Goal: Task Accomplishment & Management: Manage account settings

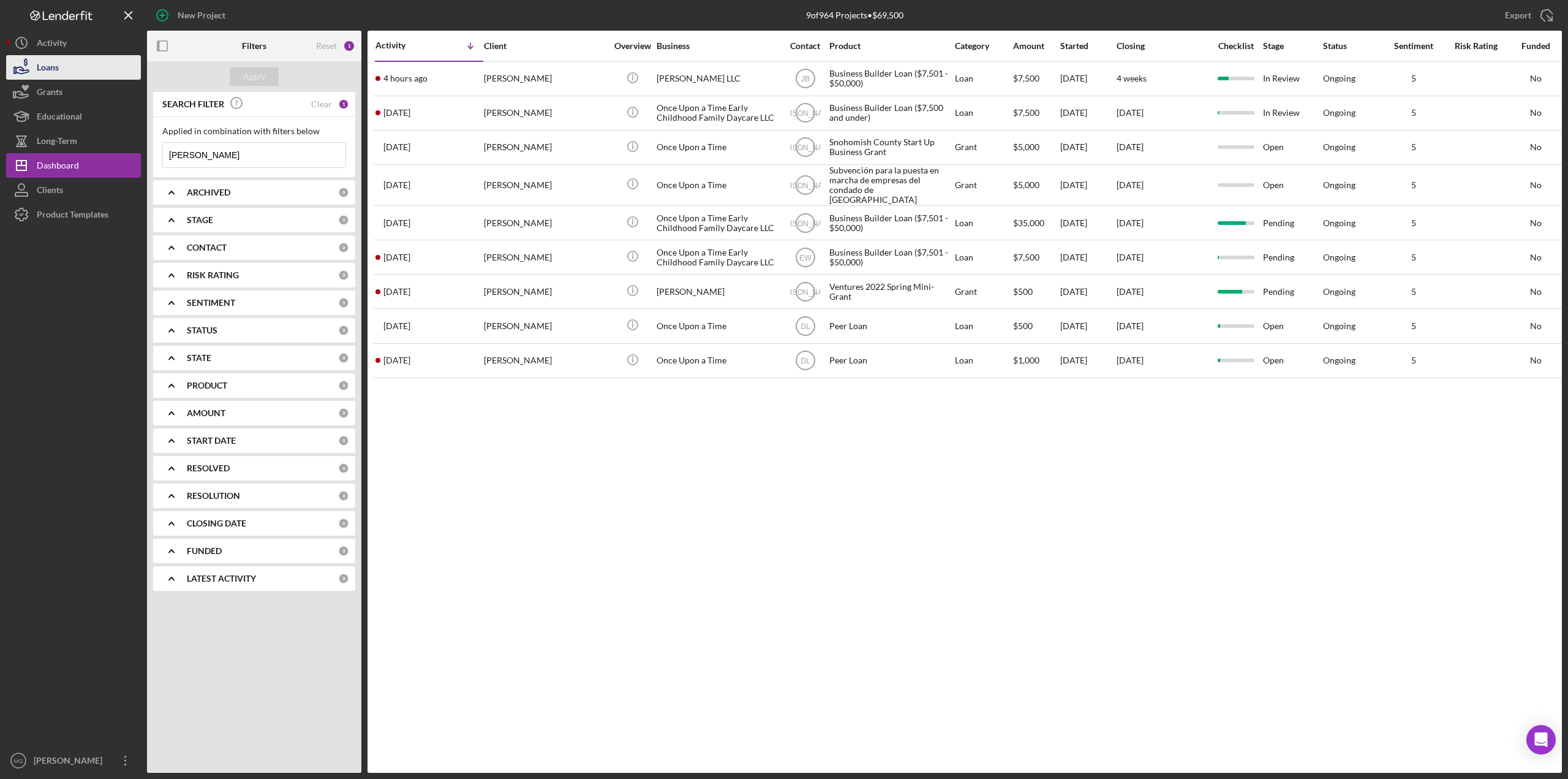
click at [61, 69] on button "Loans" at bounding box center [74, 67] width 135 height 25
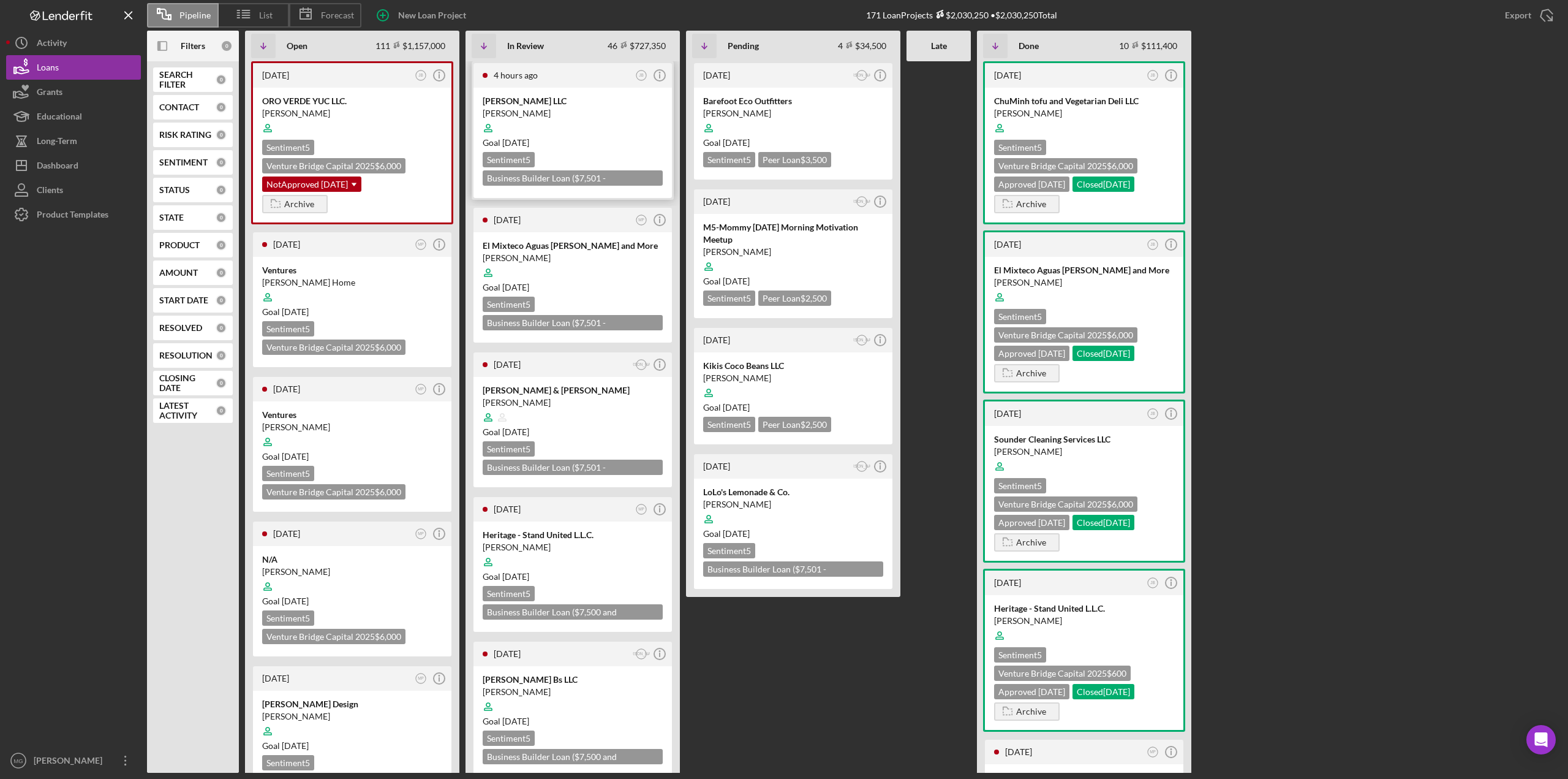
click at [643, 128] on div at bounding box center [572, 128] width 180 height 23
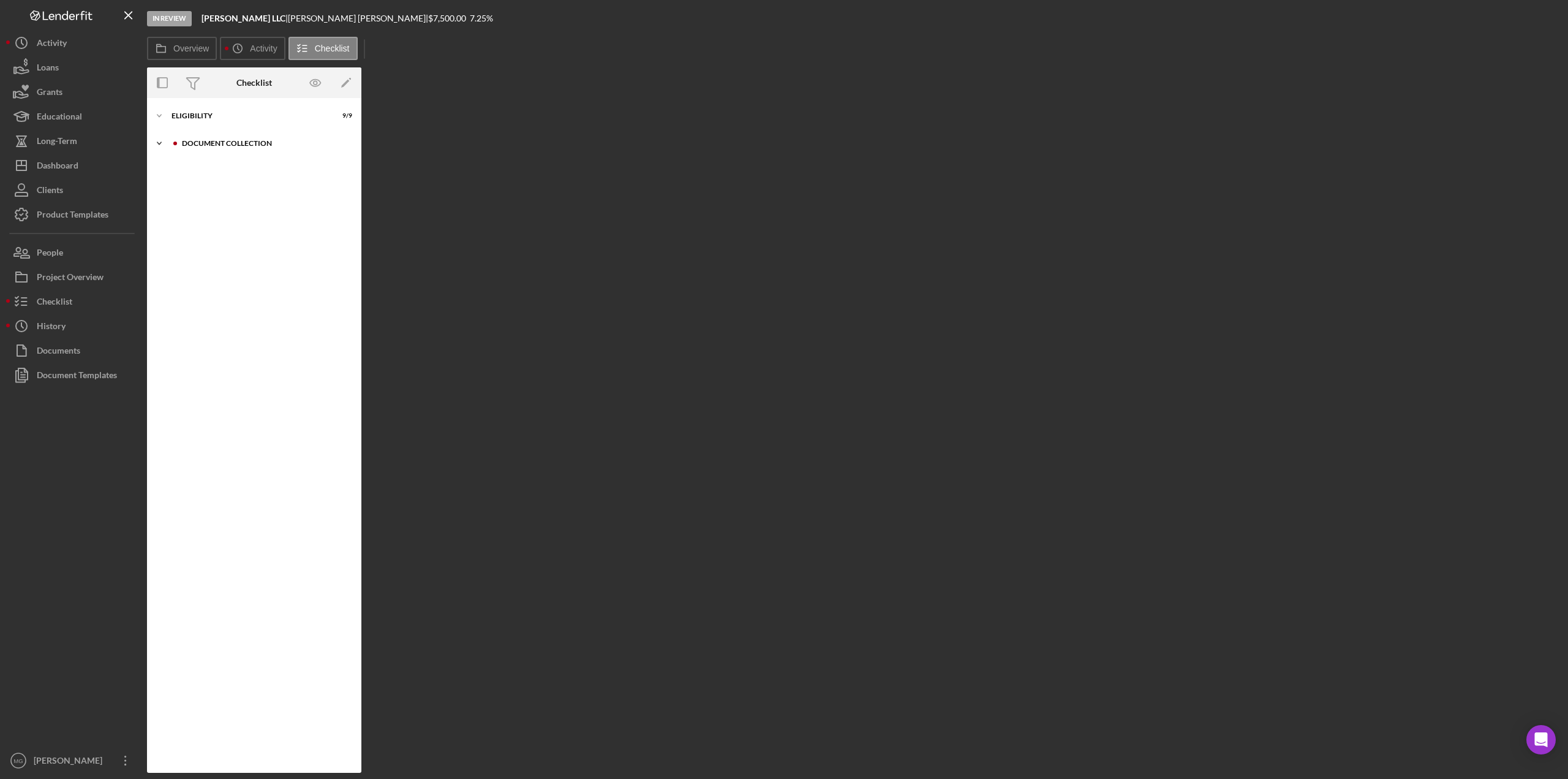
click at [163, 140] on icon "Icon/Expander" at bounding box center [160, 144] width 25 height 25
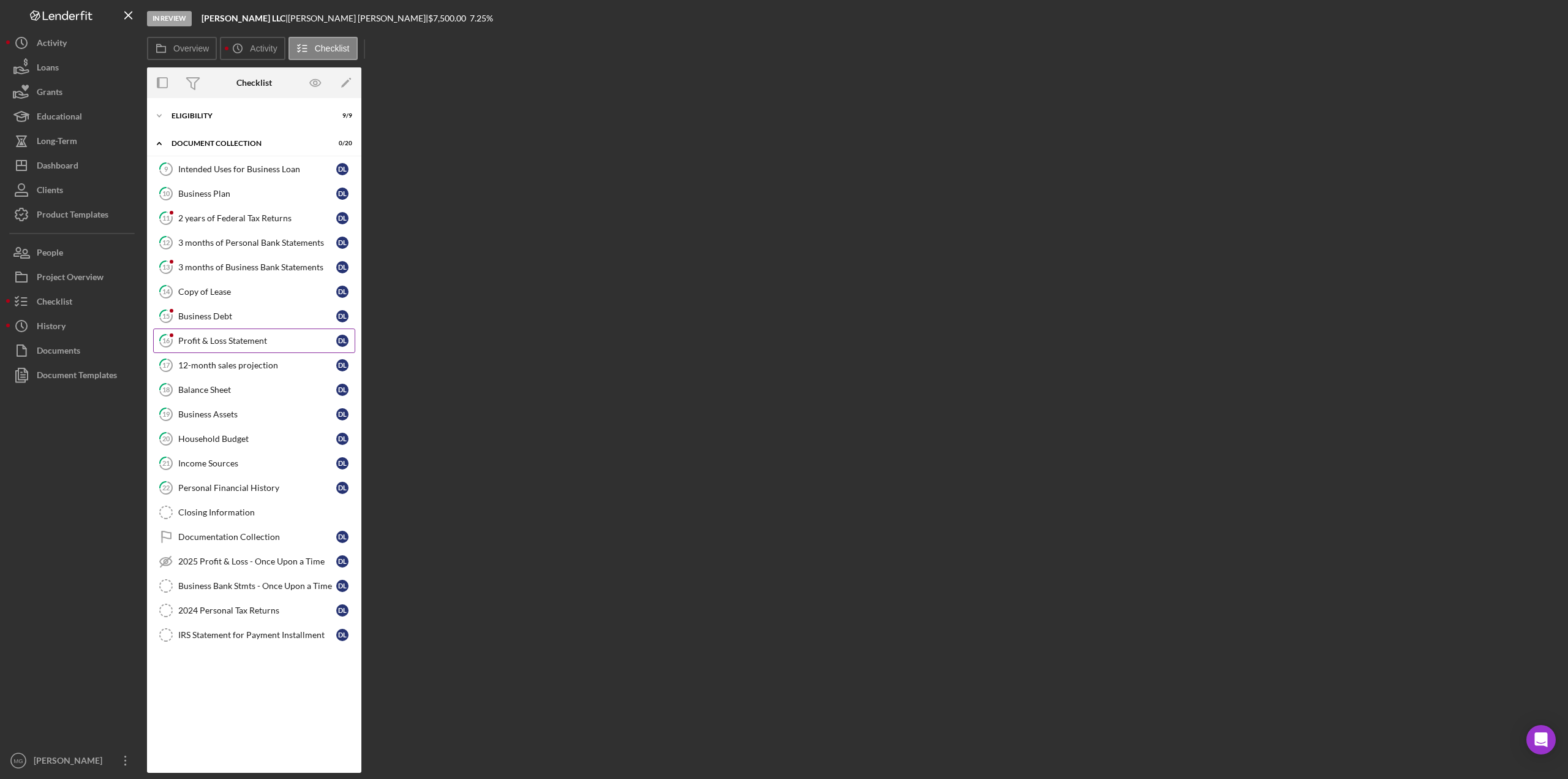
click at [215, 344] on link "16 Profit & Loss Statement D L" at bounding box center [255, 341] width 202 height 25
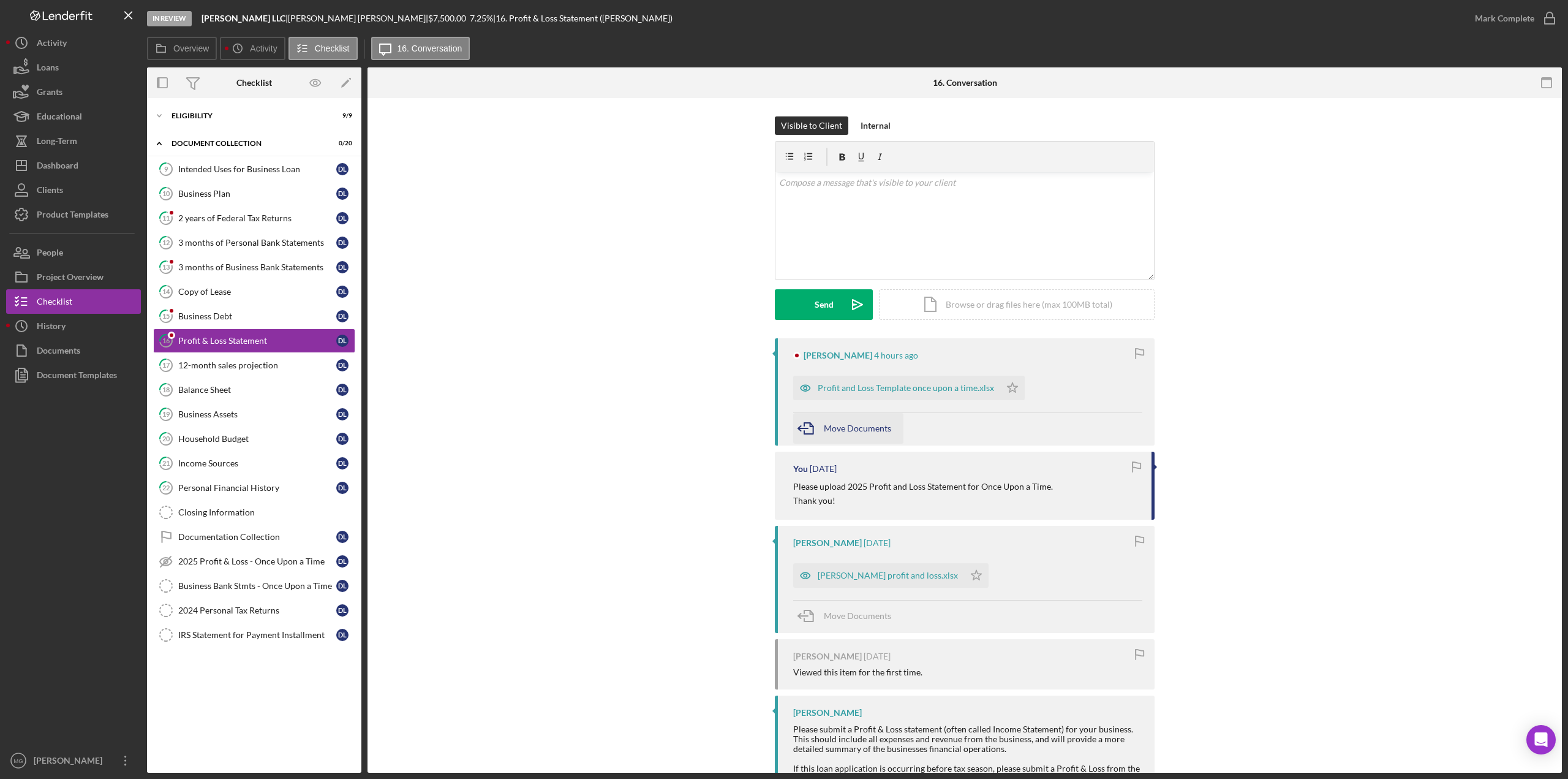
click at [857, 427] on span "Move Documents" at bounding box center [858, 429] width 67 height 11
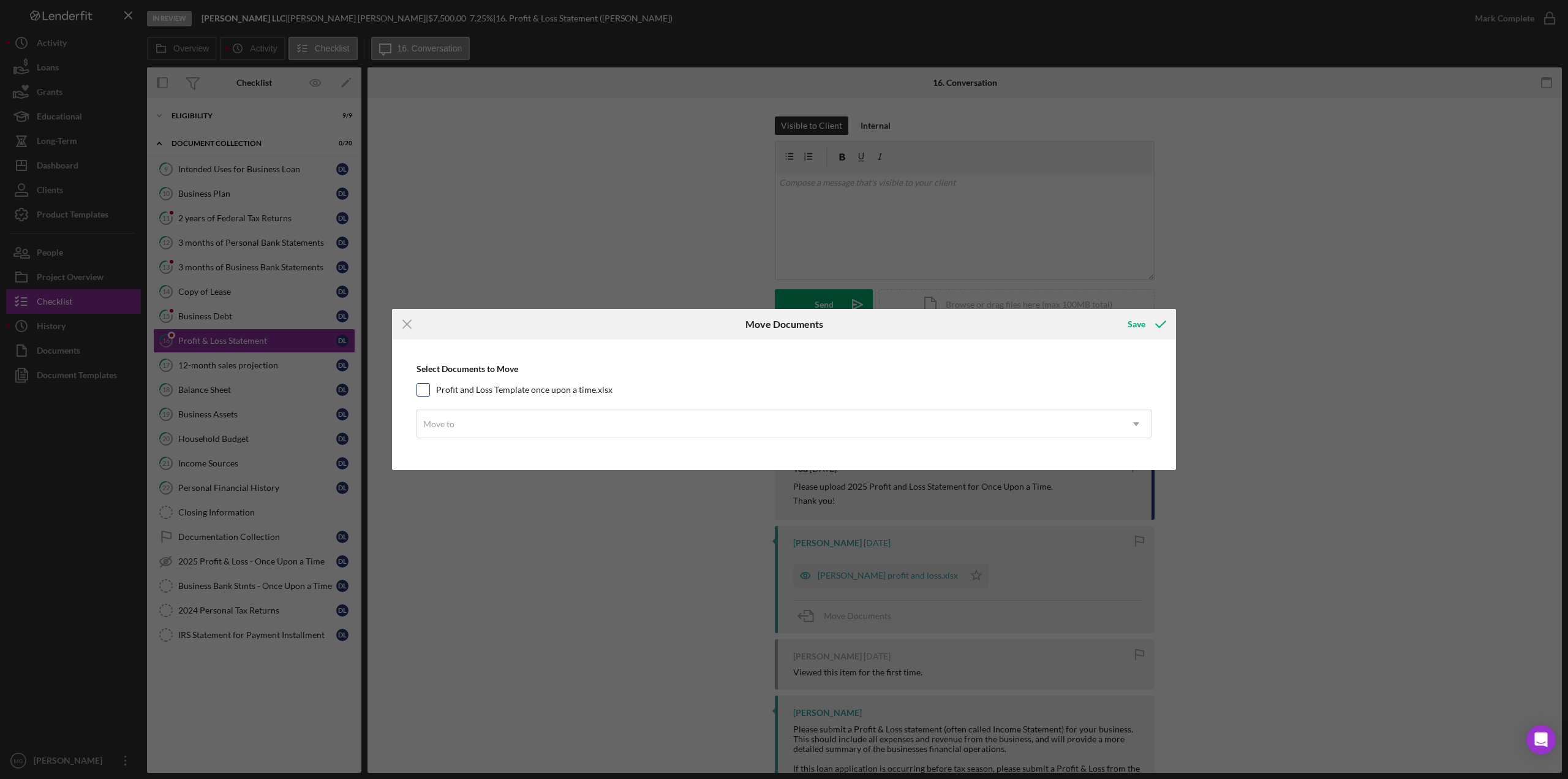
click at [425, 390] on input "Profit and Loss Template once upon a time.xlsx" at bounding box center [423, 390] width 12 height 12
checkbox input "true"
drag, startPoint x: 461, startPoint y: 429, endPoint x: 469, endPoint y: 436, distance: 10.6
click at [462, 430] on div "Move to" at bounding box center [769, 424] width 704 height 28
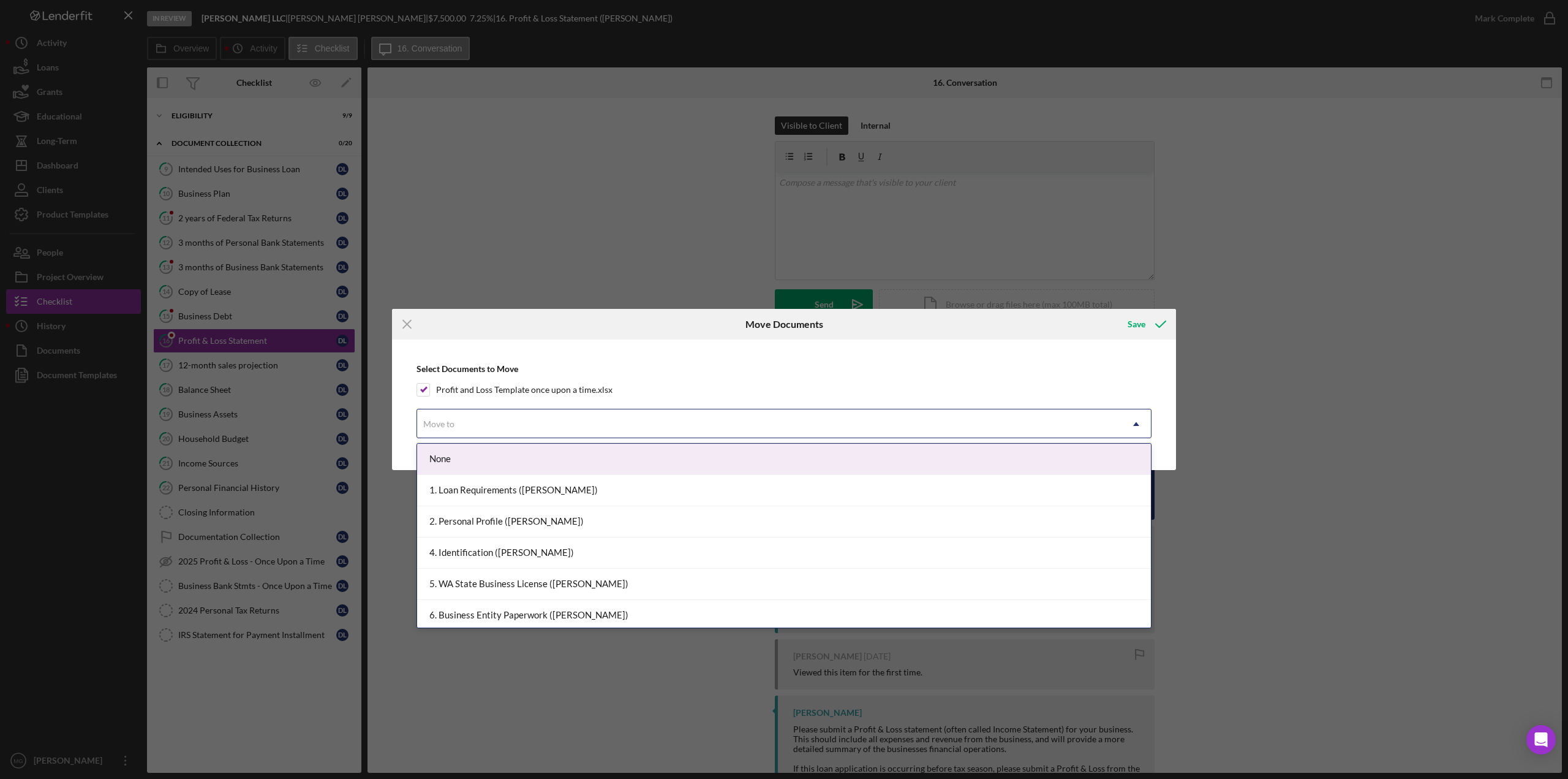
click at [532, 242] on div "Icon/Menu Close Move Documents Save Select Documents to Move Profit and Loss Te…" at bounding box center [784, 390] width 1568 height 779
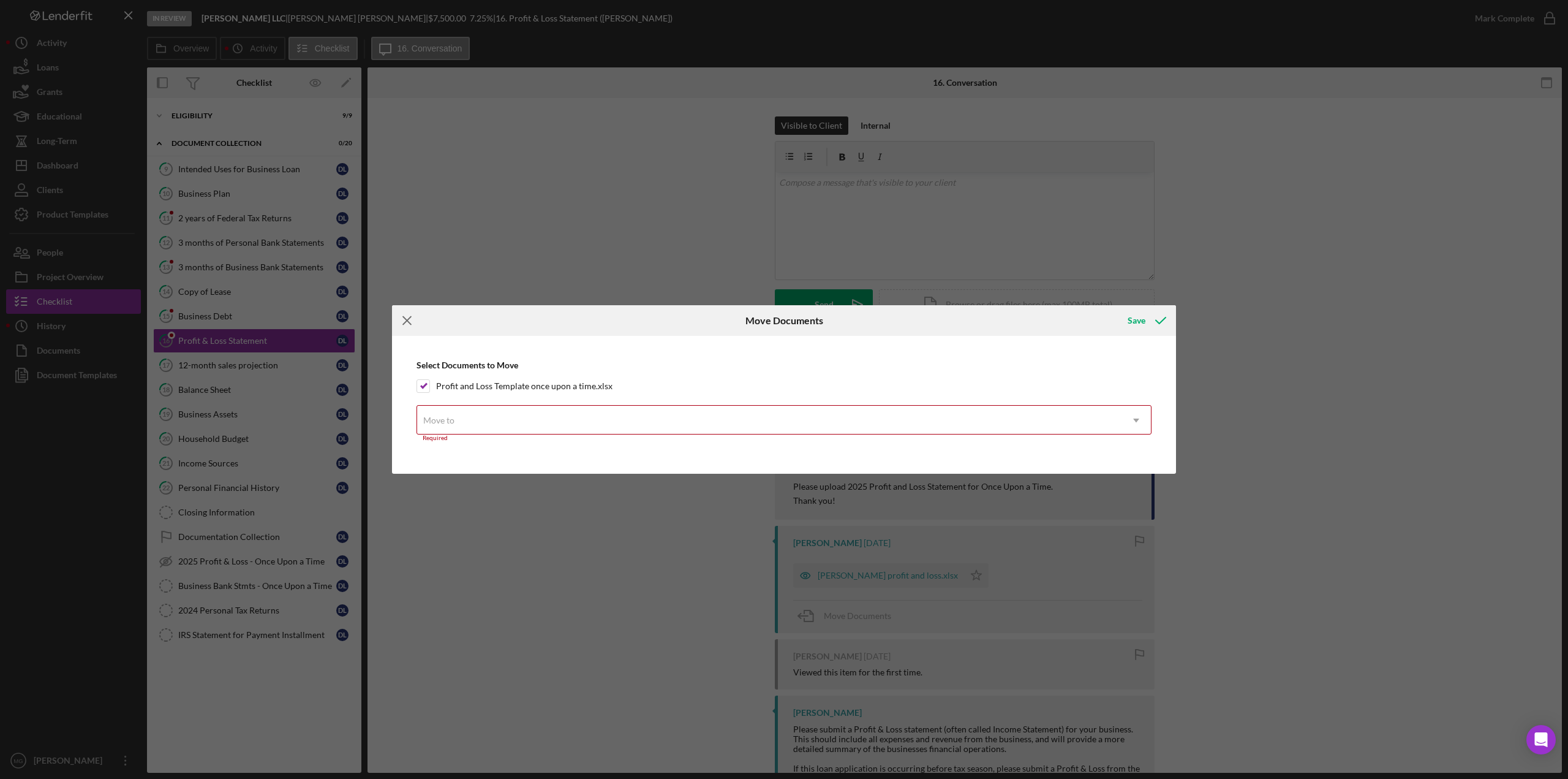
click at [413, 324] on icon "Icon/Menu Close" at bounding box center [407, 320] width 31 height 31
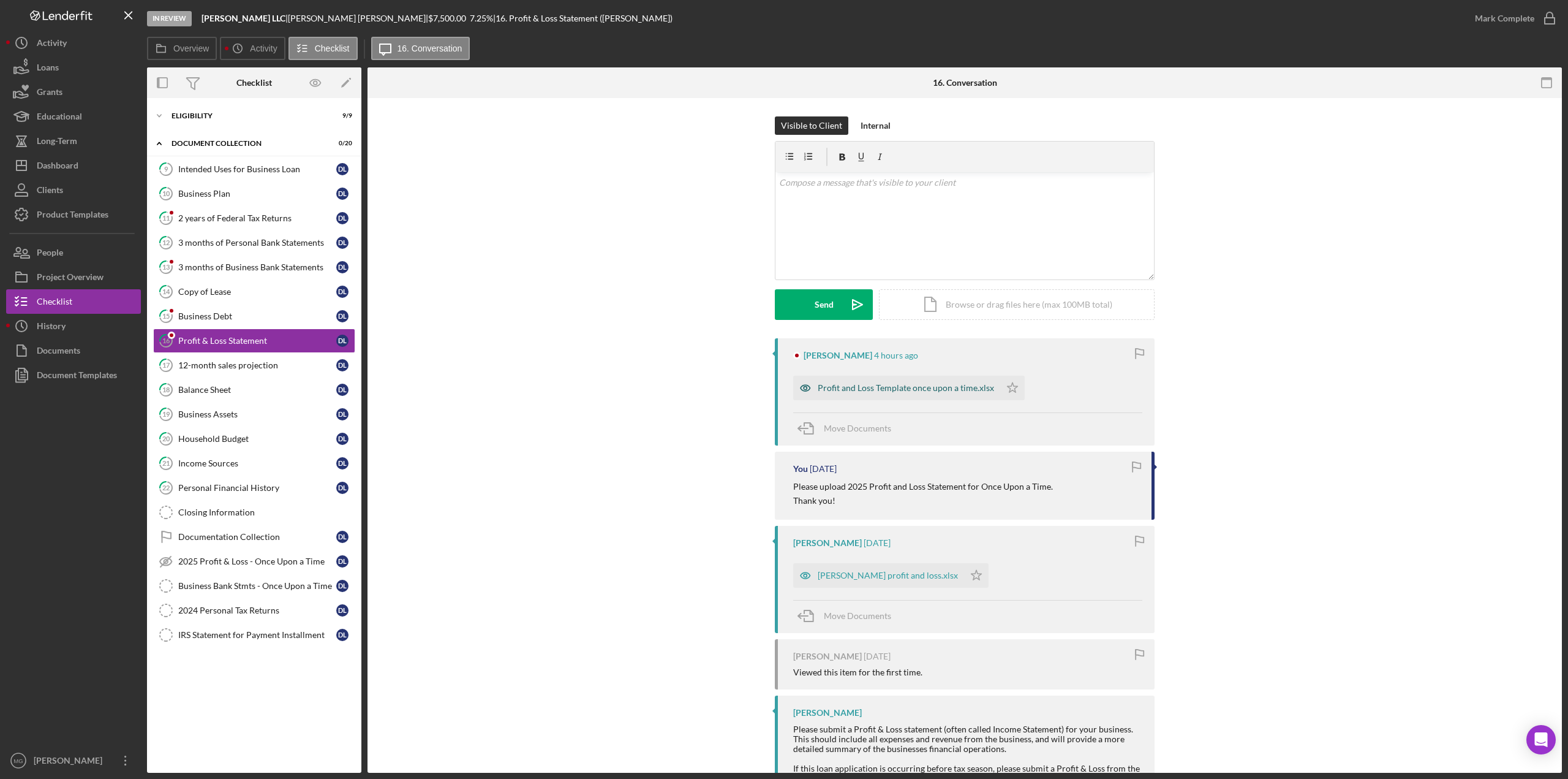
click at [957, 386] on div "Profit and Loss Template once upon a time.xlsx" at bounding box center [906, 388] width 176 height 10
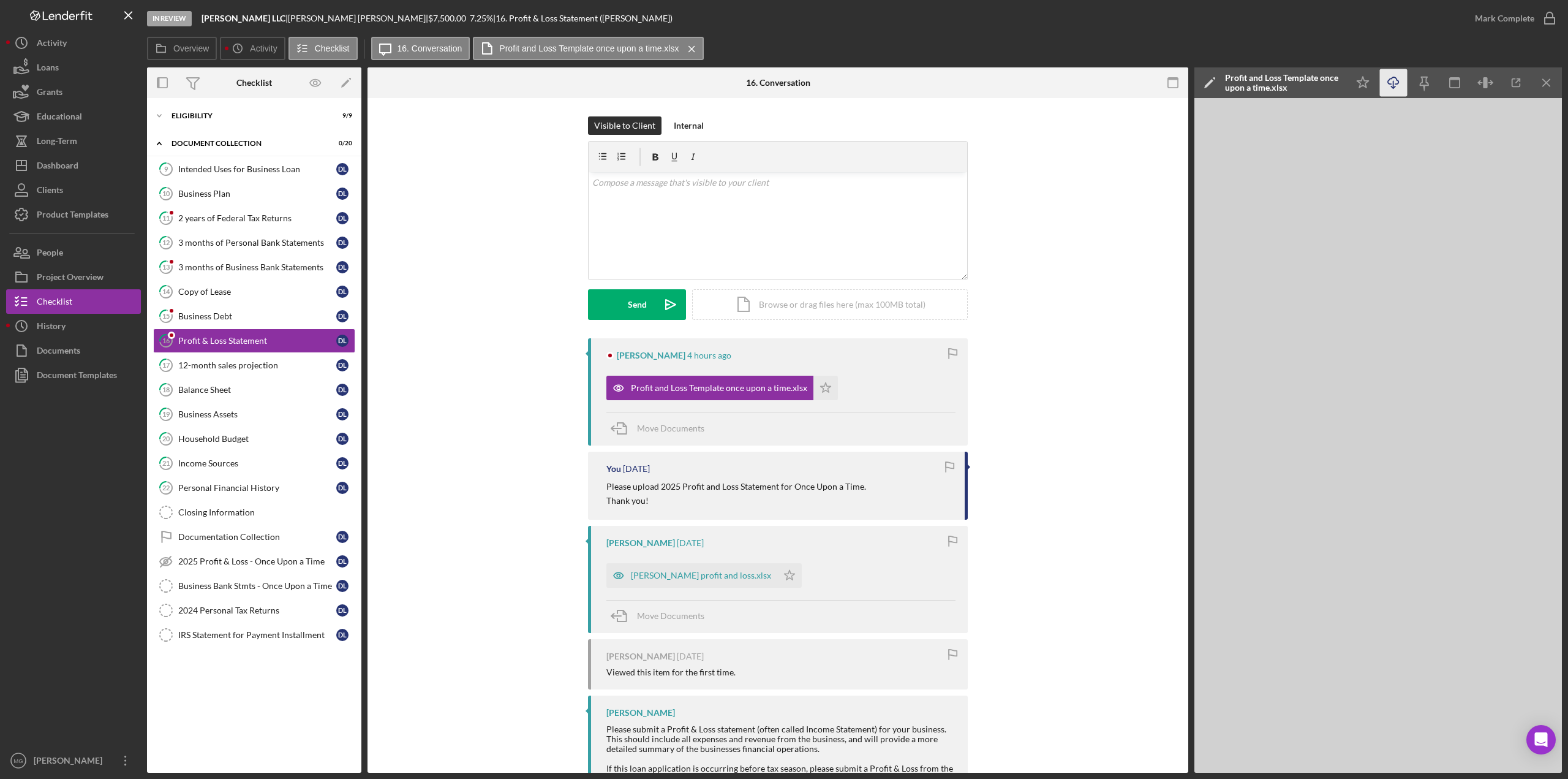
click at [1394, 81] on line "button" at bounding box center [1394, 84] width 0 height 7
click at [207, 313] on div "Business Debt" at bounding box center [257, 316] width 158 height 10
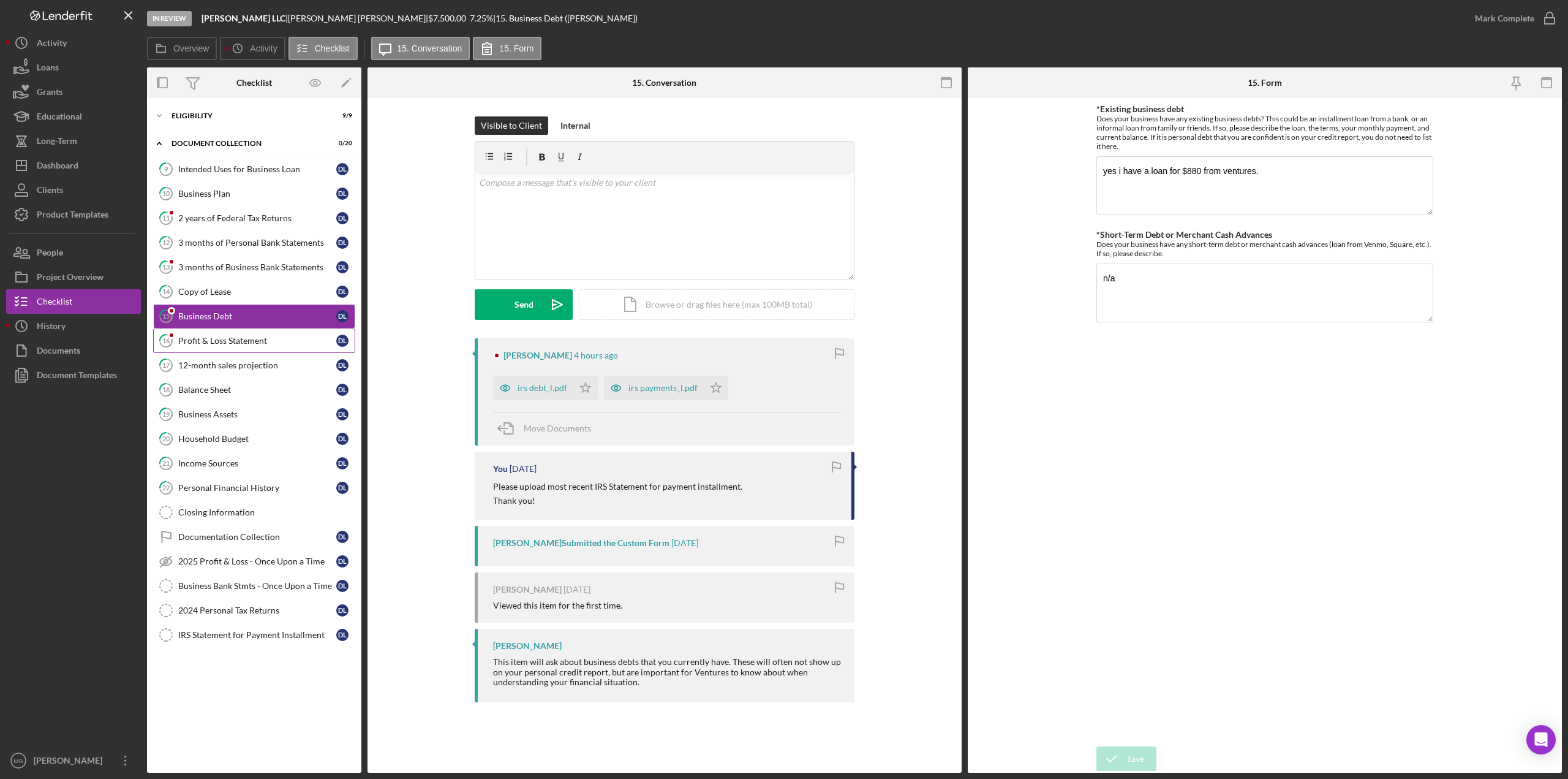
click at [235, 340] on div "Profit & Loss Statement" at bounding box center [257, 341] width 158 height 10
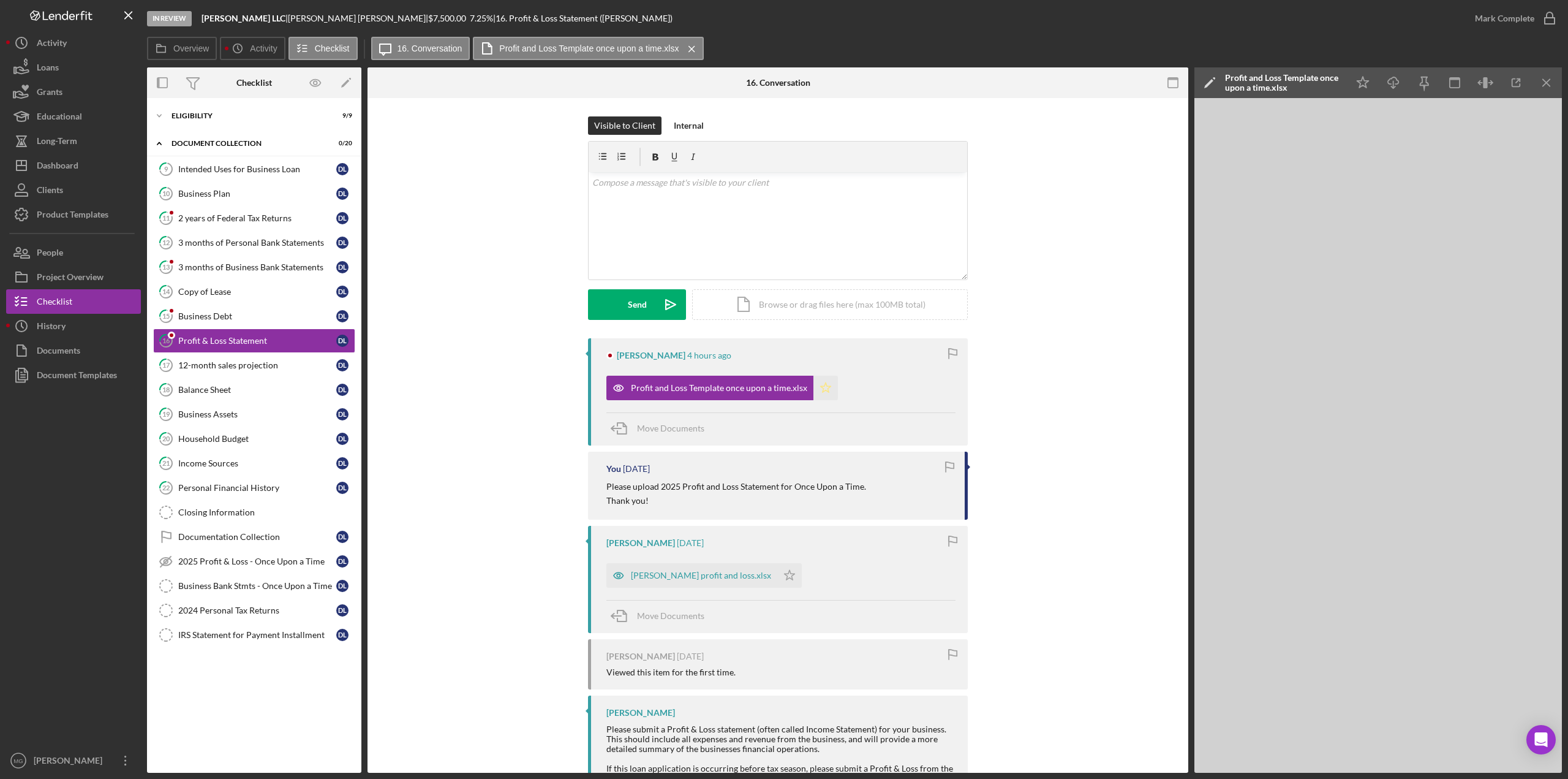
click at [822, 383] on icon "Icon/Star" at bounding box center [826, 388] width 25 height 25
click at [234, 316] on div "Business Debt" at bounding box center [257, 316] width 158 height 10
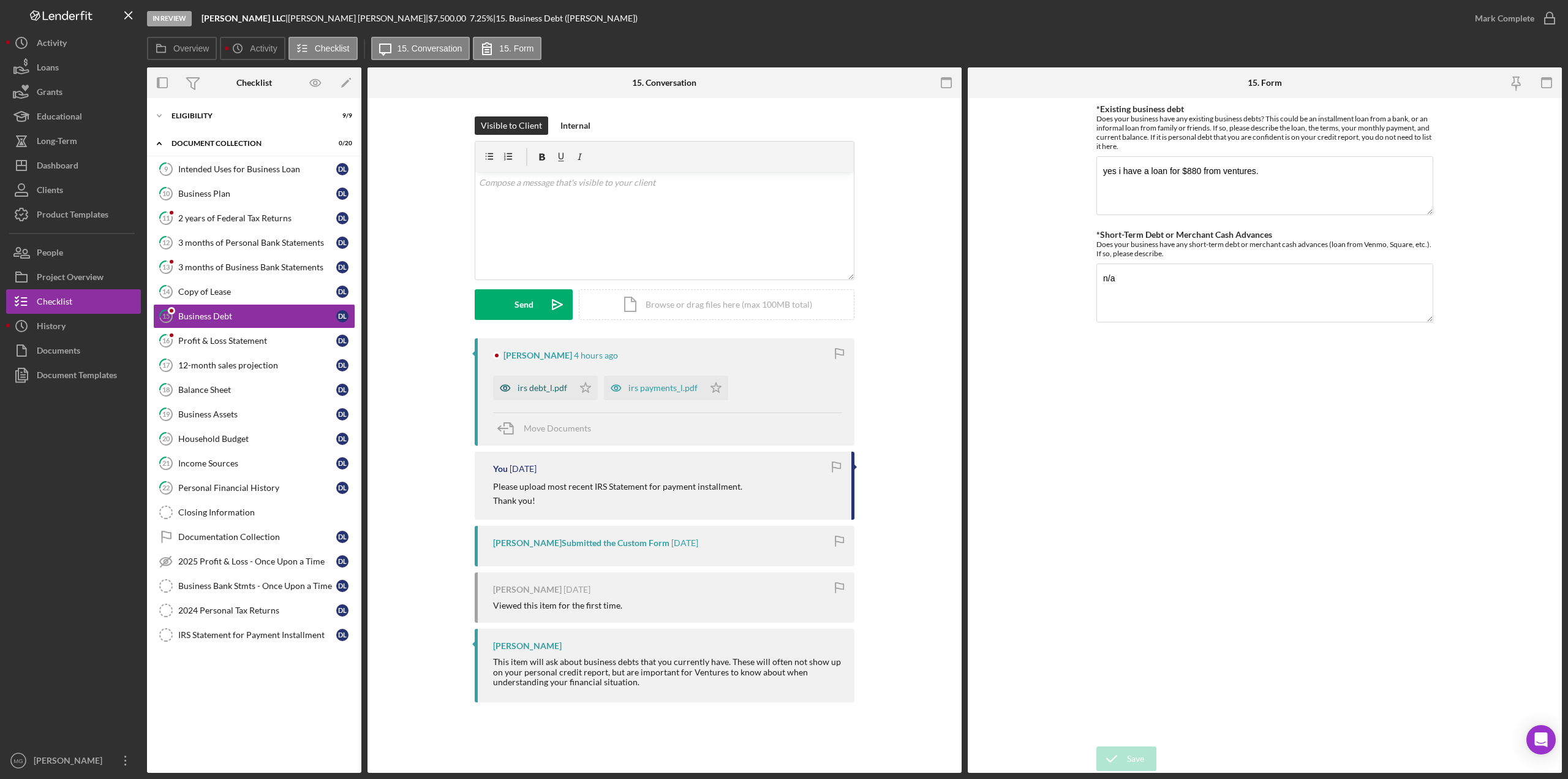
click at [544, 388] on div "irs debt_l.pdf" at bounding box center [543, 388] width 50 height 10
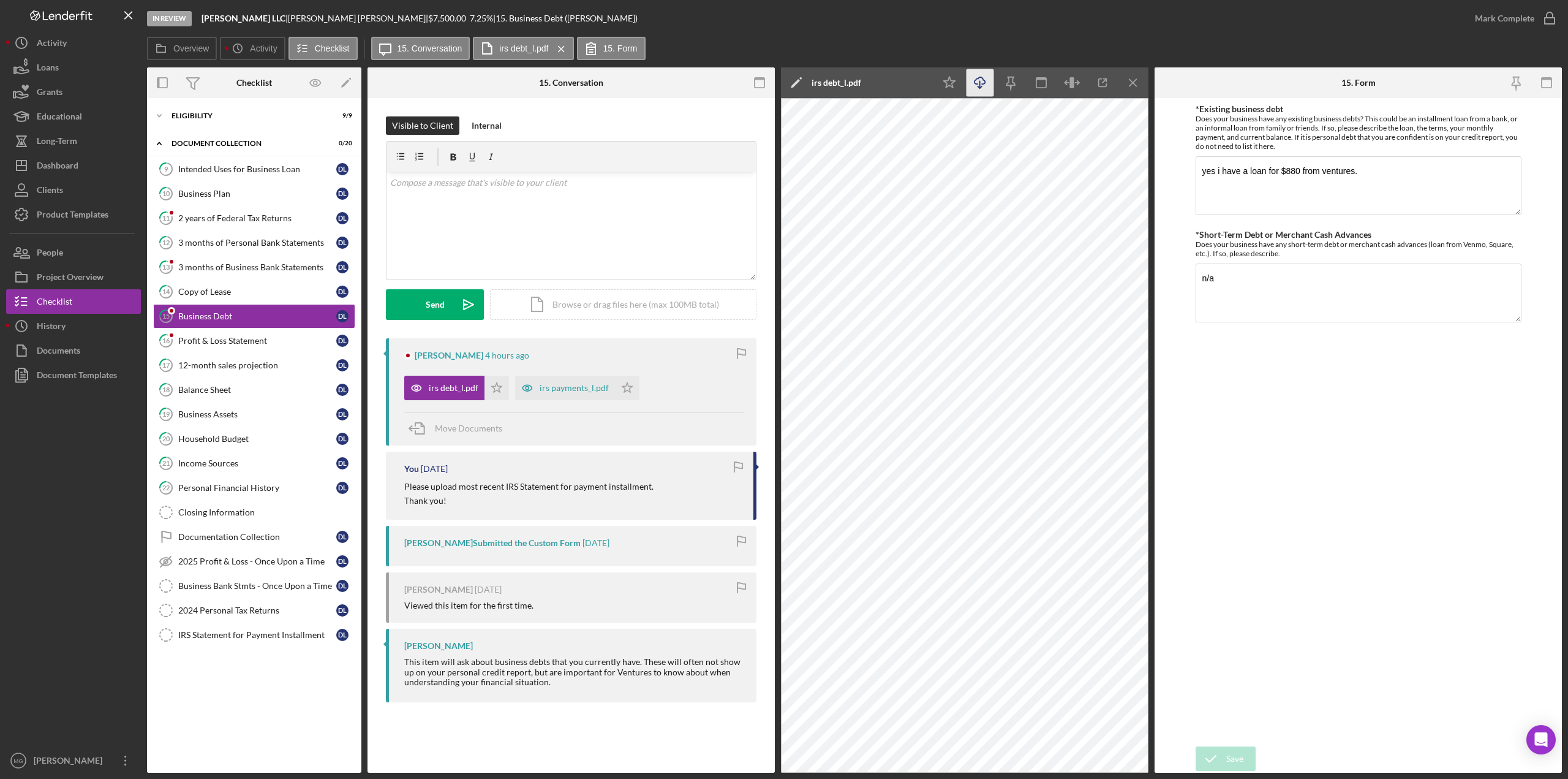
click at [978, 84] on icon "Icon/Download" at bounding box center [980, 83] width 27 height 28
click at [543, 386] on div "irs payments_l.pdf" at bounding box center [575, 388] width 69 height 10
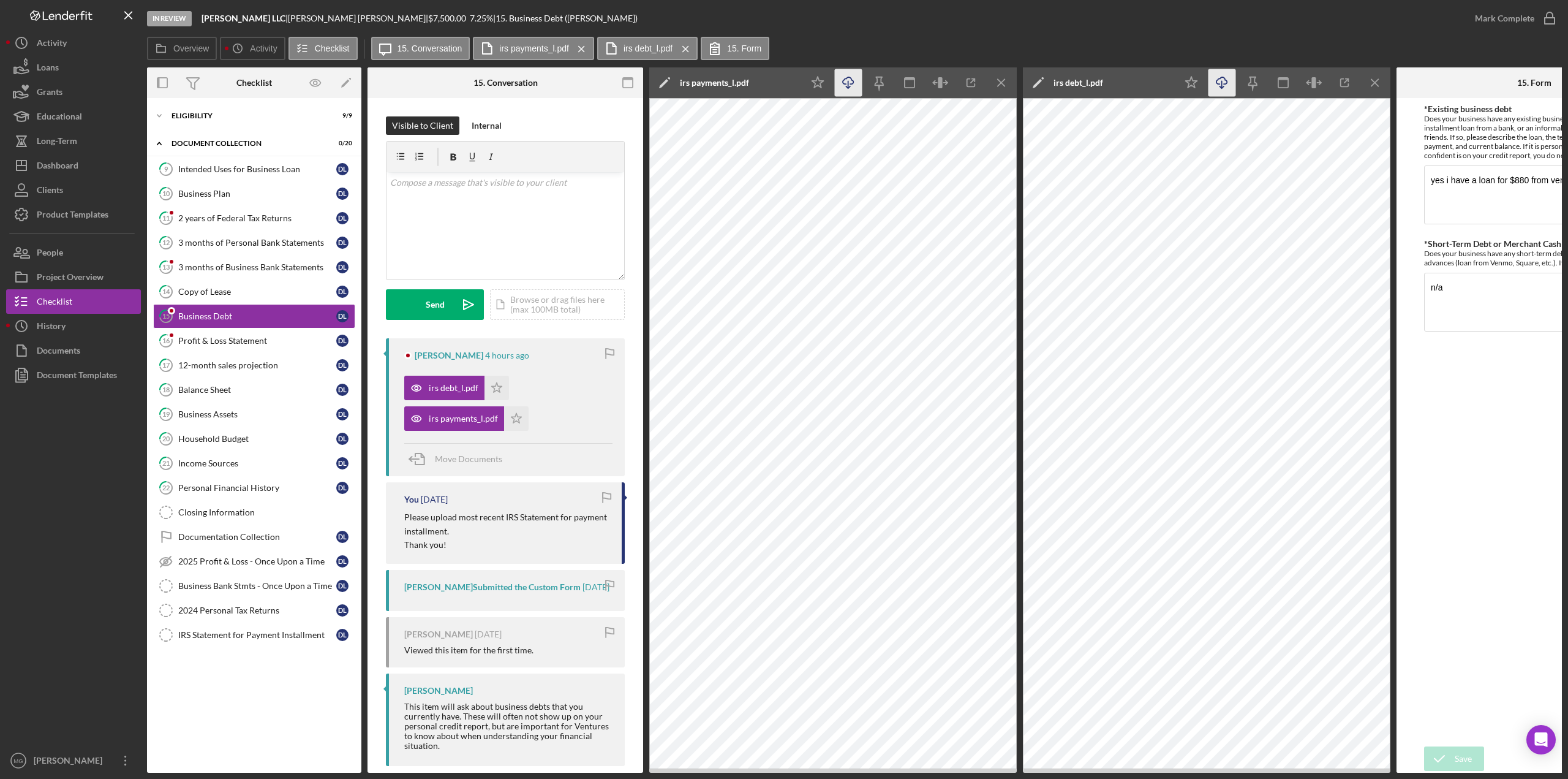
click at [850, 82] on icon "Icon/Download" at bounding box center [849, 83] width 27 height 28
click at [826, 76] on icon "Icon/Star" at bounding box center [818, 83] width 27 height 28
click at [1196, 78] on icon "Icon/Star" at bounding box center [1191, 83] width 27 height 28
click at [243, 263] on div "3 months of Business Bank Statements" at bounding box center [257, 267] width 158 height 10
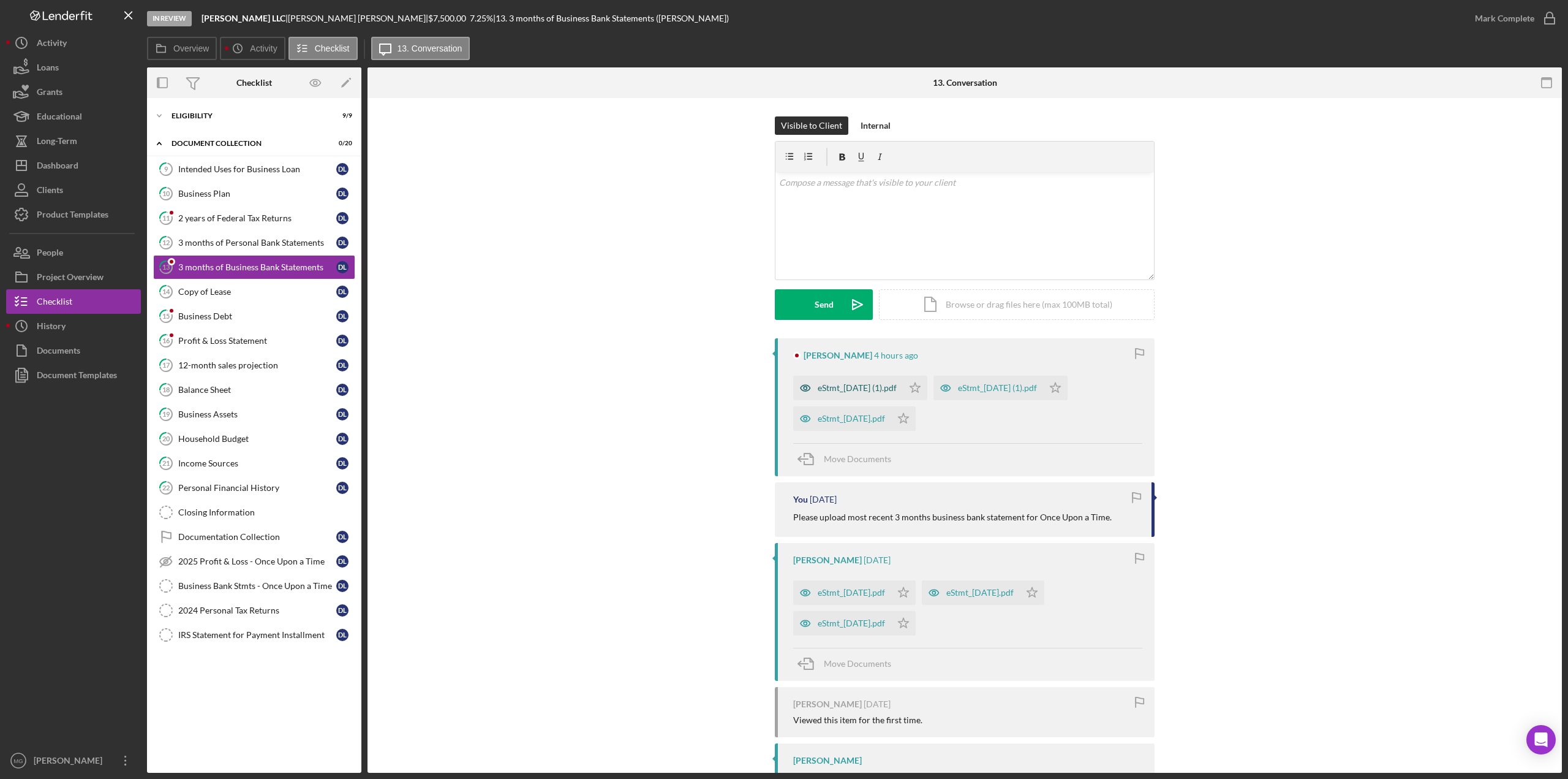
click at [879, 390] on div "eStmt_[DATE] (1).pdf" at bounding box center [857, 388] width 79 height 10
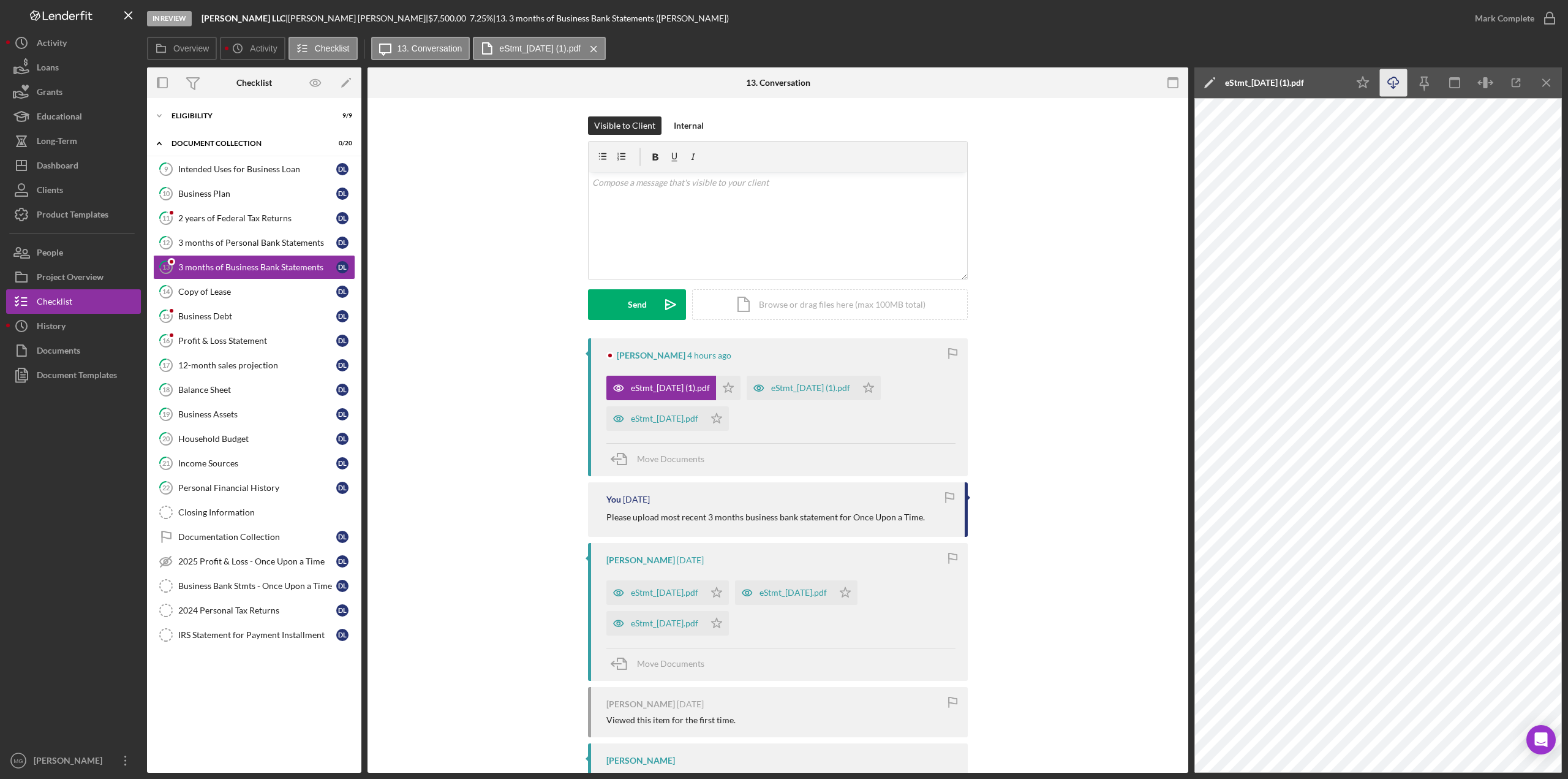
click at [1394, 78] on icon "Icon/Download" at bounding box center [1393, 83] width 27 height 28
click at [1368, 85] on icon "Icon/Star" at bounding box center [1363, 83] width 27 height 28
click at [831, 389] on div "eStmt_[DATE] (1).pdf" at bounding box center [811, 388] width 79 height 10
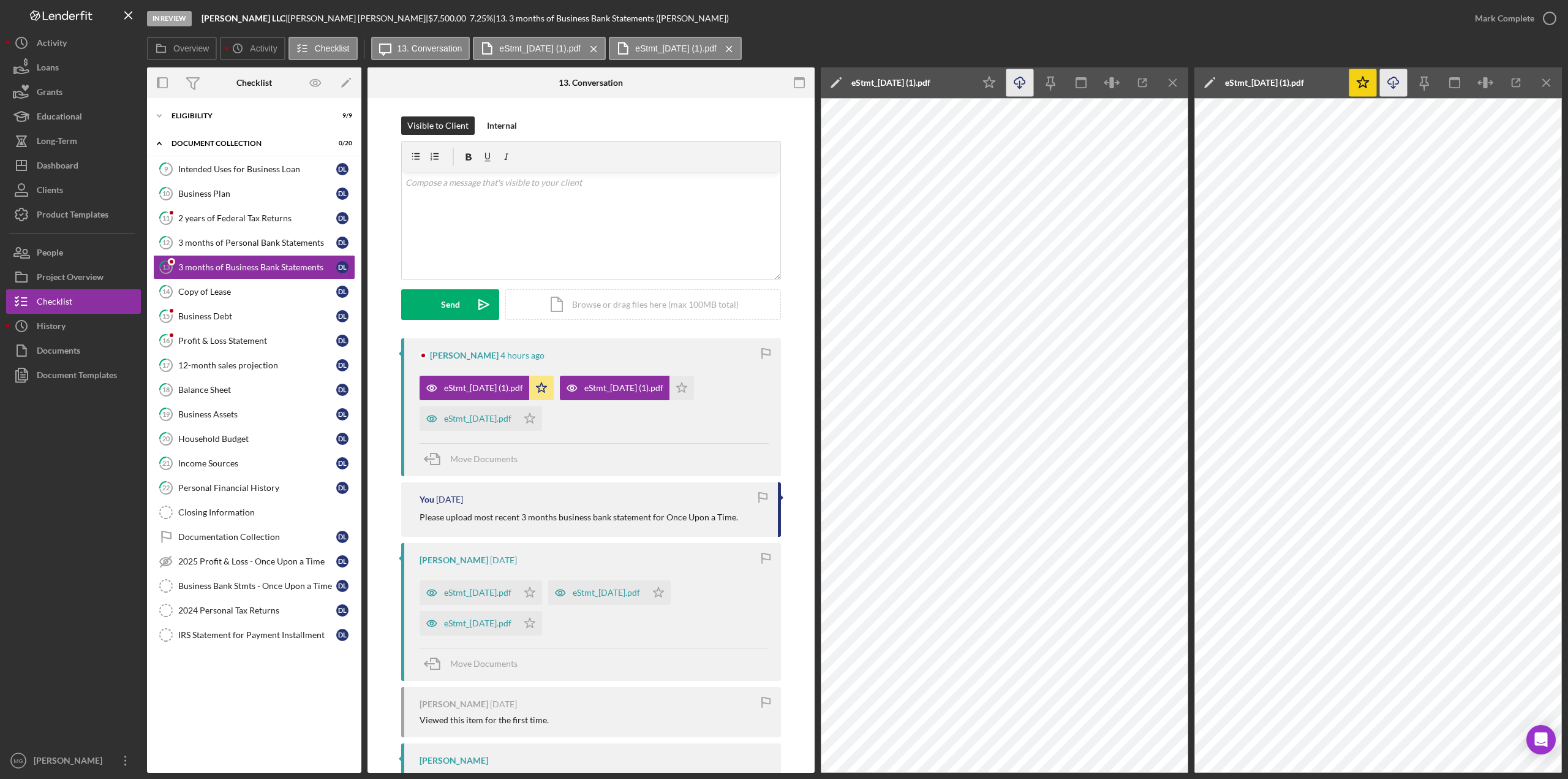
click at [1017, 85] on icon "Icon/Download" at bounding box center [1020, 83] width 27 height 28
click at [992, 83] on icon "Icon/Star" at bounding box center [989, 83] width 27 height 28
click at [462, 421] on div "eStmt_[DATE].pdf" at bounding box center [478, 418] width 67 height 10
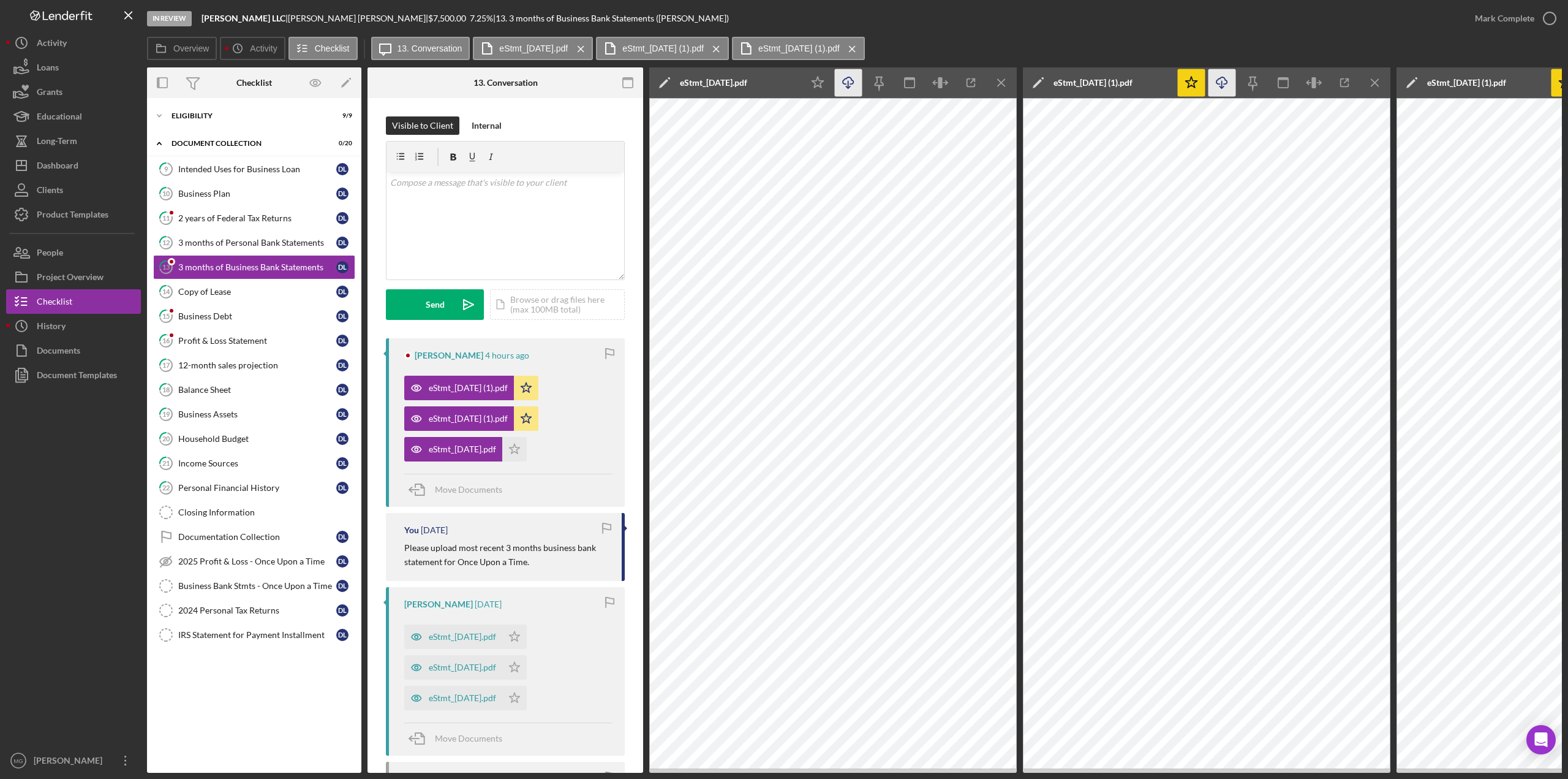
click at [853, 87] on icon "Icon/Download" at bounding box center [849, 83] width 27 height 28
click at [811, 82] on icon "Icon/Star" at bounding box center [818, 83] width 27 height 28
click at [996, 84] on icon "Icon/Menu Close" at bounding box center [1001, 83] width 27 height 28
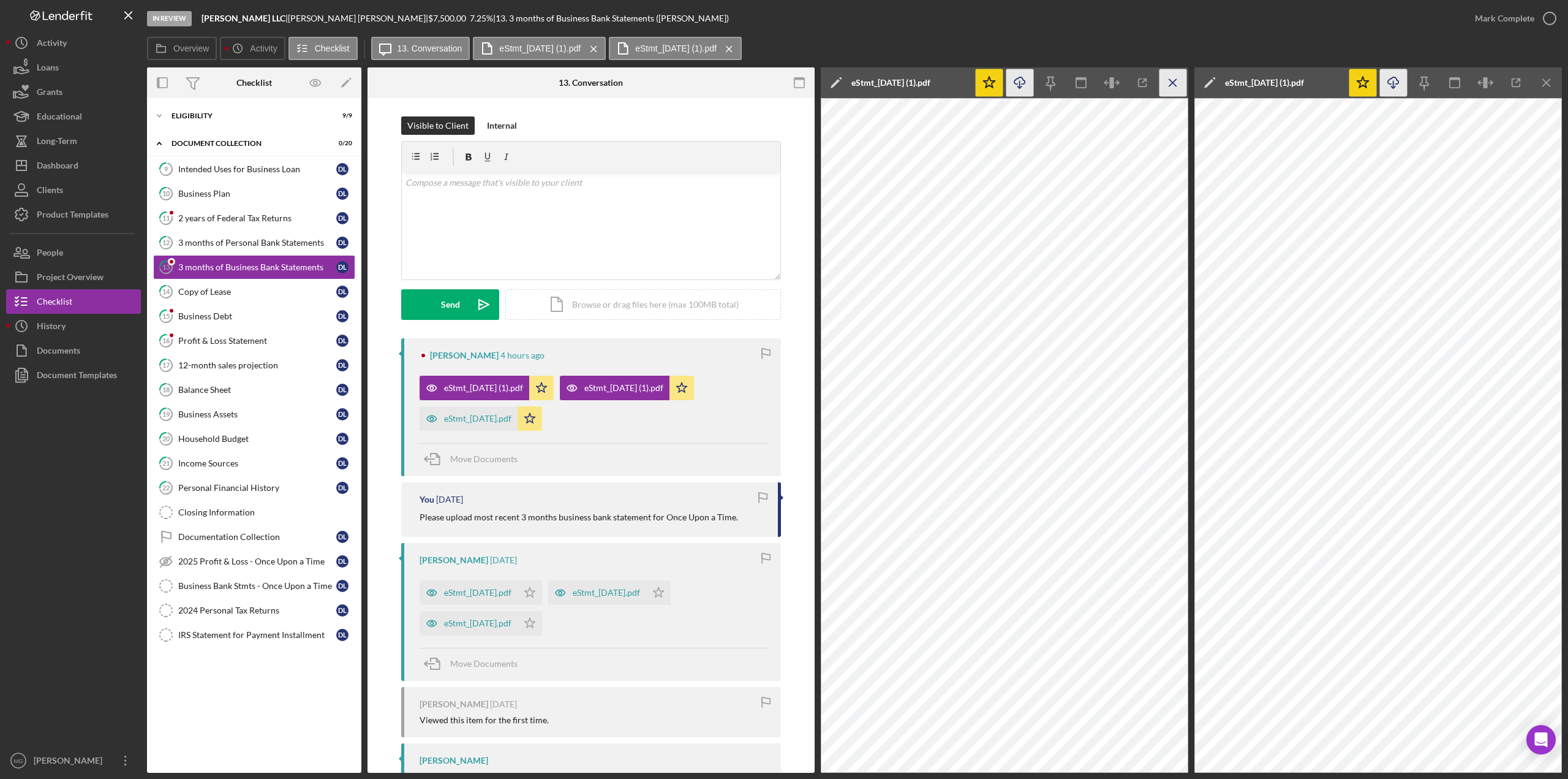
click at [1172, 84] on icon "Icon/Menu Close" at bounding box center [1173, 83] width 27 height 28
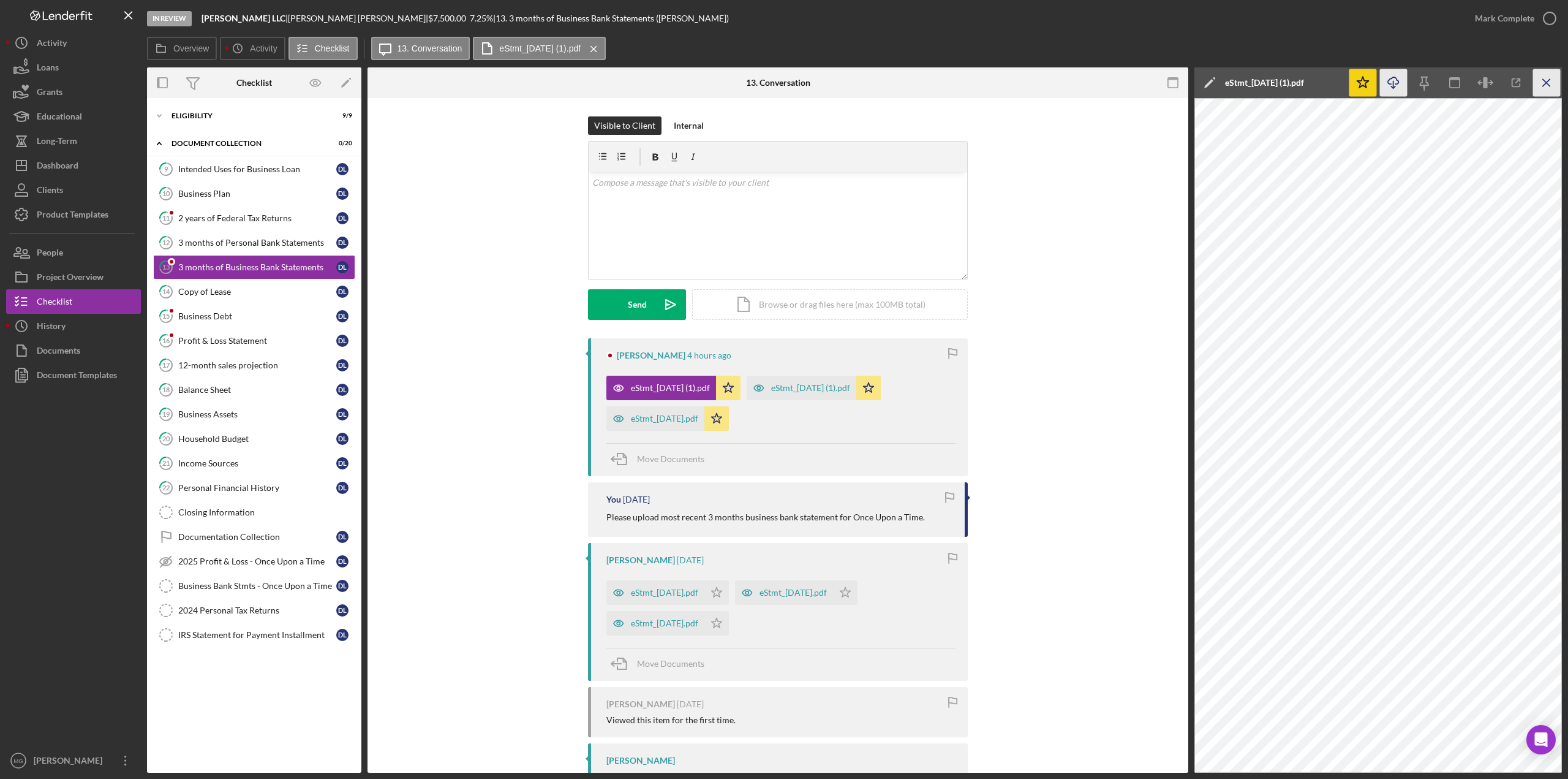
click at [1548, 83] on line "button" at bounding box center [1547, 83] width 7 height 7
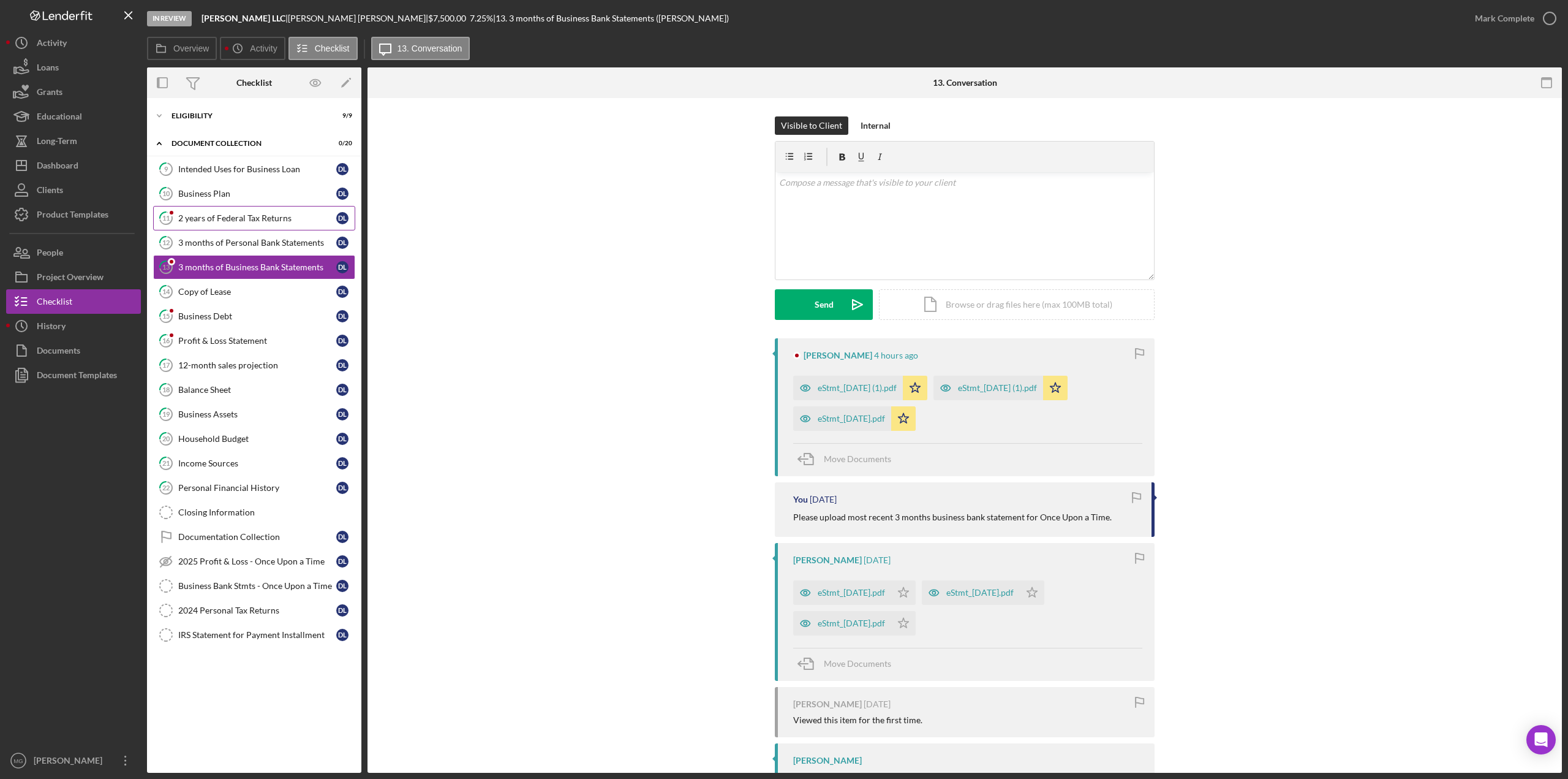
click at [228, 220] on div "2 years of Federal Tax Returns" at bounding box center [257, 217] width 158 height 10
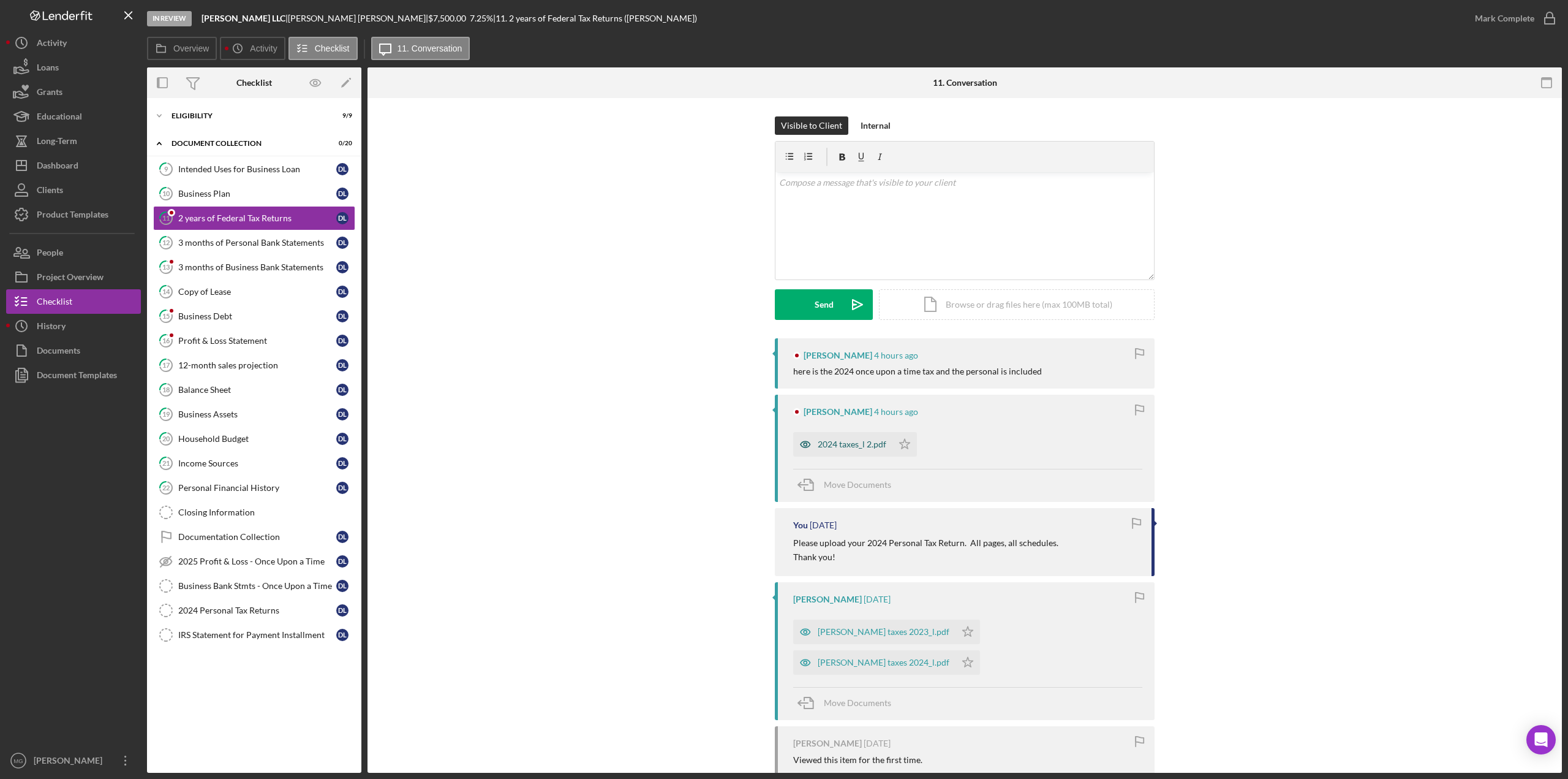
click at [851, 445] on div "2024 taxes_l 2.pdf" at bounding box center [851, 444] width 68 height 10
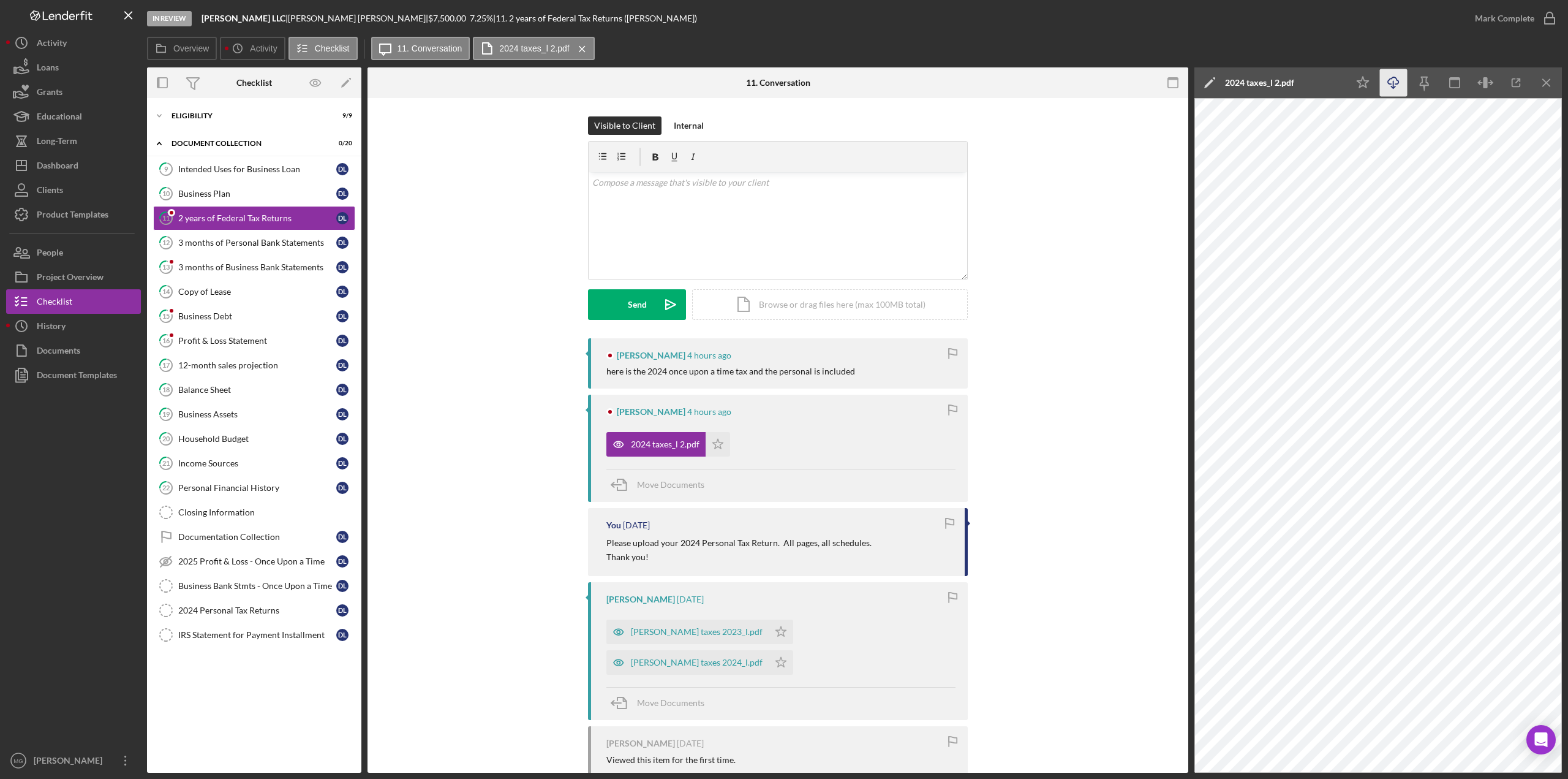
click at [1399, 79] on icon "Icon/Download" at bounding box center [1393, 83] width 27 height 28
click at [1300, 84] on div "Icon/Edit 2024 taxes_l 2.pdf" at bounding box center [1271, 83] width 153 height 31
click at [1359, 83] on icon "Icon/Star" at bounding box center [1363, 83] width 27 height 28
click at [263, 582] on div "Business Bank Stmts - Once Upon a Time" at bounding box center [257, 586] width 158 height 10
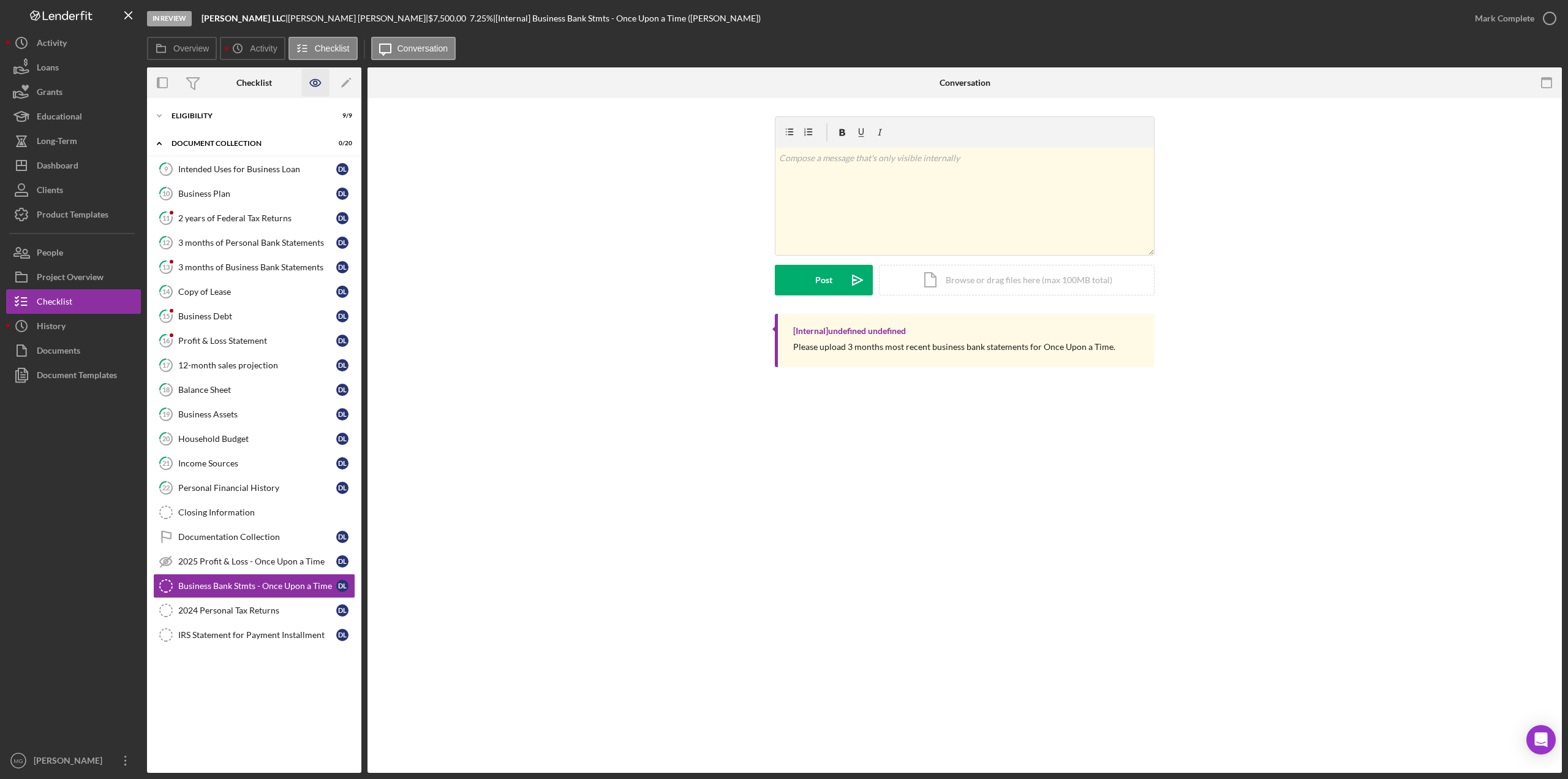
click at [320, 82] on icon "button" at bounding box center [316, 83] width 11 height 7
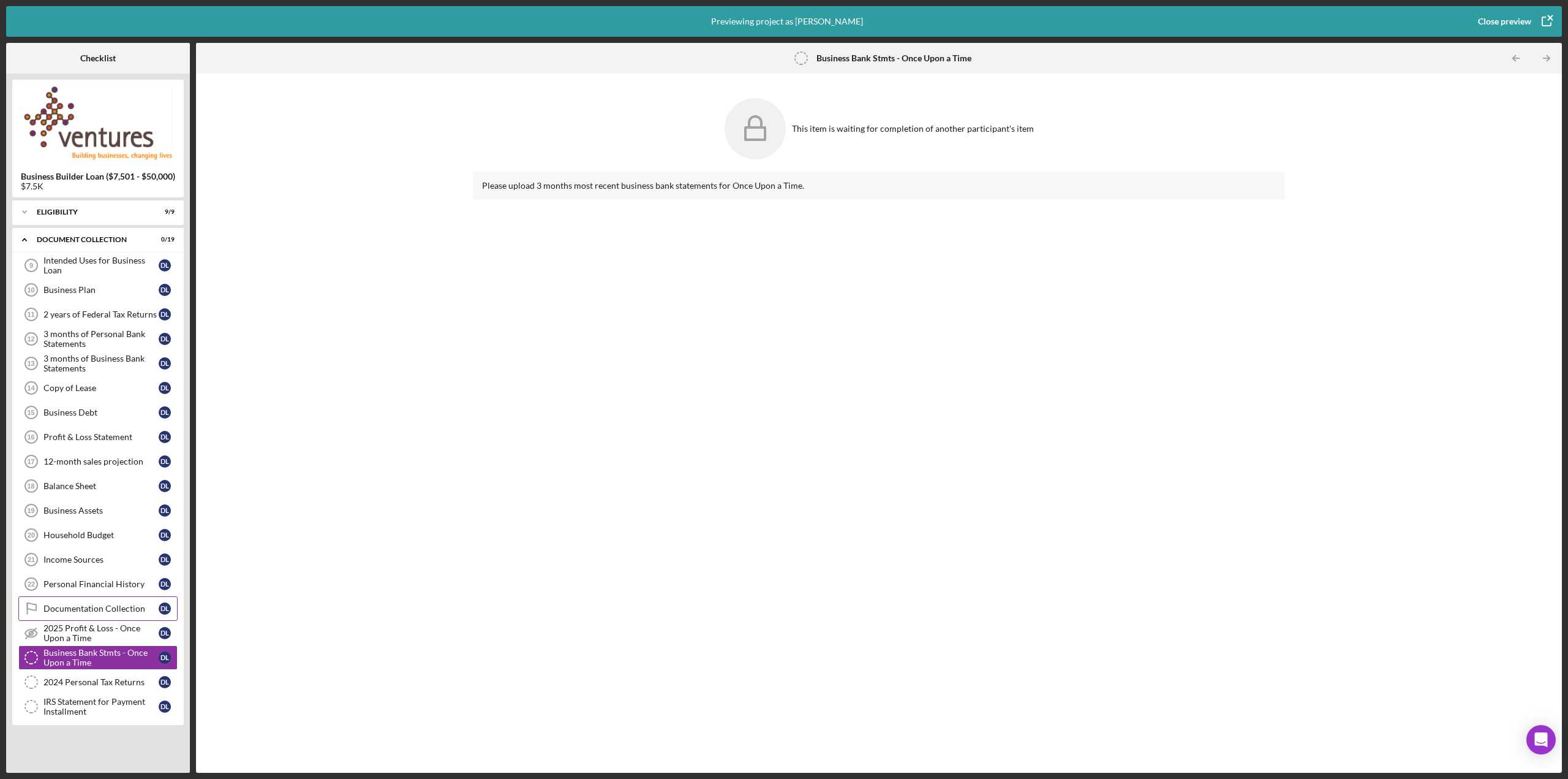
click at [87, 603] on div "Documentation Collection" at bounding box center [101, 608] width 115 height 10
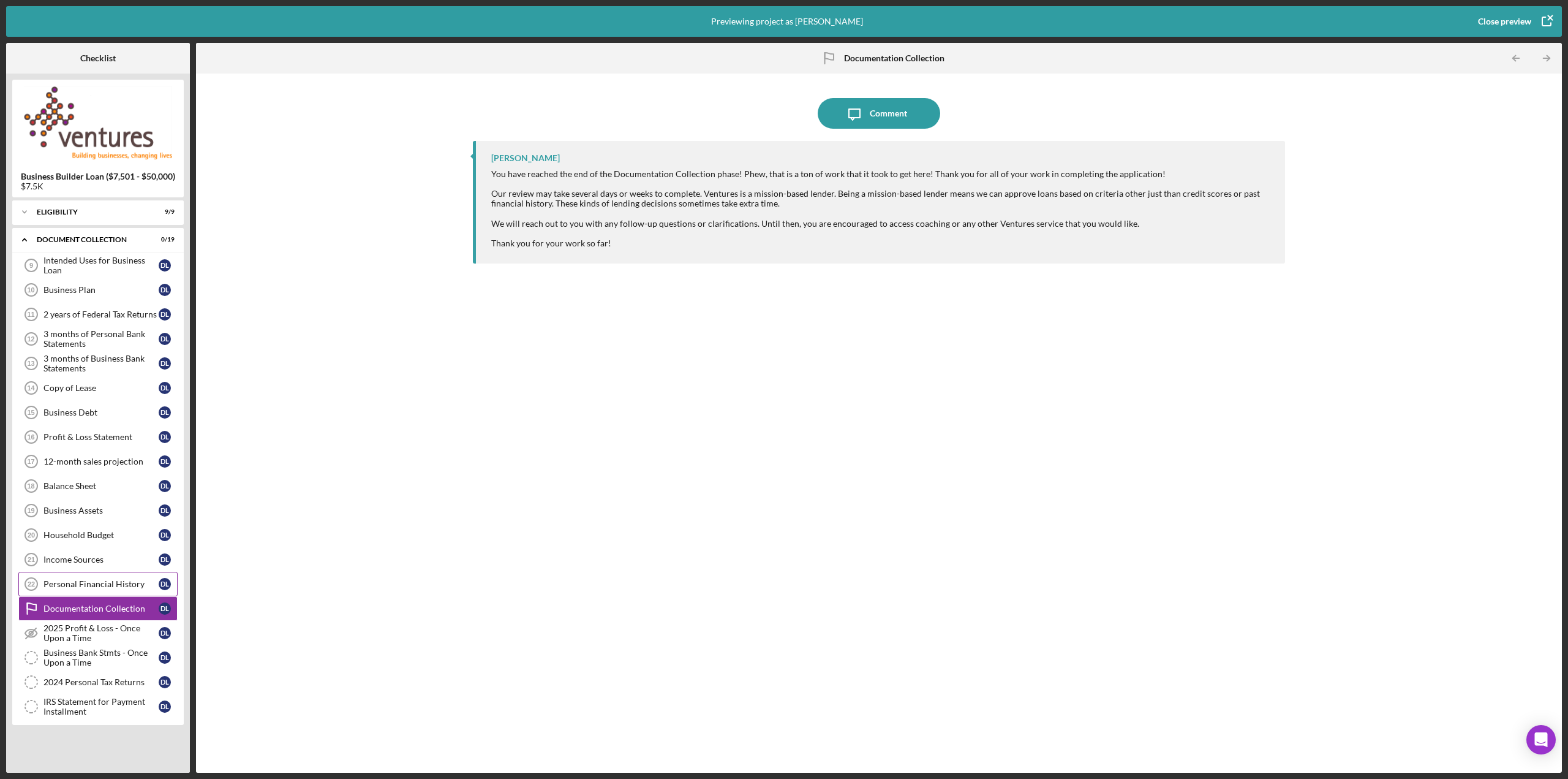
click at [89, 586] on div "Personal Financial History 22 Personal Financial History D L" at bounding box center [98, 585] width 160 height 25
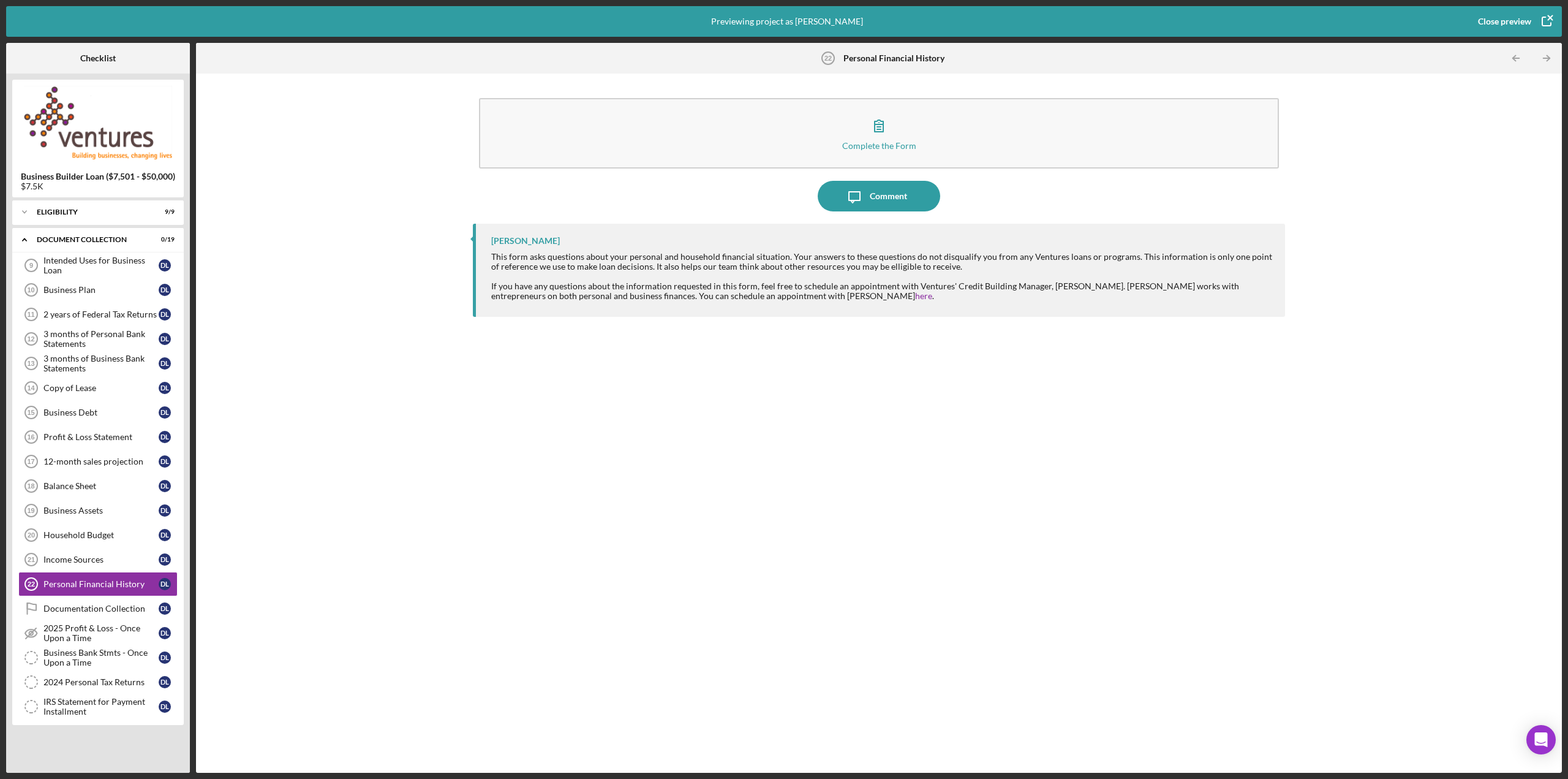
click at [1490, 24] on div "Close preview" at bounding box center [1505, 21] width 53 height 25
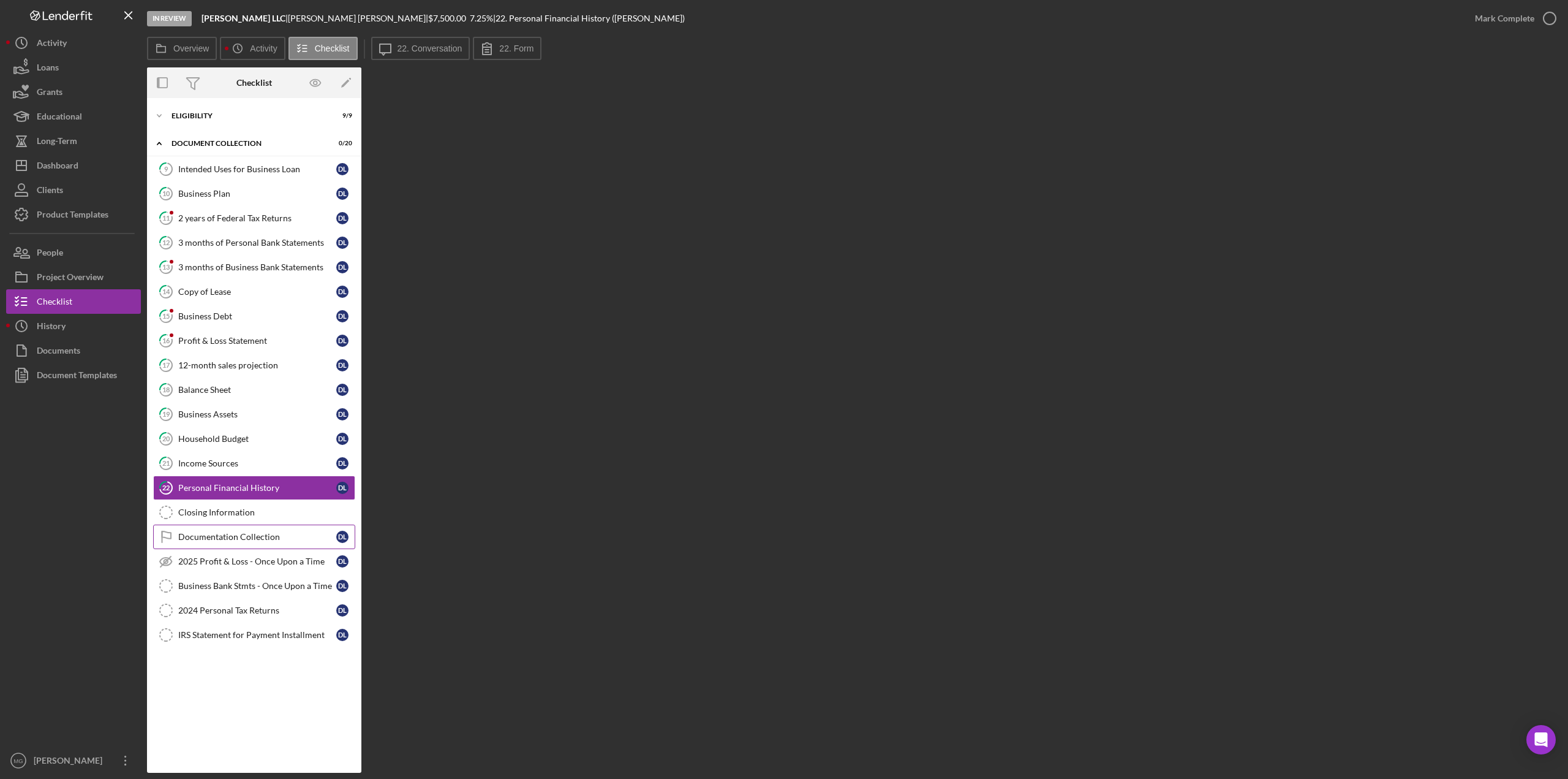
click at [251, 524] on link "Documentation Collection Documentation Collection D L" at bounding box center [255, 537] width 202 height 25
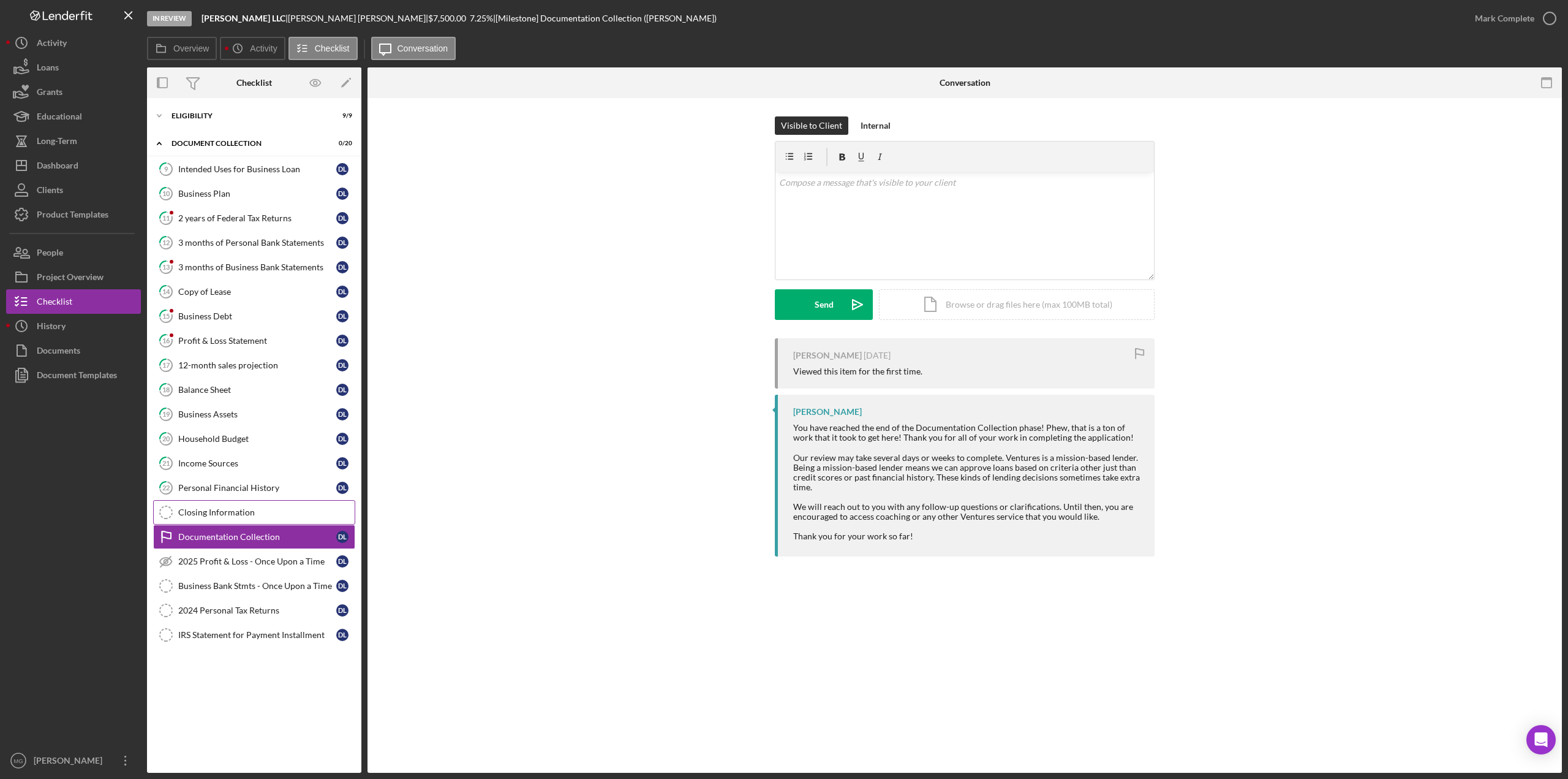
click at [214, 508] on div "Closing Information" at bounding box center [266, 512] width 176 height 10
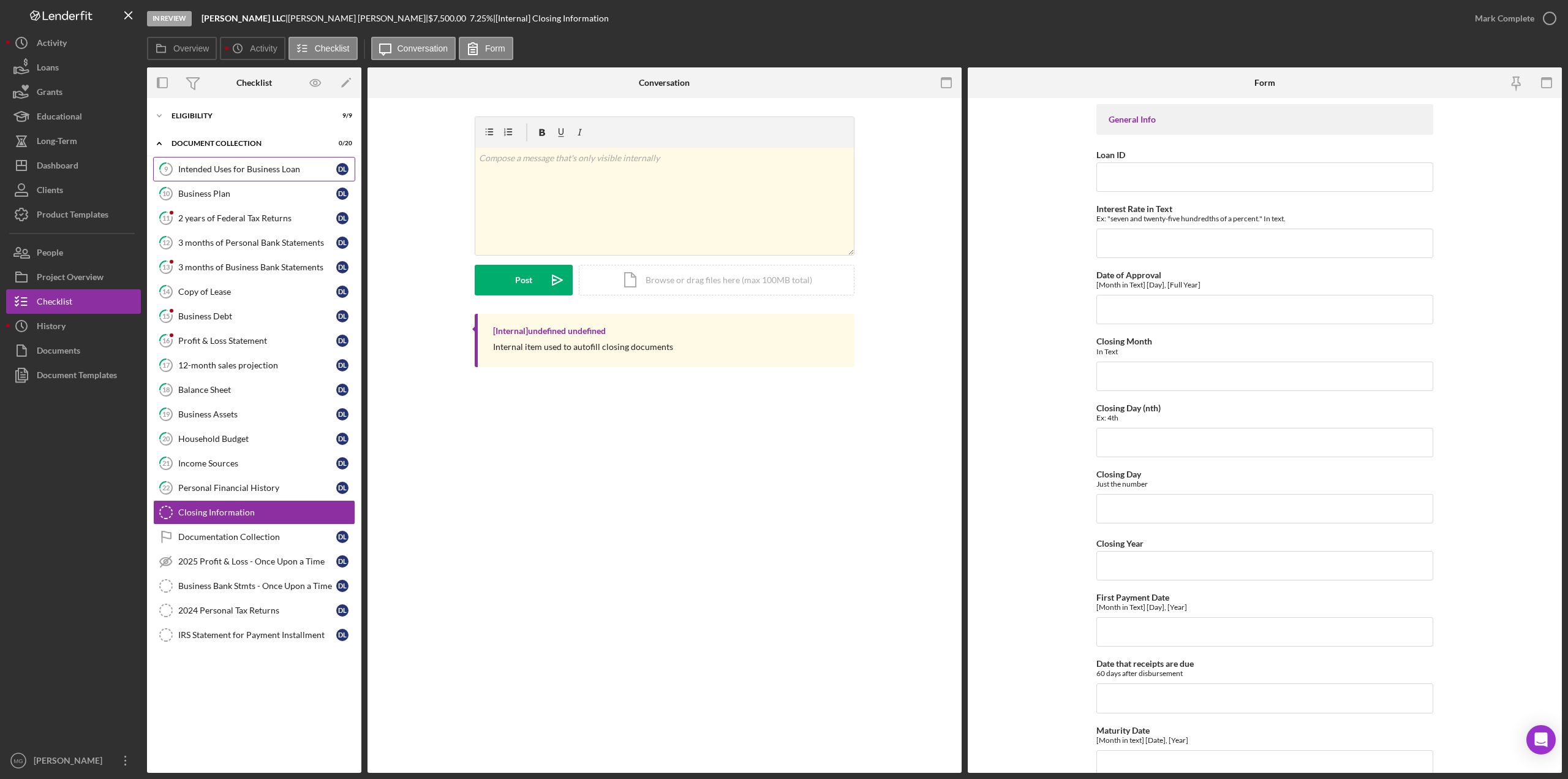
click at [253, 163] on link "9 Intended Uses for Business Loan D L" at bounding box center [255, 169] width 202 height 25
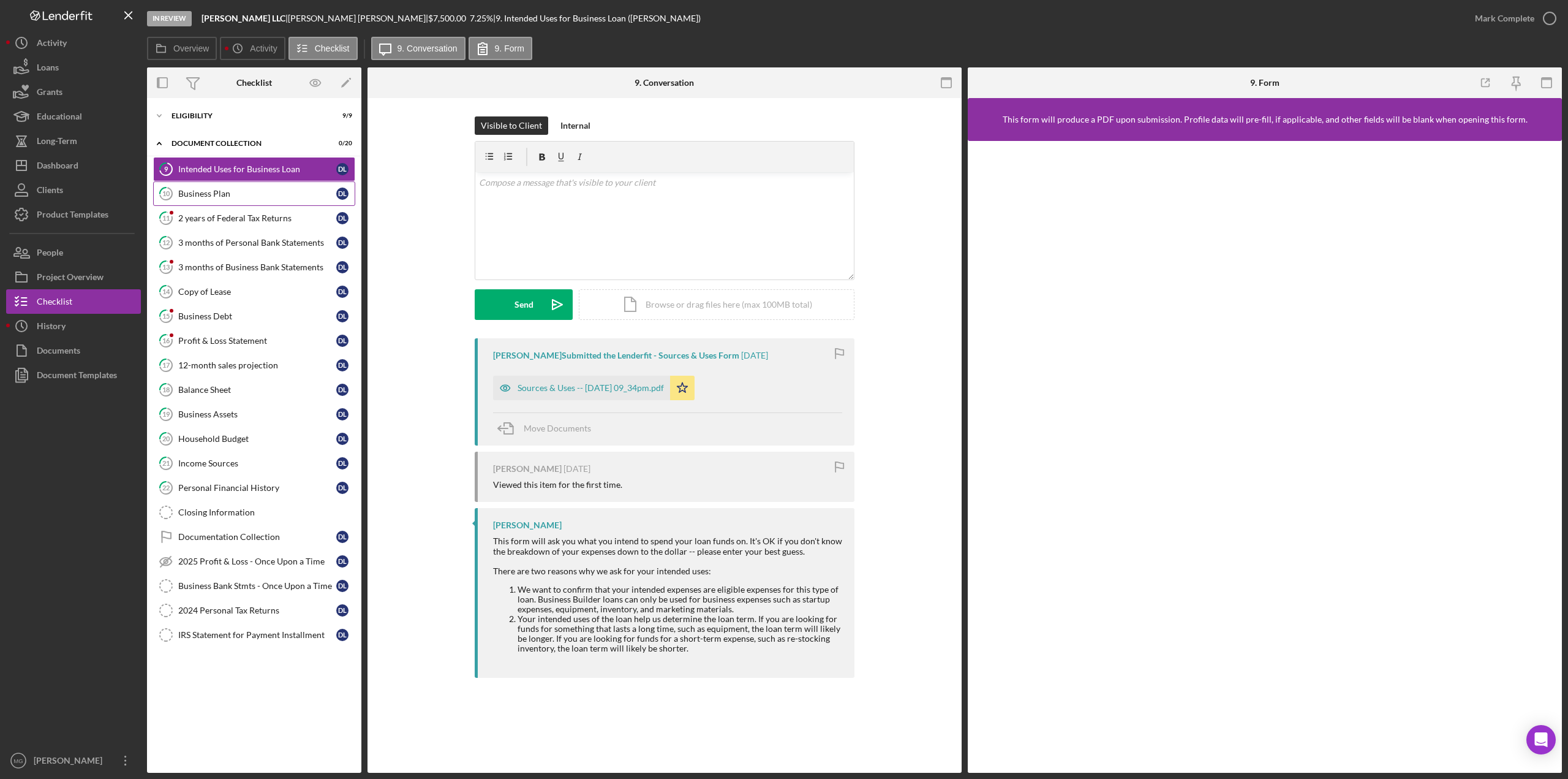
click at [241, 193] on div "Business Plan" at bounding box center [257, 193] width 158 height 10
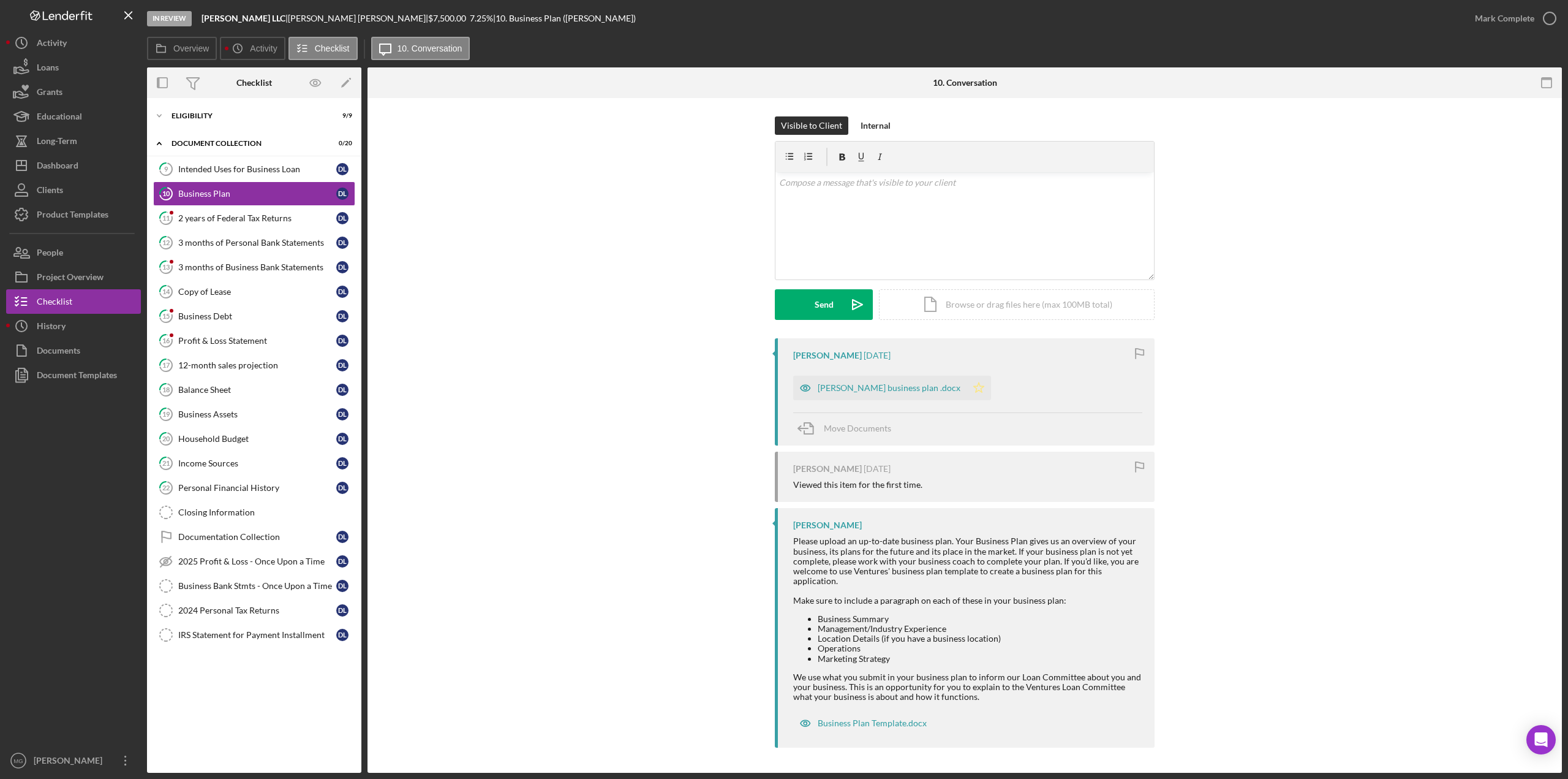
click at [967, 393] on icon "Icon/Star" at bounding box center [979, 388] width 25 height 25
click at [283, 217] on div "2 years of Federal Tax Returns" at bounding box center [257, 217] width 158 height 10
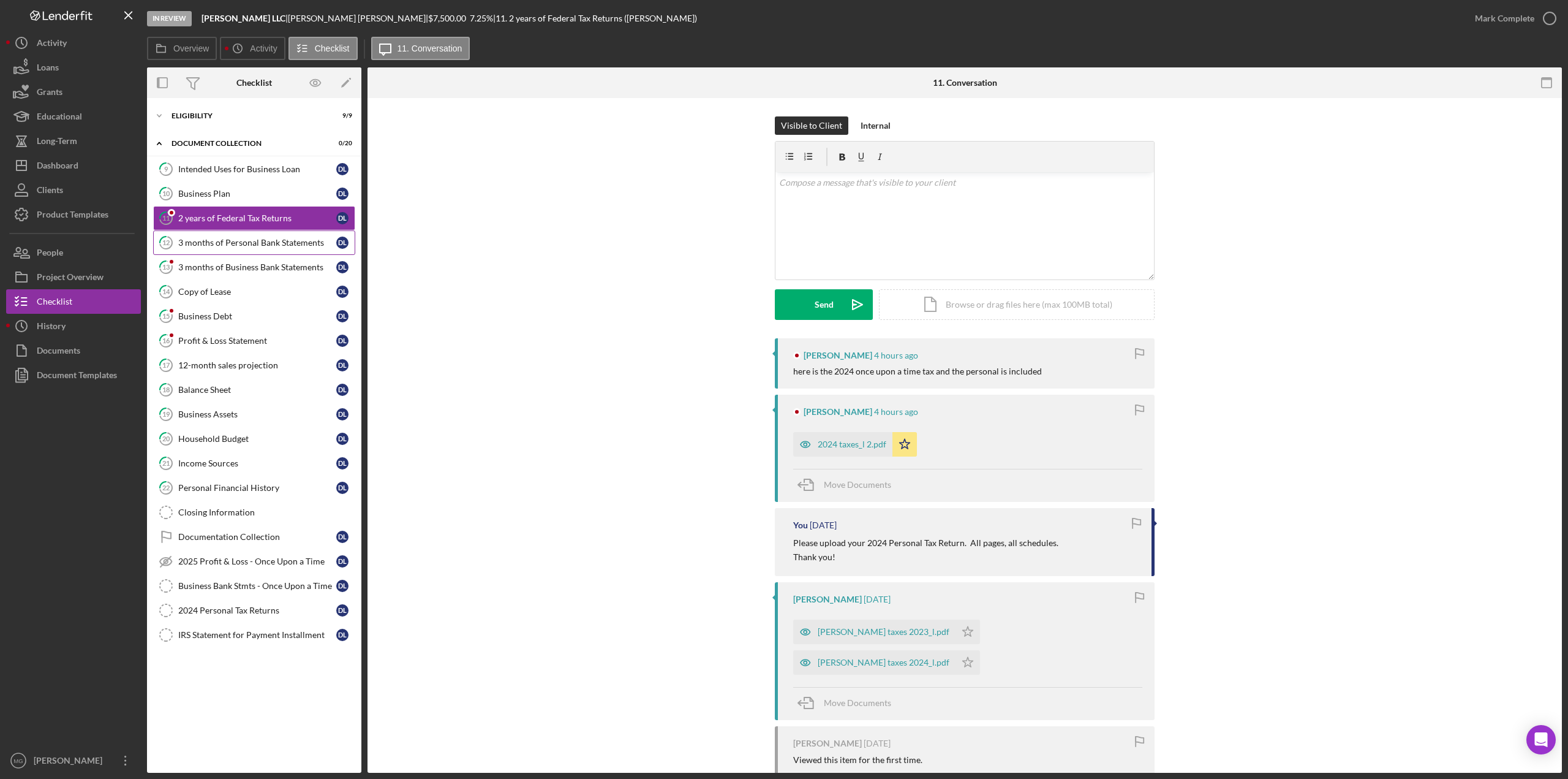
click at [255, 244] on div "3 months of Personal Bank Statements" at bounding box center [257, 242] width 158 height 10
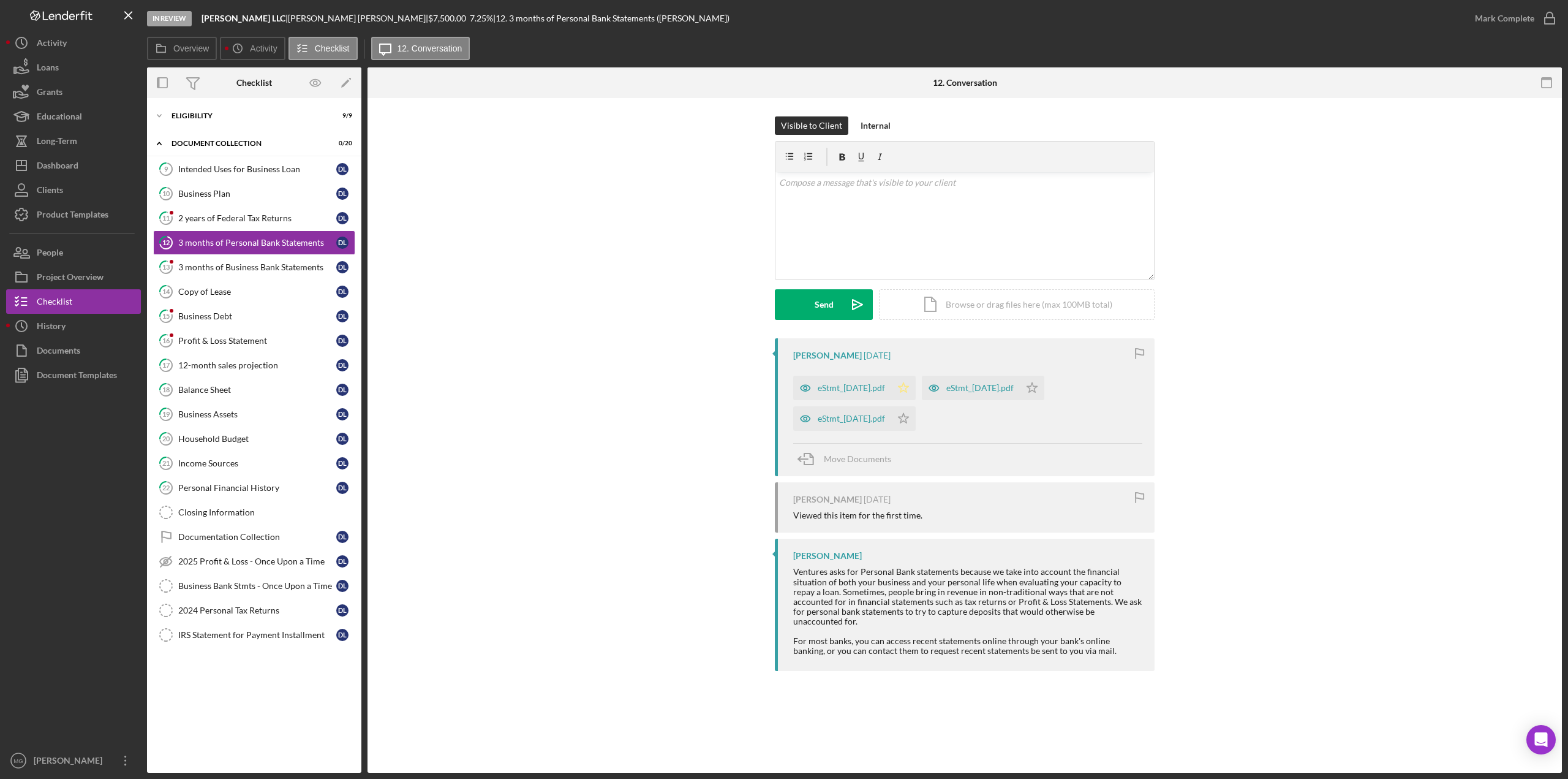
click at [909, 388] on polygon "button" at bounding box center [904, 387] width 11 height 10
click at [916, 413] on icon "Icon/Star" at bounding box center [904, 419] width 25 height 25
click at [1038, 386] on polygon "button" at bounding box center [1032, 387] width 11 height 10
click at [223, 267] on div "3 months of Business Bank Statements" at bounding box center [257, 267] width 158 height 10
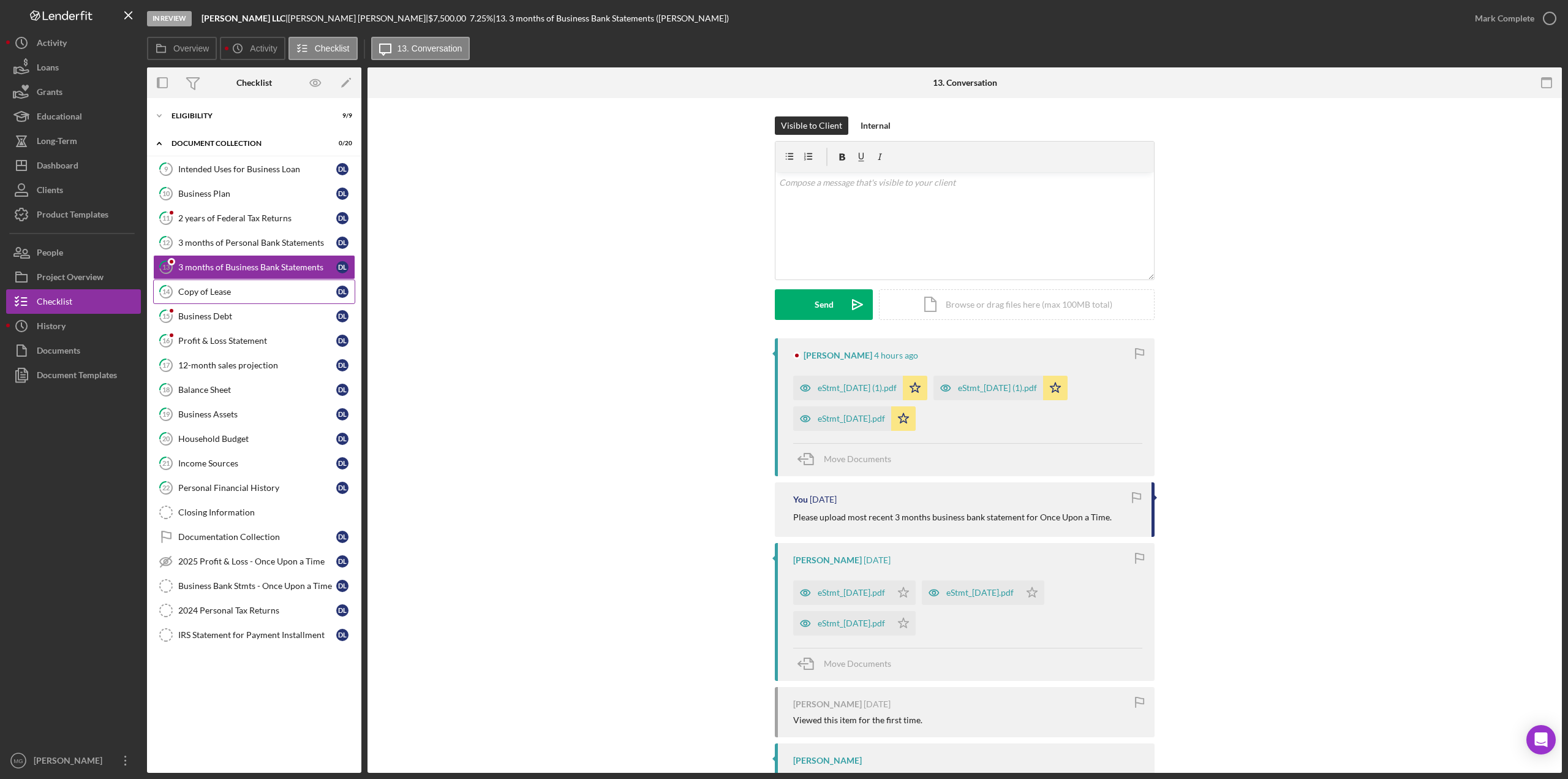
click at [221, 291] on div "Copy of Lease" at bounding box center [257, 291] width 158 height 10
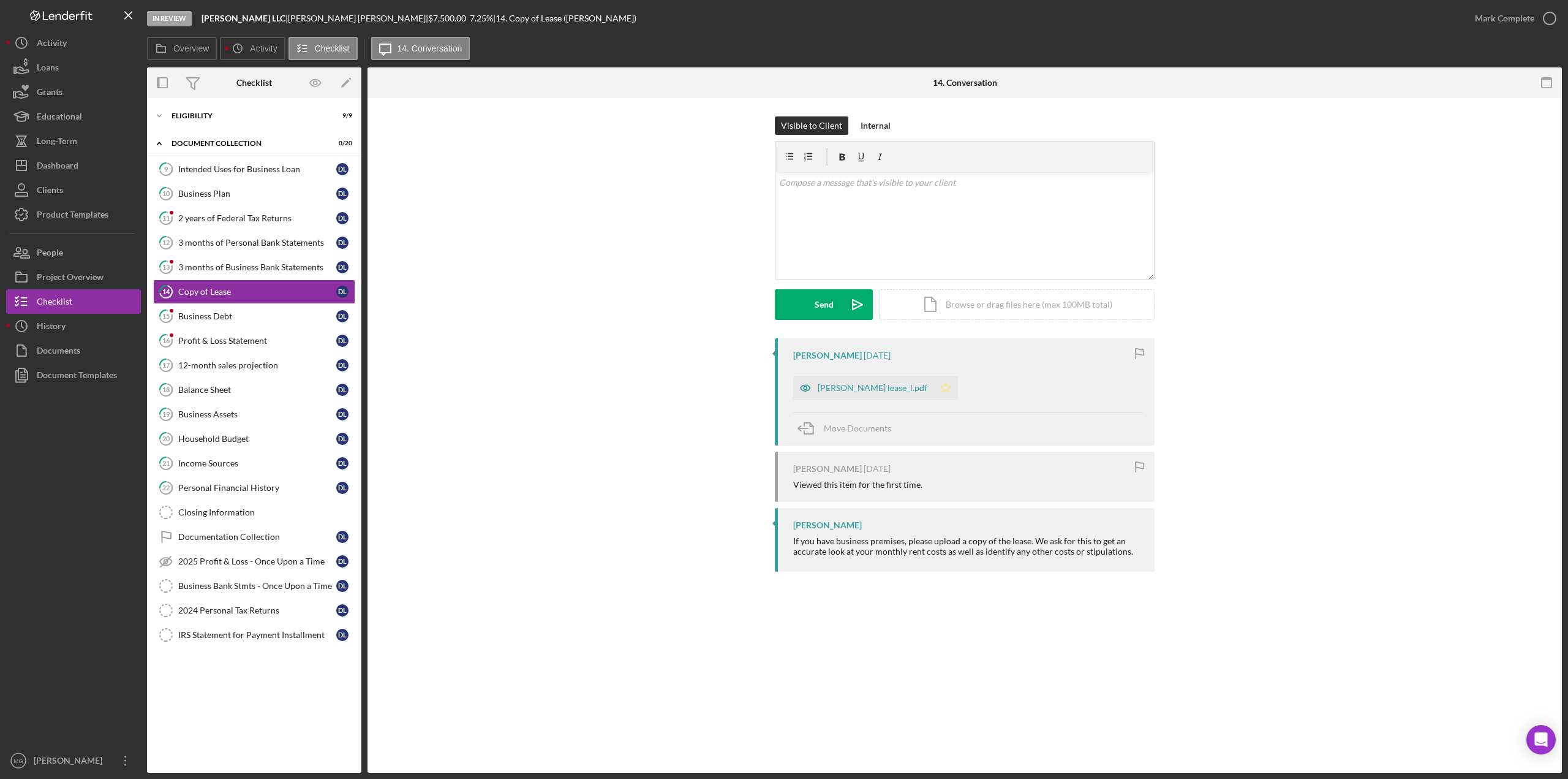
click at [934, 386] on icon "Icon/Star" at bounding box center [946, 388] width 25 height 25
click at [214, 319] on link "15 Business Debt D L" at bounding box center [255, 317] width 202 height 25
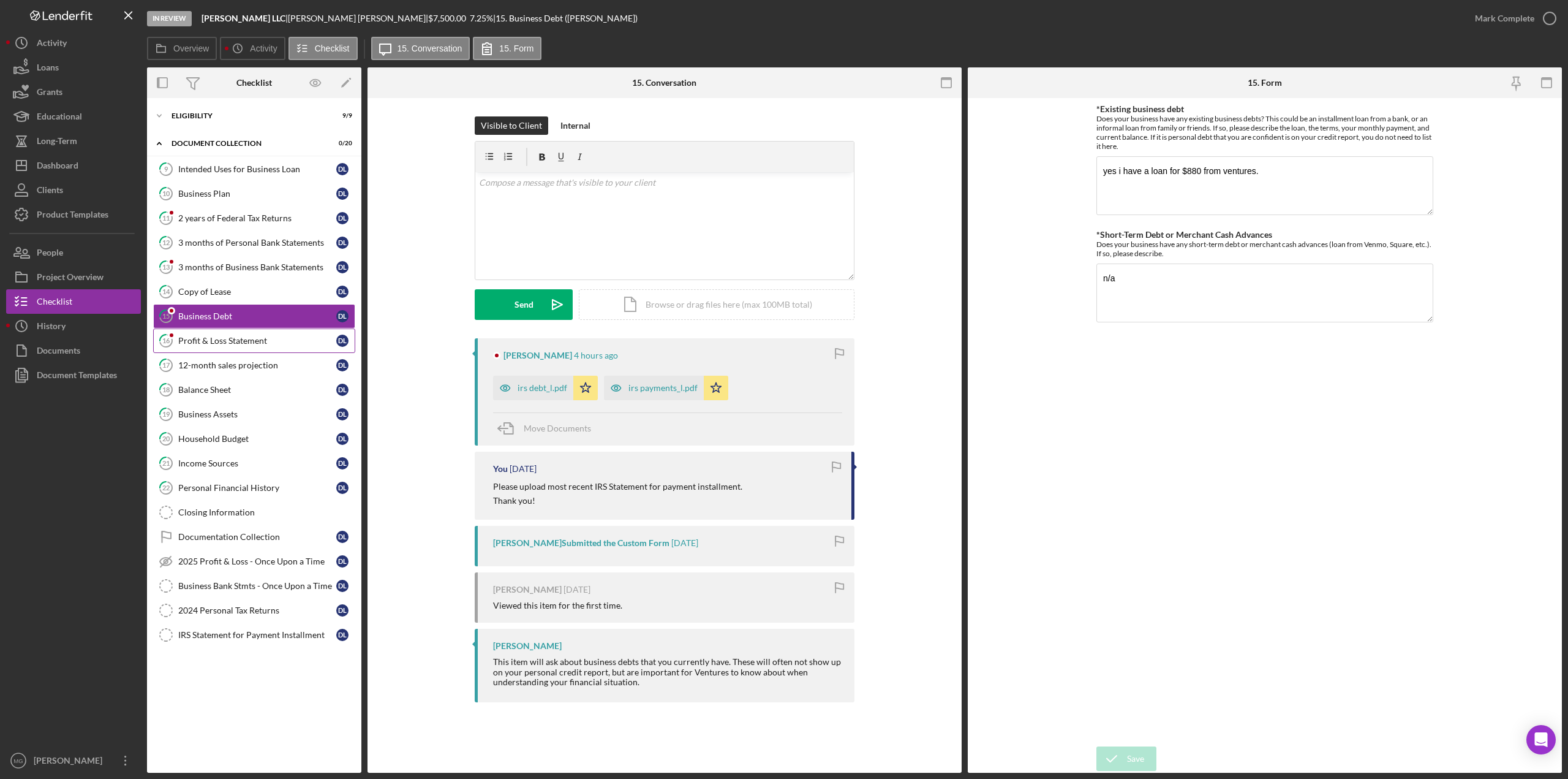
click at [214, 336] on div "Profit & Loss Statement" at bounding box center [257, 341] width 158 height 10
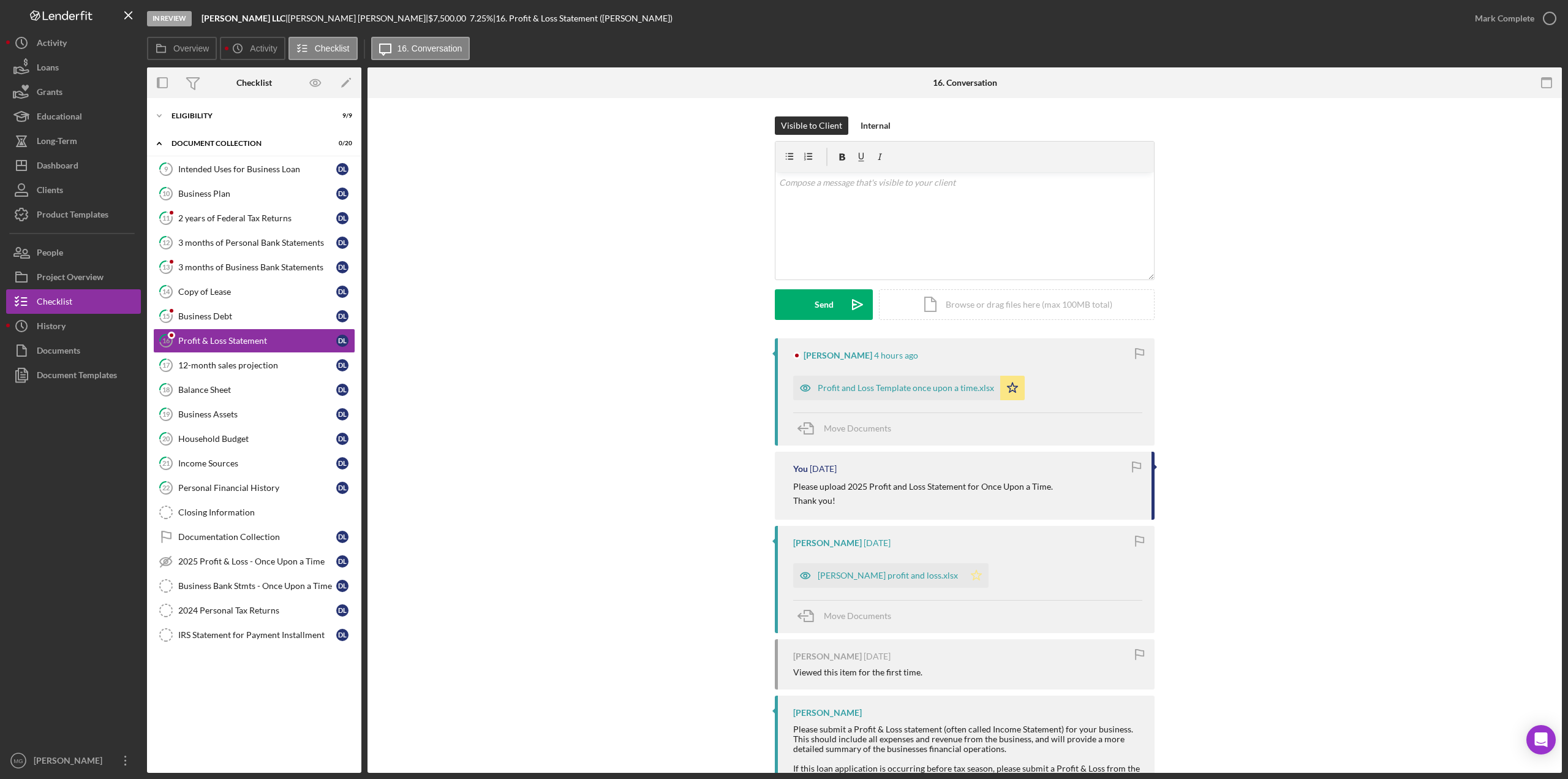
click at [964, 567] on icon "Icon/Star" at bounding box center [976, 576] width 25 height 25
click at [279, 271] on link "13 3 months of Business Bank Statements D L" at bounding box center [255, 267] width 202 height 25
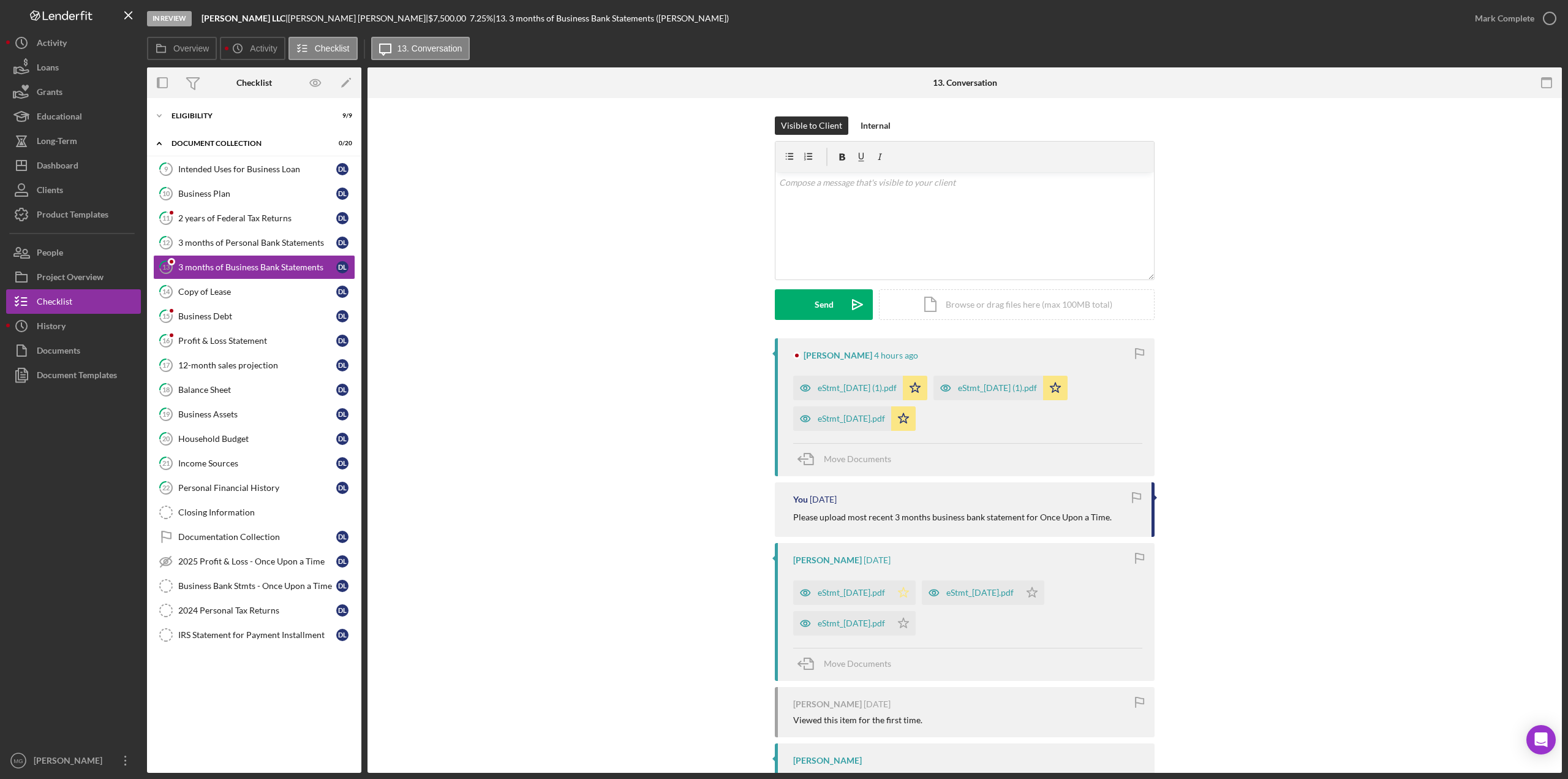
click at [916, 586] on icon "Icon/Star" at bounding box center [904, 593] width 25 height 25
click at [916, 624] on icon "Icon/Star" at bounding box center [904, 624] width 25 height 25
click at [1045, 586] on icon "Icon/Star" at bounding box center [1032, 593] width 25 height 25
click at [265, 245] on div "3 months of Personal Bank Statements" at bounding box center [257, 242] width 158 height 10
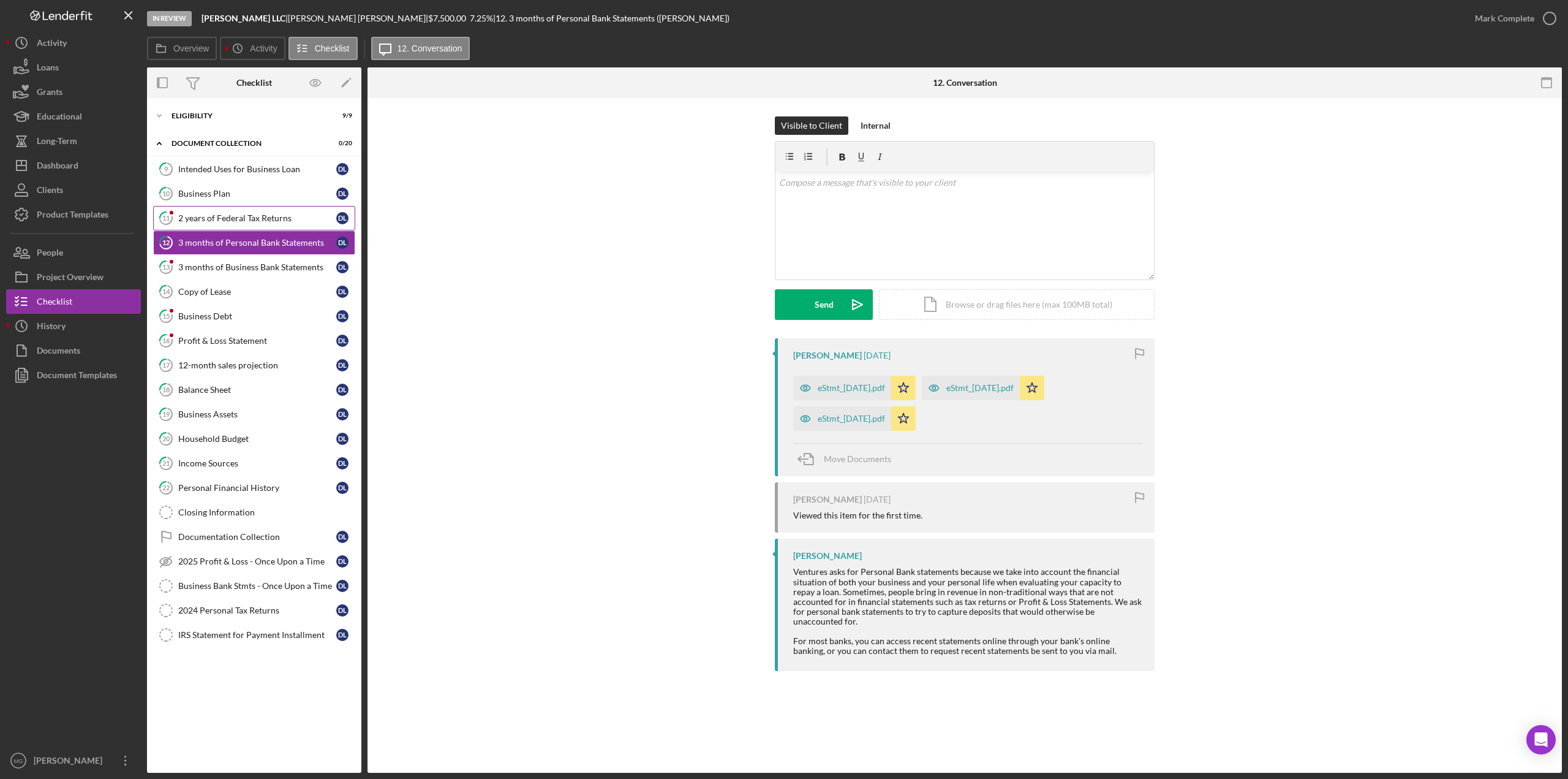
click at [272, 221] on div "2 years of Federal Tax Returns" at bounding box center [257, 217] width 158 height 10
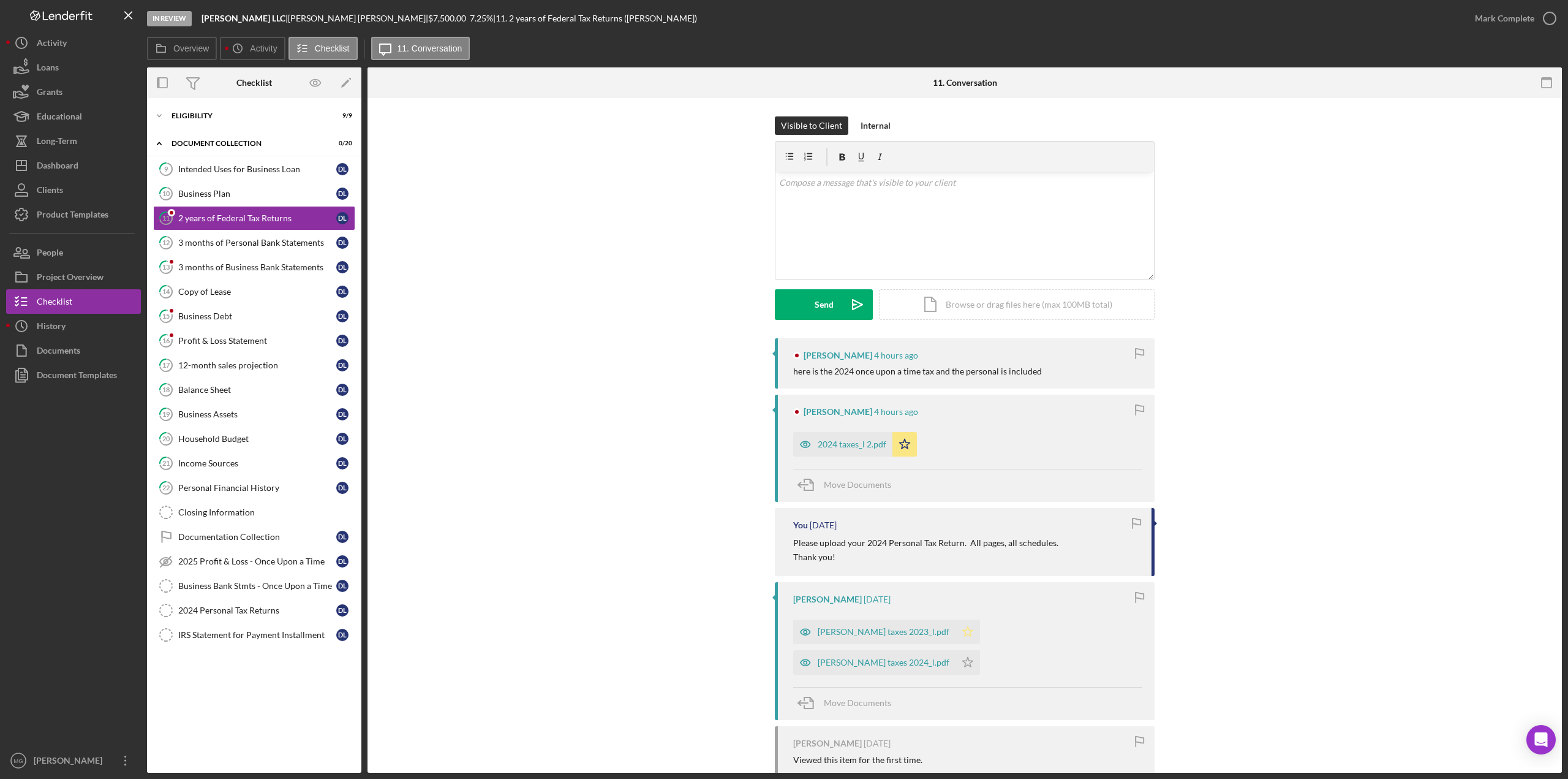
click at [956, 627] on icon "Icon/Star" at bounding box center [968, 632] width 25 height 25
click at [980, 650] on icon "Icon/Star" at bounding box center [968, 663] width 25 height 25
click at [240, 319] on div "Business Debt" at bounding box center [257, 316] width 158 height 10
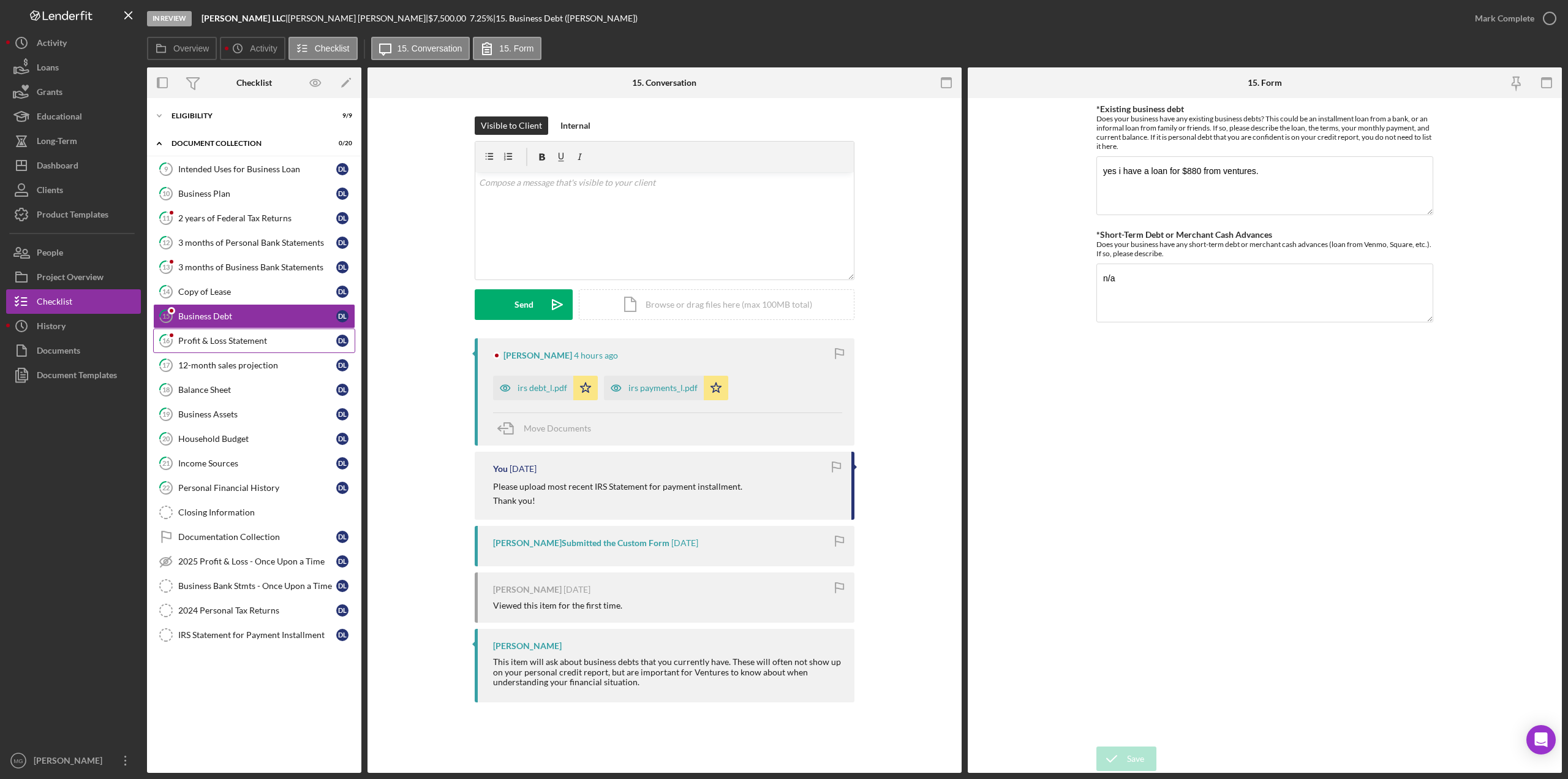
click at [237, 338] on div "Profit & Loss Statement" at bounding box center [257, 341] width 158 height 10
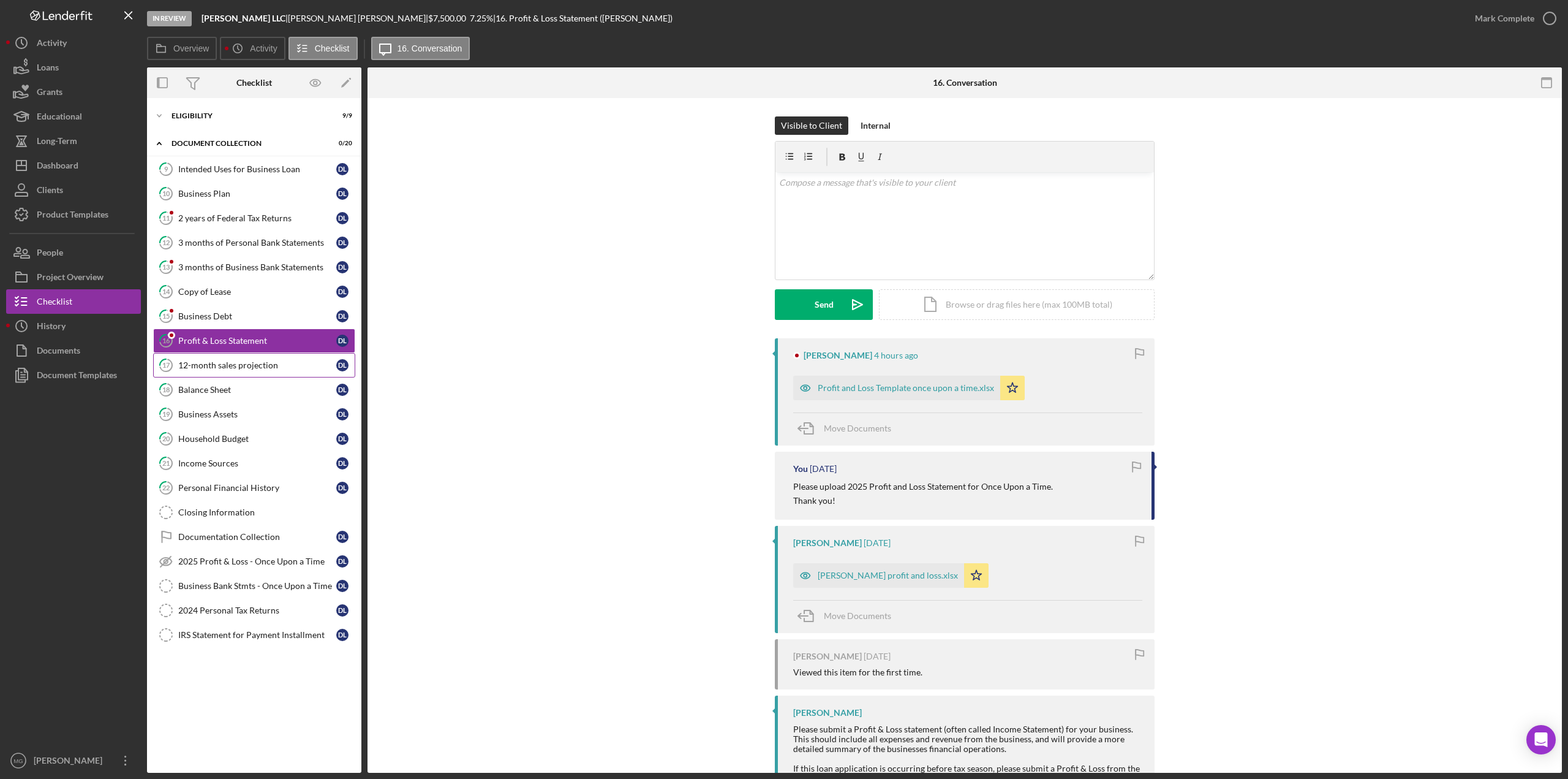
click at [235, 360] on div "12-month sales projection" at bounding box center [257, 365] width 158 height 10
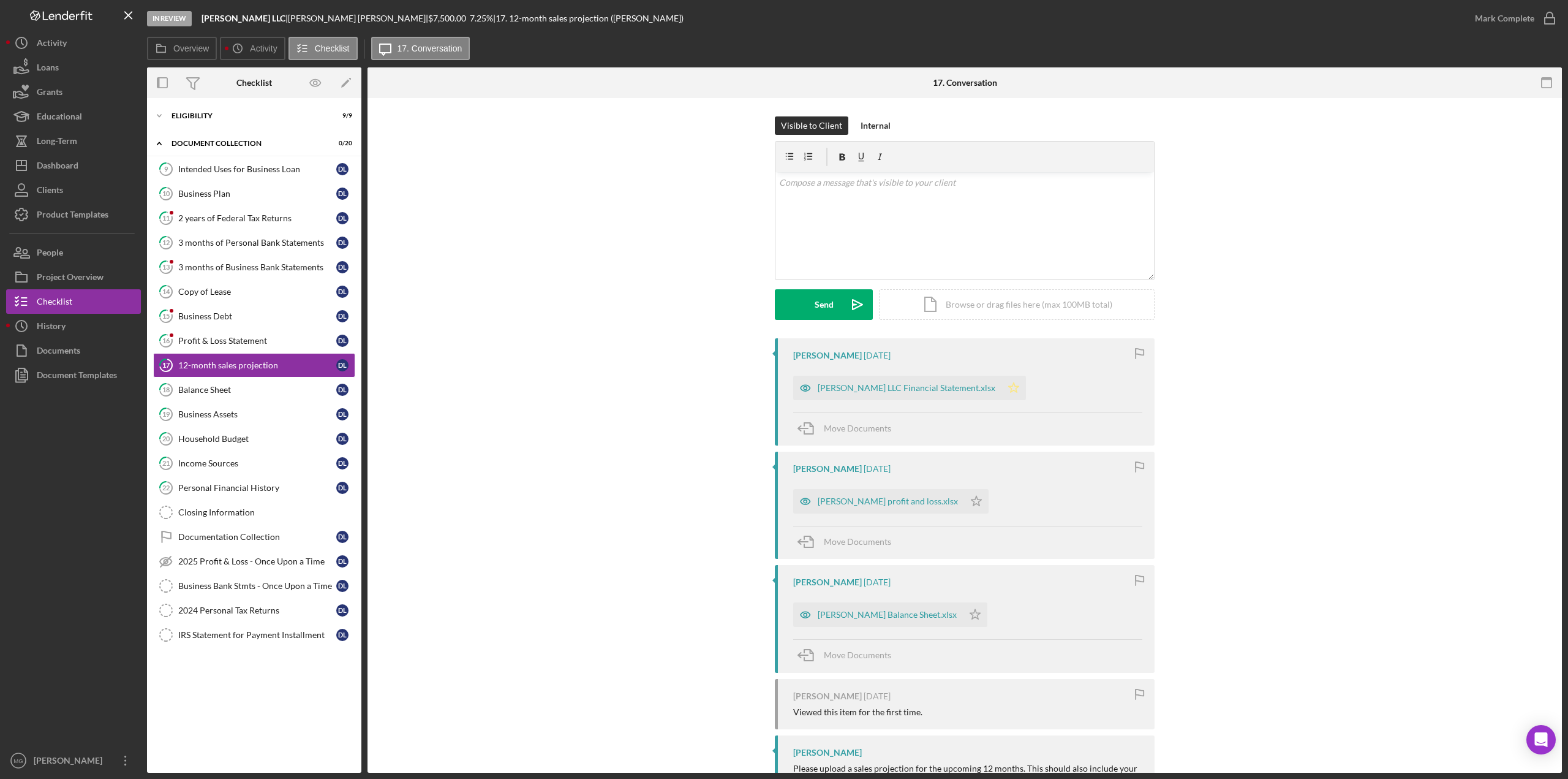
click at [1001, 386] on icon "Icon/Star" at bounding box center [1014, 388] width 25 height 25
click at [964, 502] on icon "Icon/Star" at bounding box center [976, 501] width 25 height 25
click at [963, 619] on icon "Icon/Star" at bounding box center [976, 615] width 25 height 25
click at [227, 385] on div "Balance Sheet" at bounding box center [257, 390] width 158 height 10
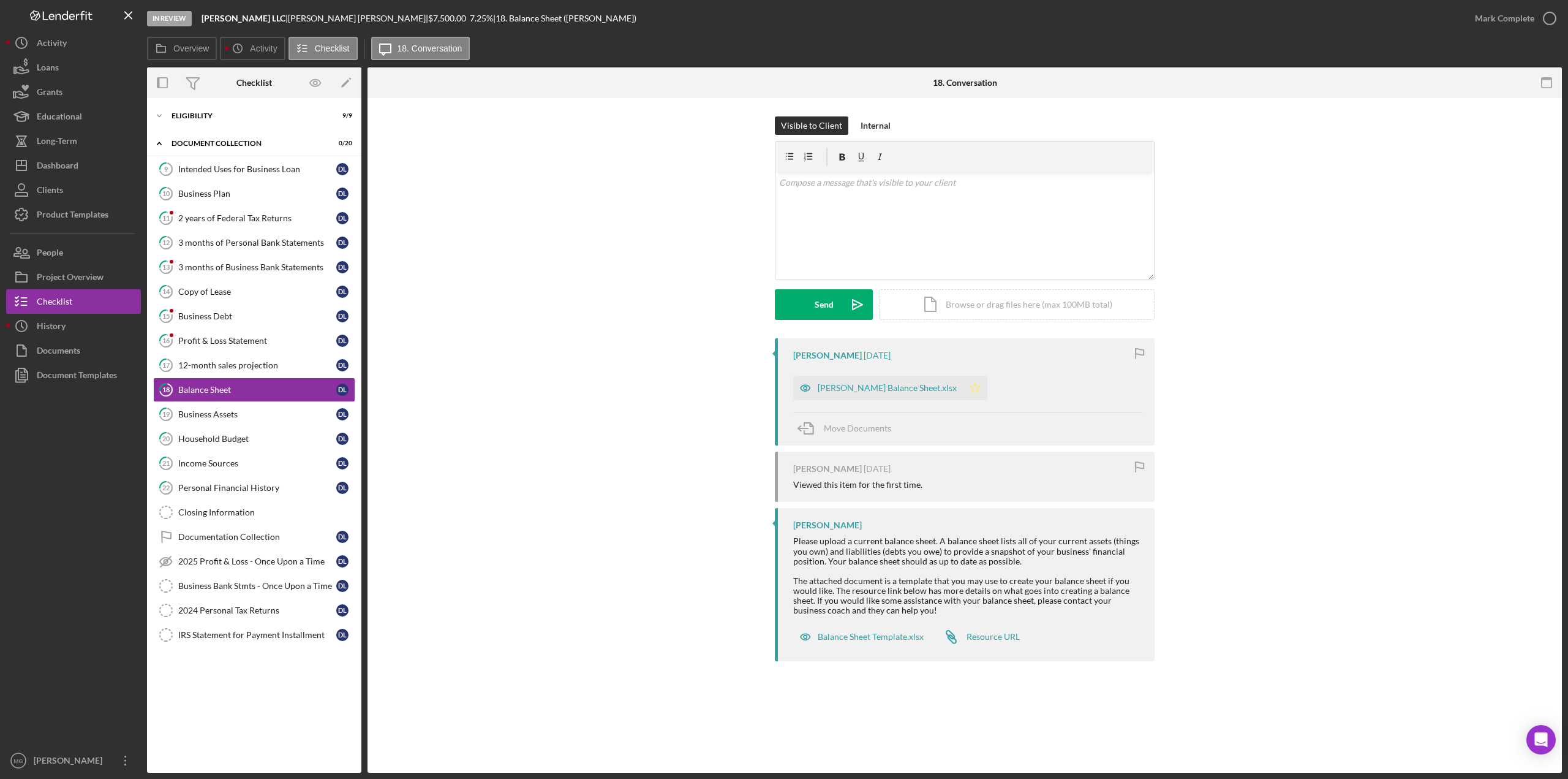
click at [963, 388] on icon "Icon/Star" at bounding box center [976, 388] width 25 height 25
click at [196, 409] on div "Business Assets" at bounding box center [257, 413] width 158 height 10
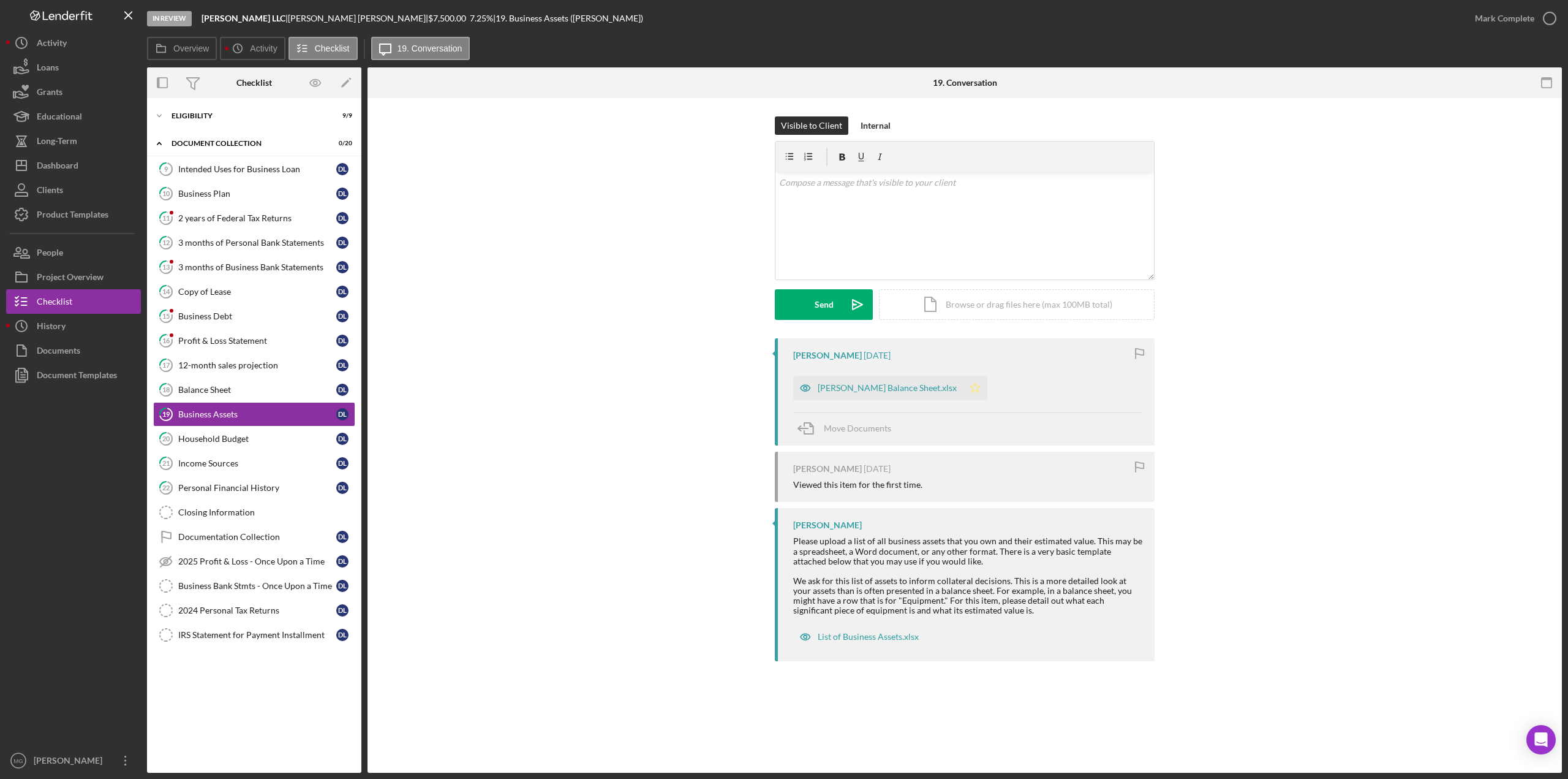
click at [970, 388] on polygon "button" at bounding box center [976, 387] width 11 height 10
click at [235, 385] on div "Balance Sheet" at bounding box center [257, 390] width 158 height 10
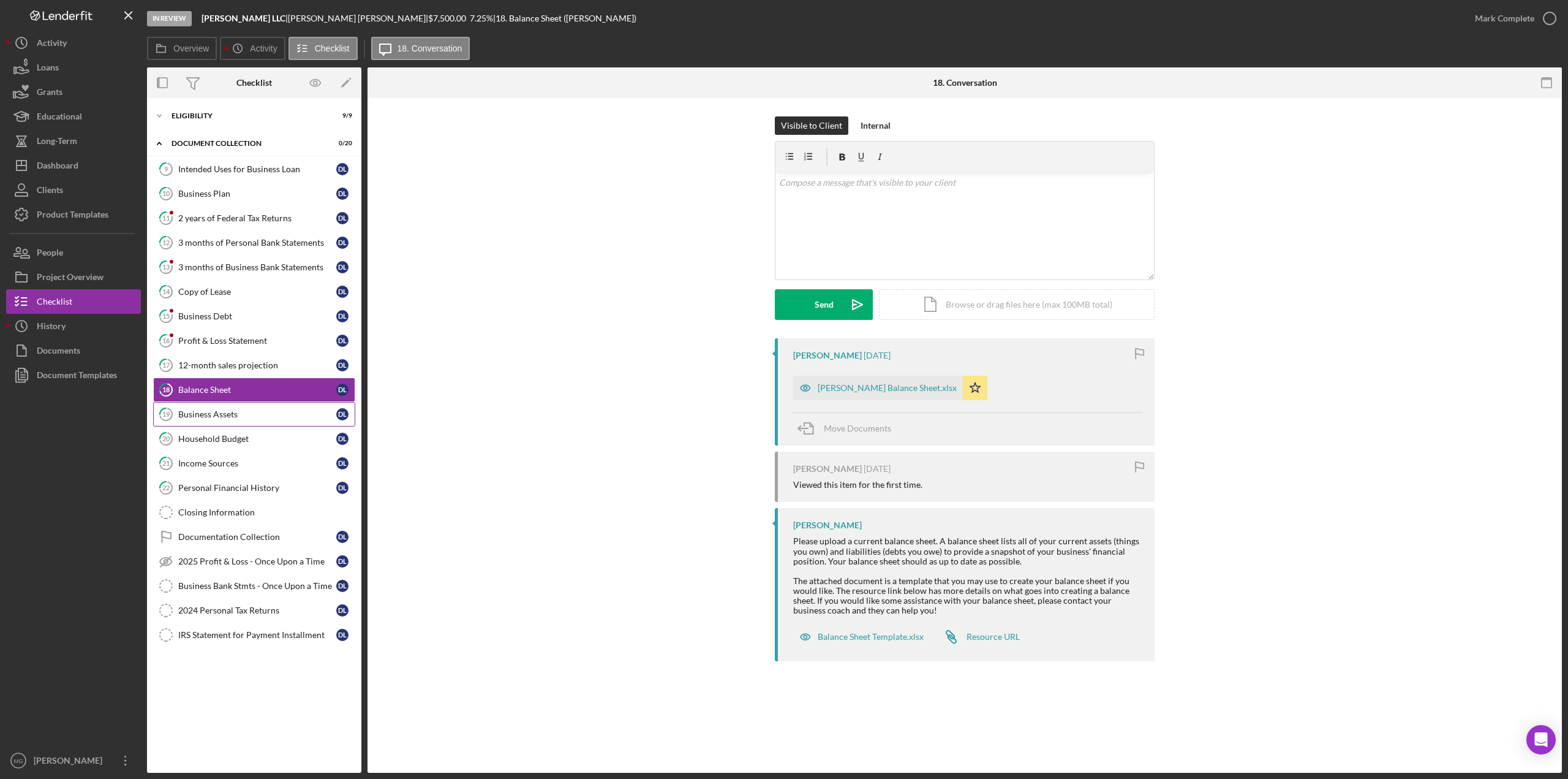
click at [235, 409] on div "Business Assets" at bounding box center [257, 413] width 158 height 10
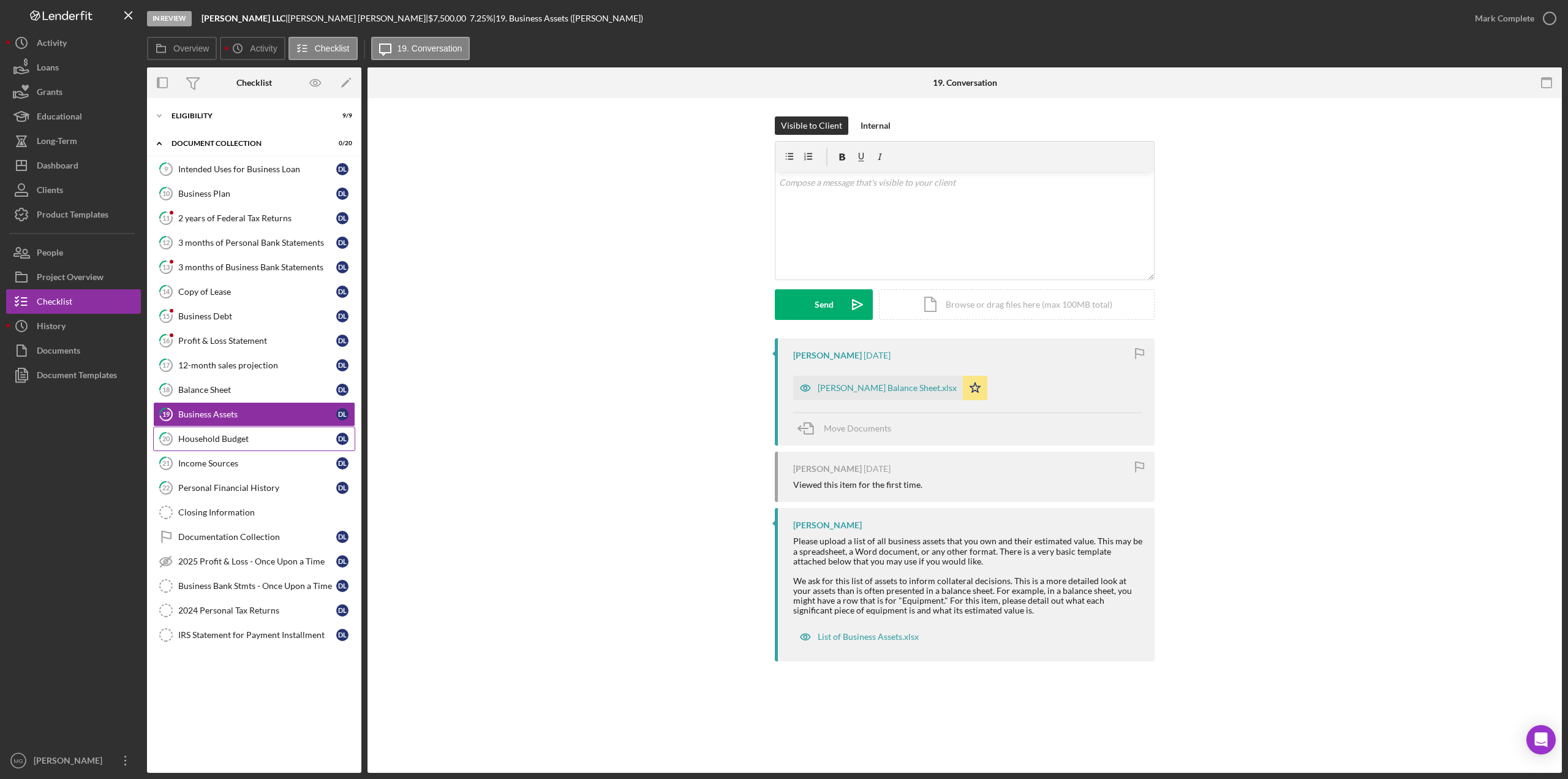
click at [238, 434] on div "Household Budget" at bounding box center [257, 438] width 158 height 10
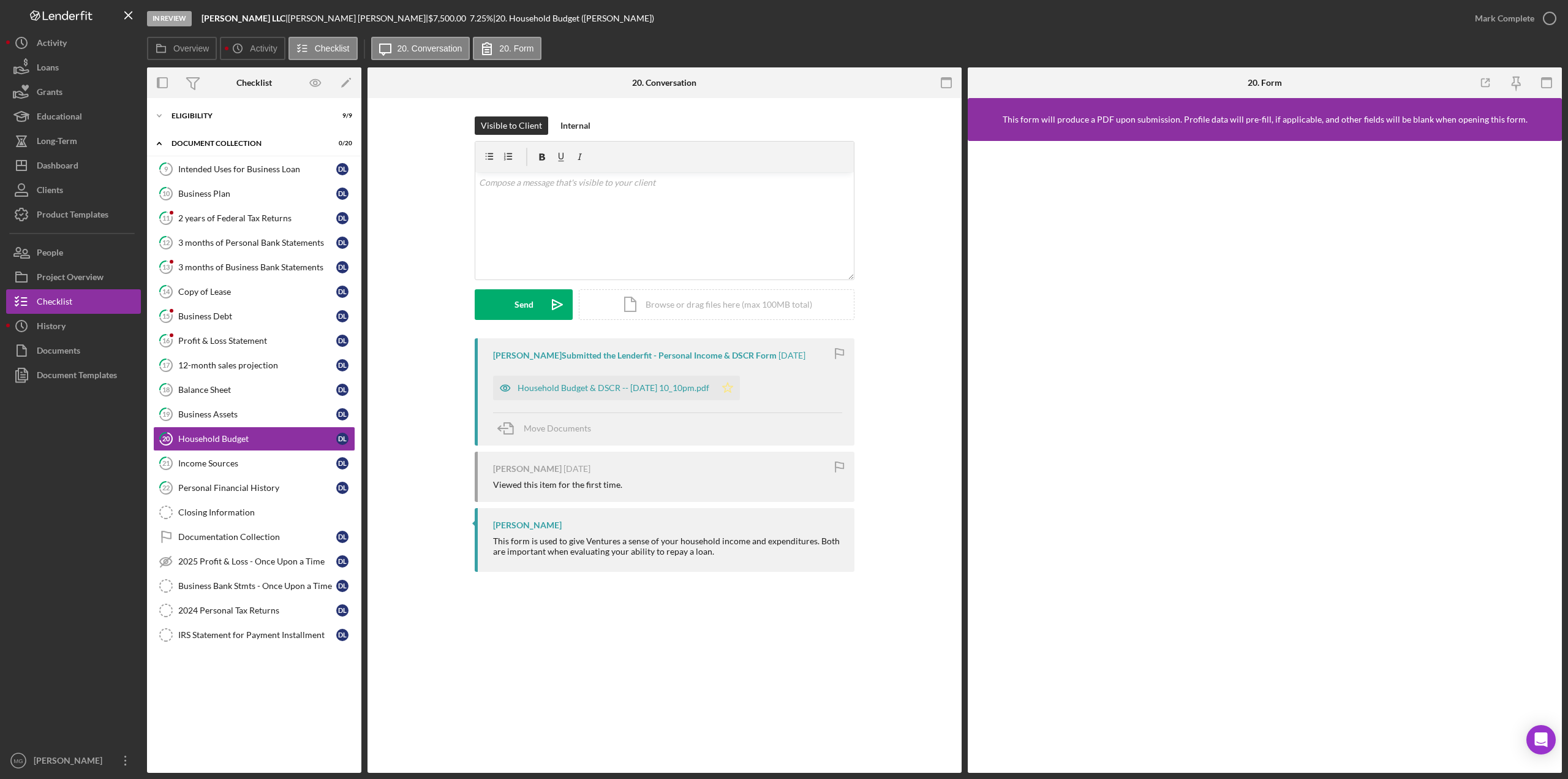
click at [733, 390] on polygon "button" at bounding box center [728, 387] width 11 height 10
click at [218, 459] on div "Income Sources" at bounding box center [257, 463] width 158 height 10
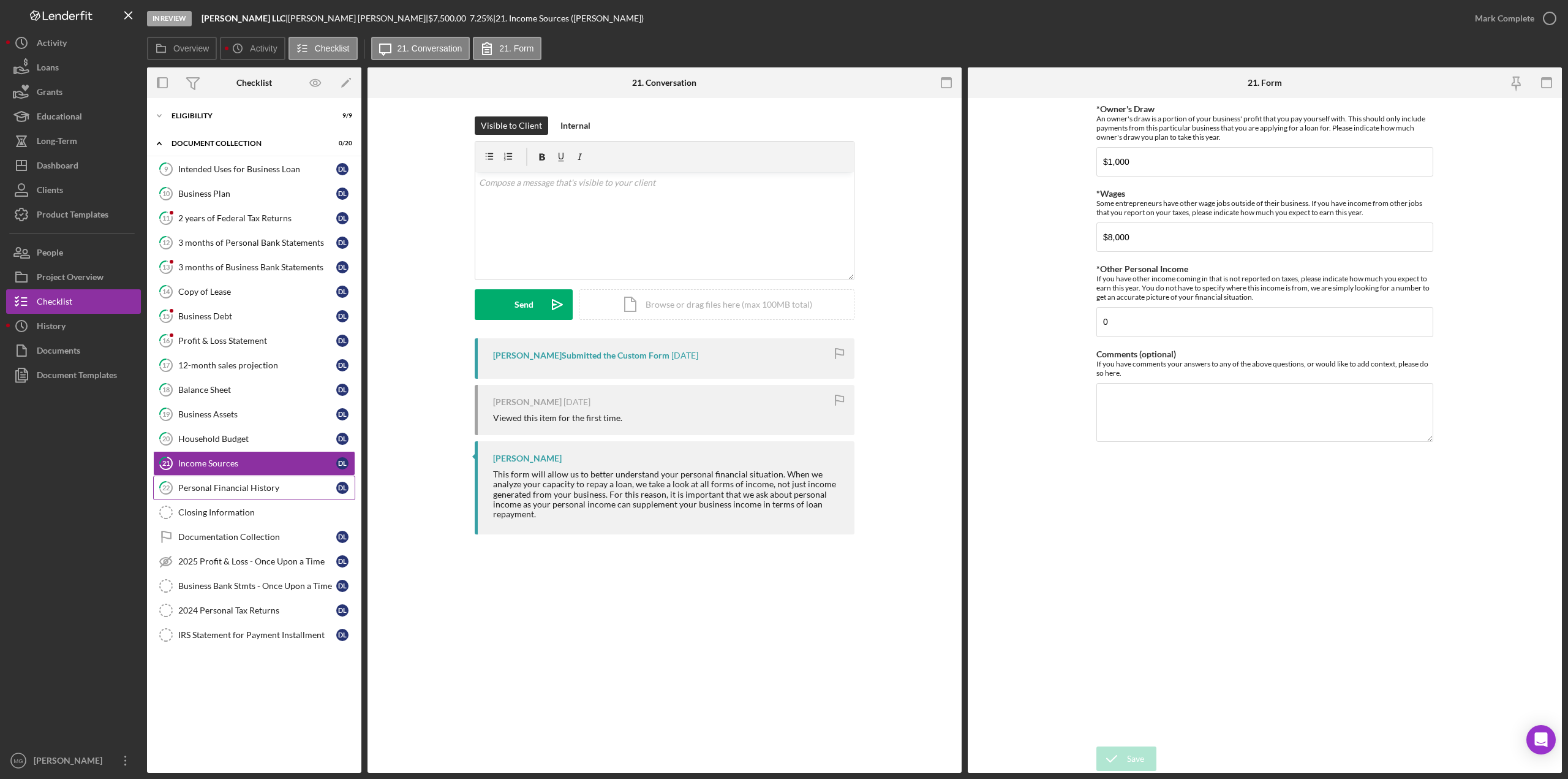
click at [211, 483] on div "Personal Financial History" at bounding box center [257, 487] width 158 height 10
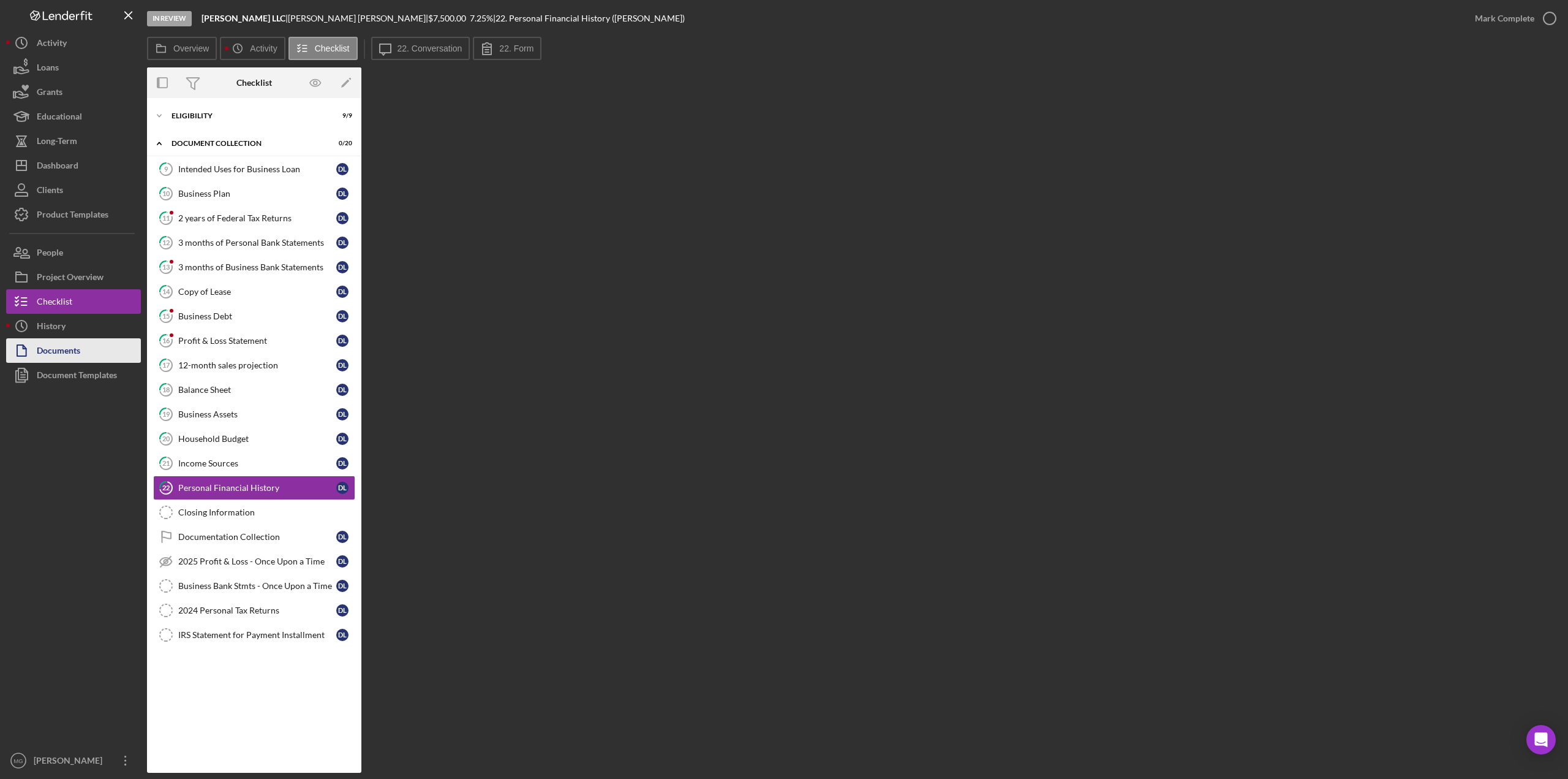
click at [90, 350] on button "Documents" at bounding box center [74, 350] width 135 height 25
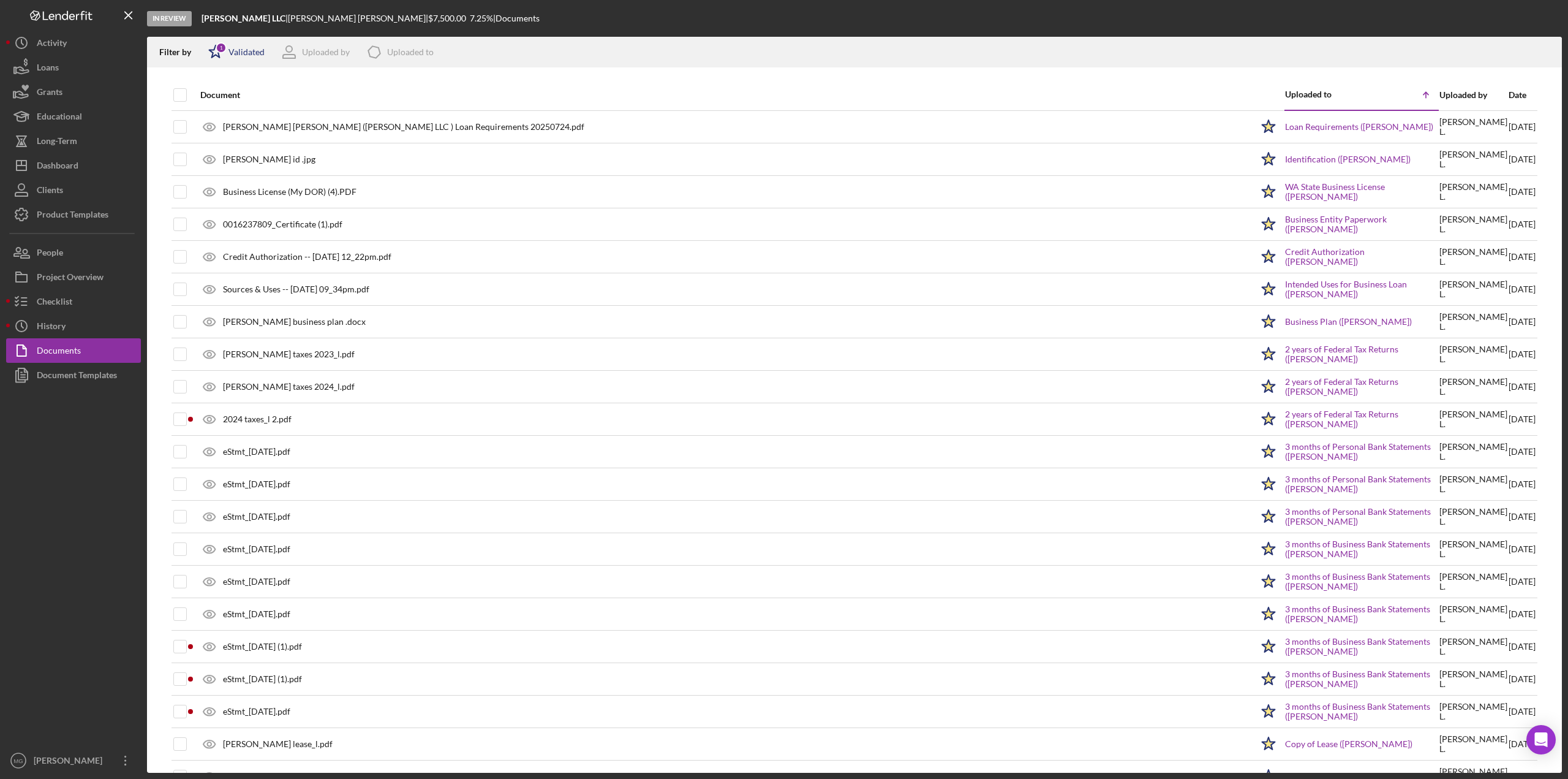
click at [252, 53] on div "Validated" at bounding box center [247, 51] width 36 height 10
click at [242, 102] on div "Validated" at bounding box center [269, 97] width 122 height 13
click at [213, 97] on input "checkbox" at bounding box center [215, 98] width 12 height 12
checkbox input "false"
click at [577, 68] on div at bounding box center [855, 74] width 1415 height 12
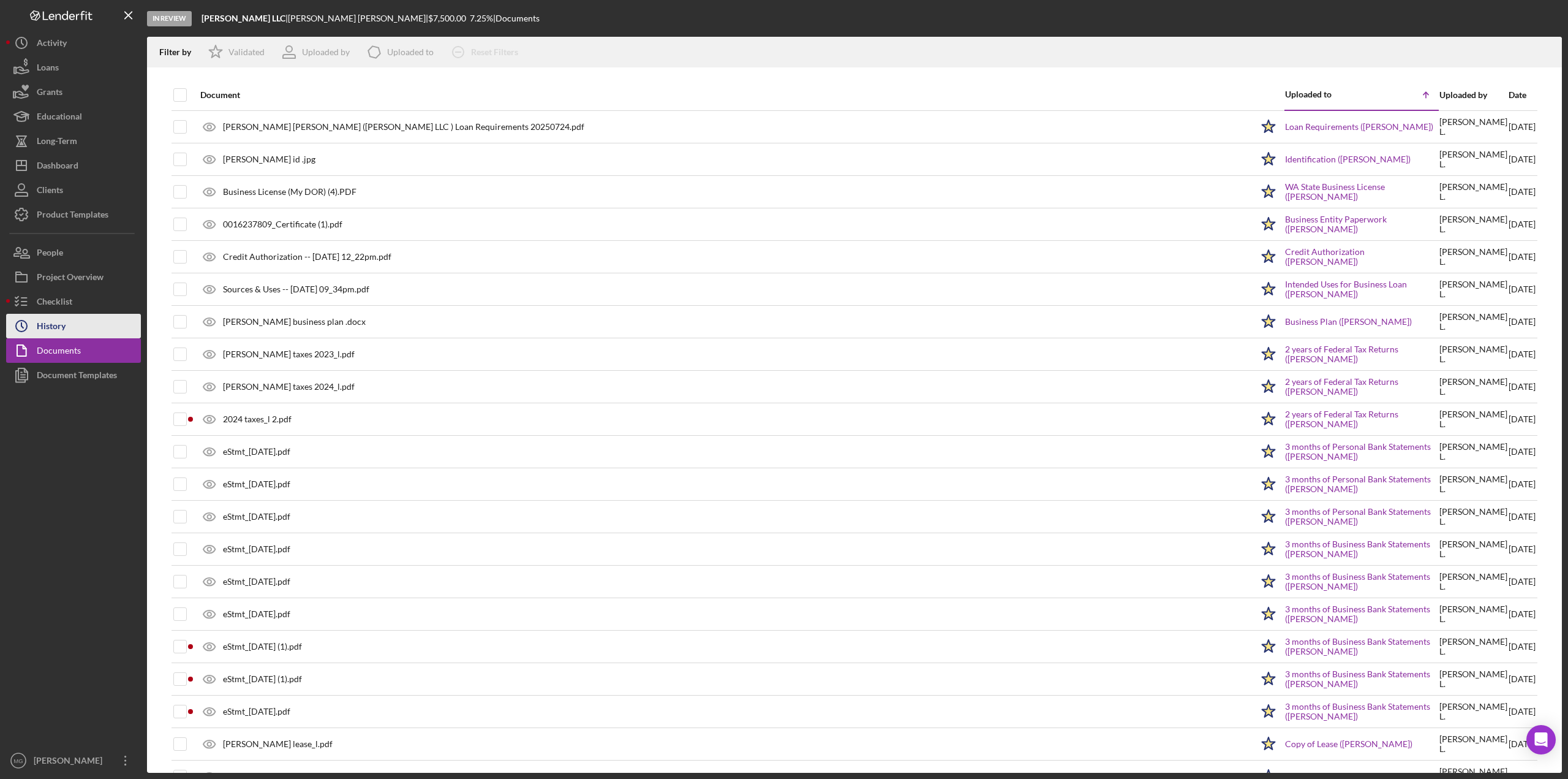
click at [59, 328] on div "History" at bounding box center [51, 327] width 28 height 28
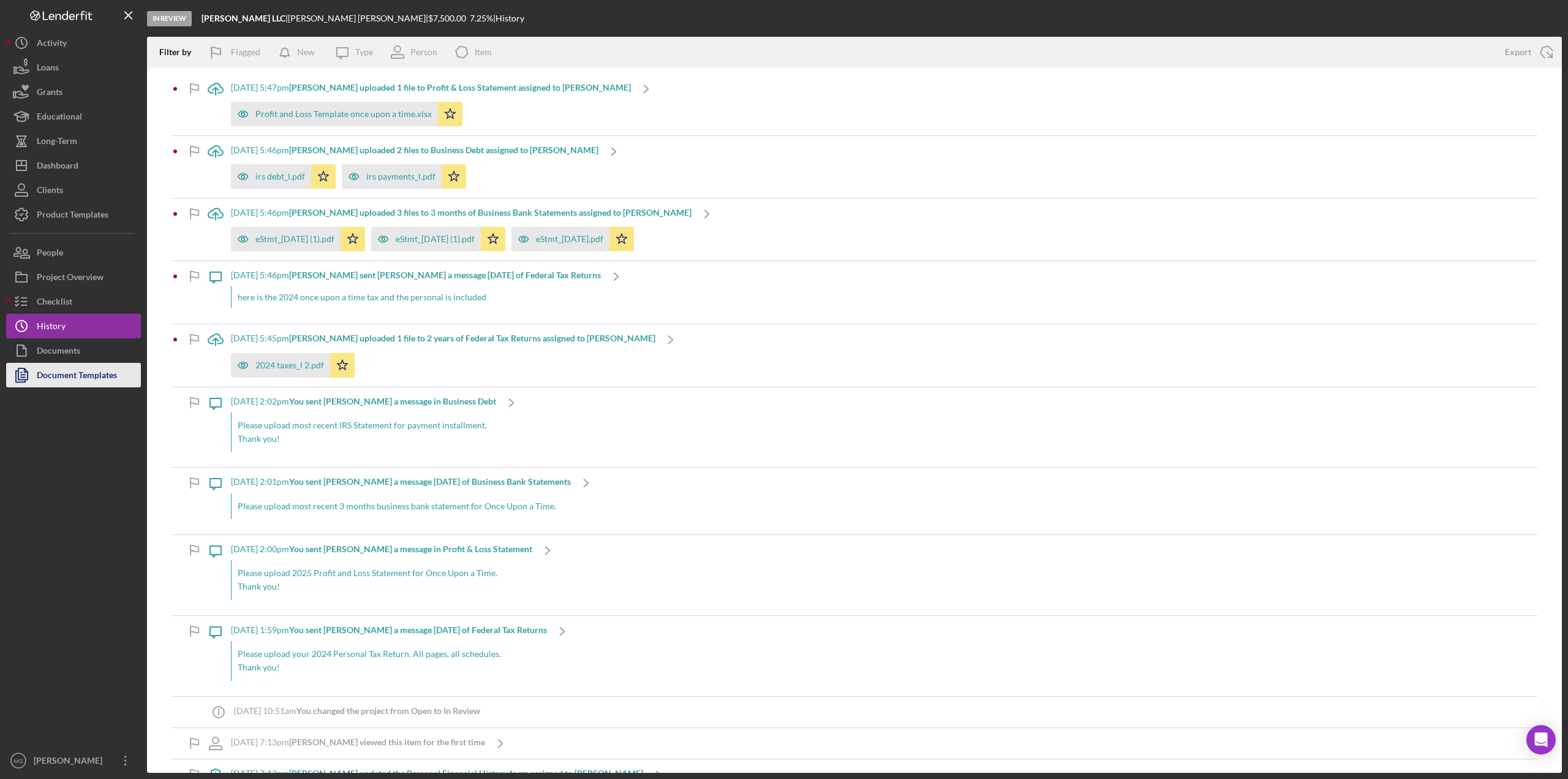
click at [70, 372] on div "Document Templates" at bounding box center [76, 376] width 80 height 28
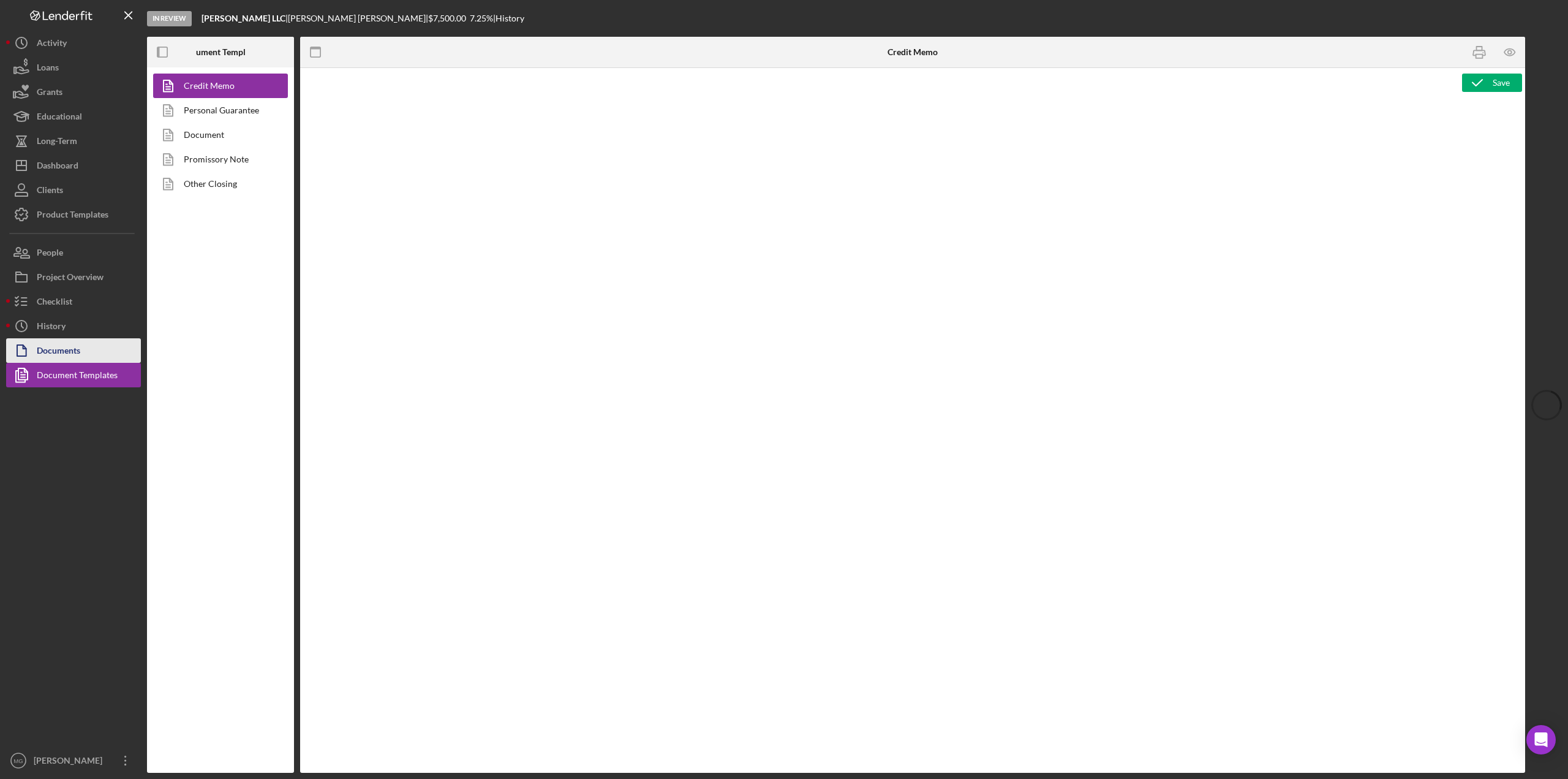
type textarea "<h2><img src="[URL][DOMAIN_NAME]" alt="" width="355" height="169"></h2> <p>&nbs…"
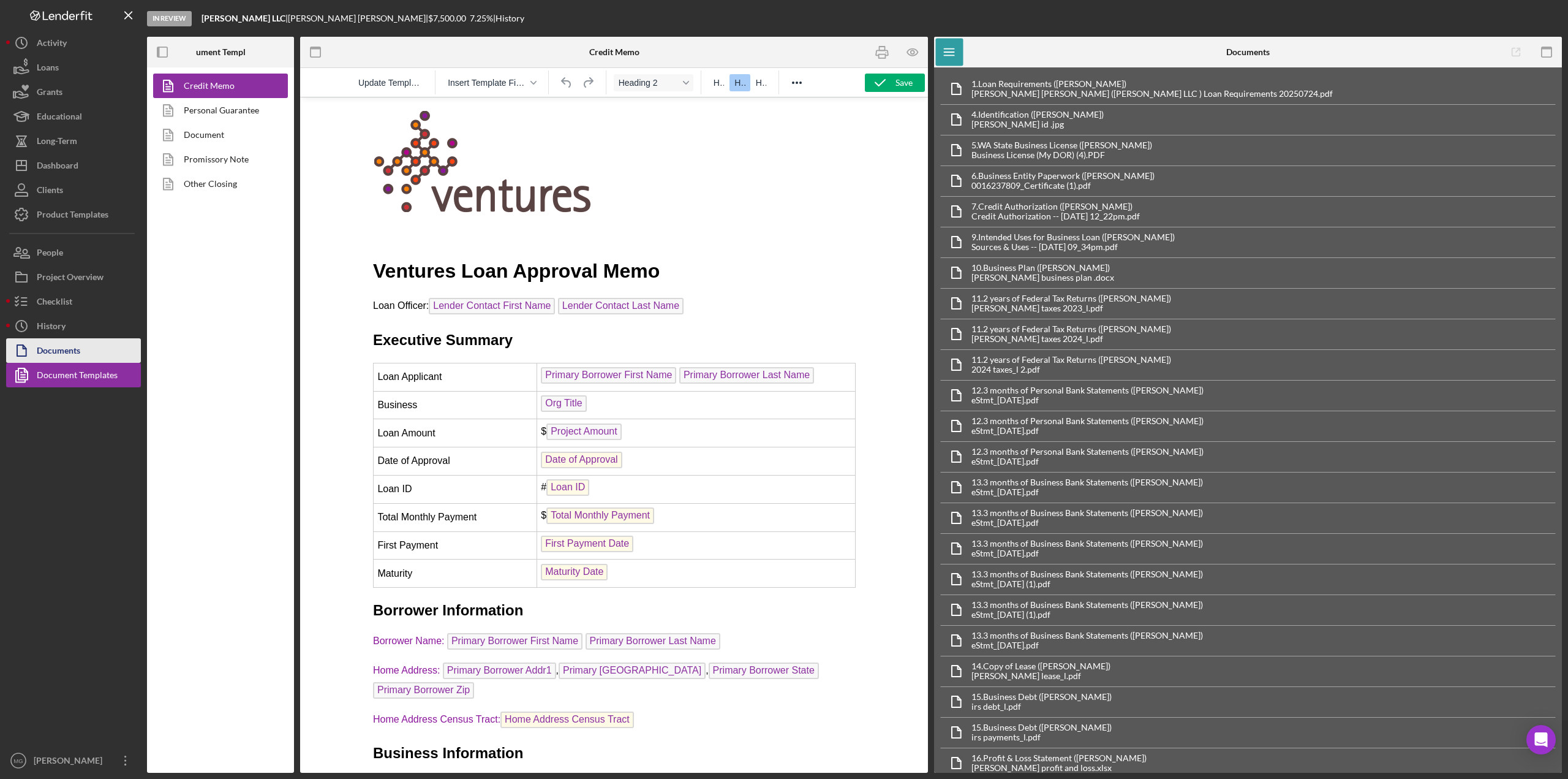
click at [71, 355] on div "Documents" at bounding box center [58, 351] width 43 height 28
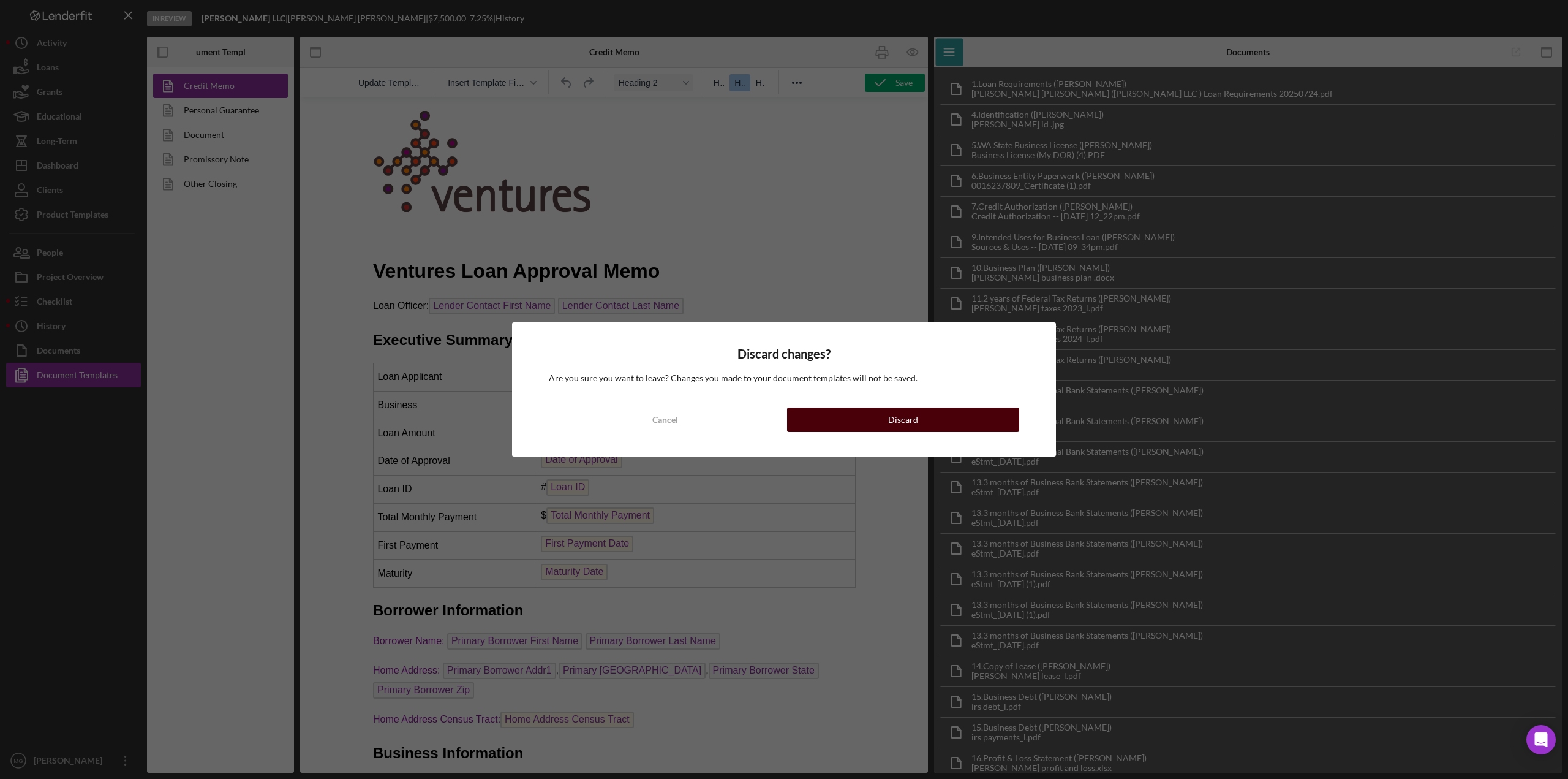
click at [848, 428] on button "Discard" at bounding box center [904, 420] width 232 height 25
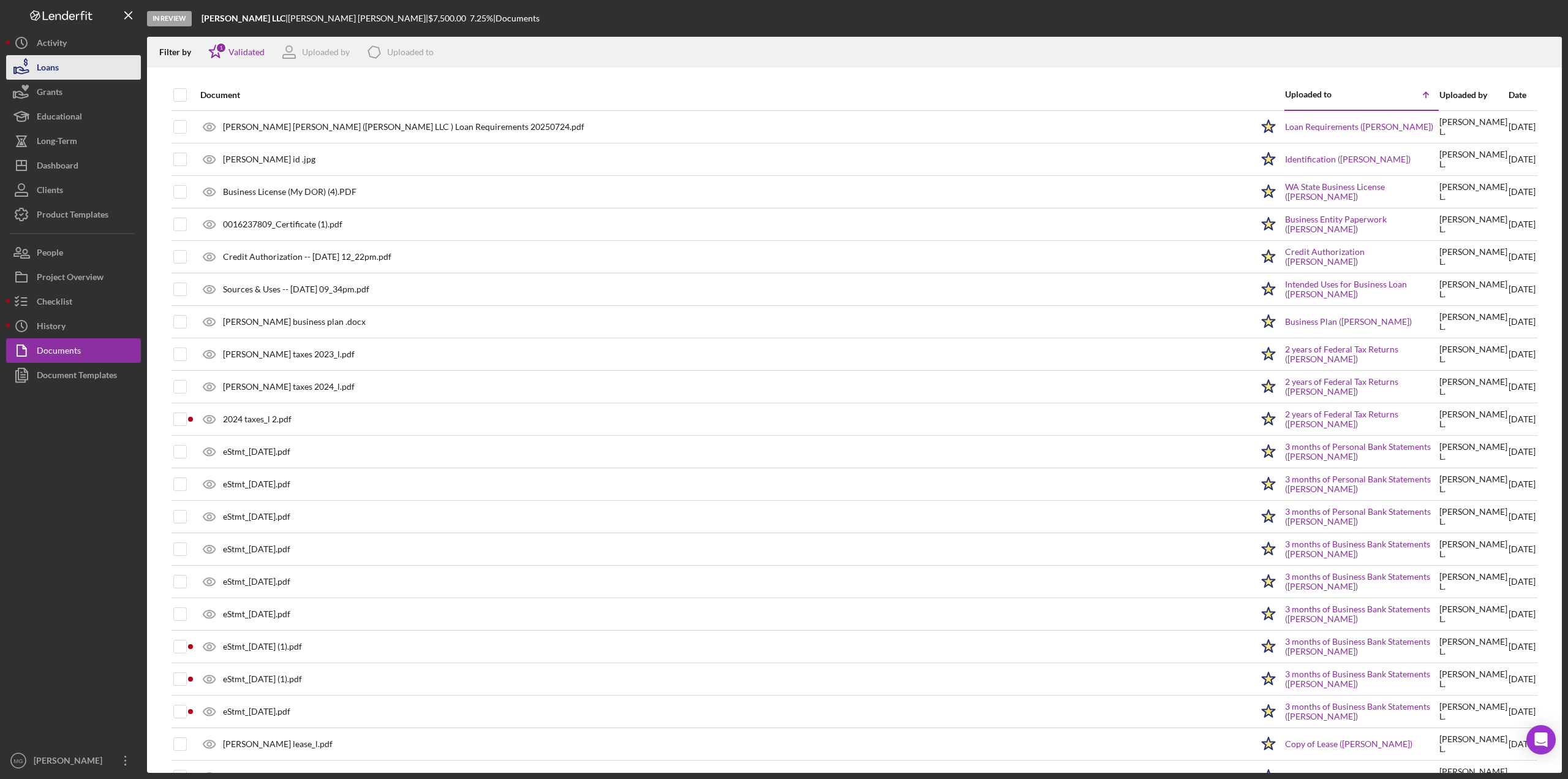
click at [63, 75] on button "Loans" at bounding box center [74, 67] width 135 height 25
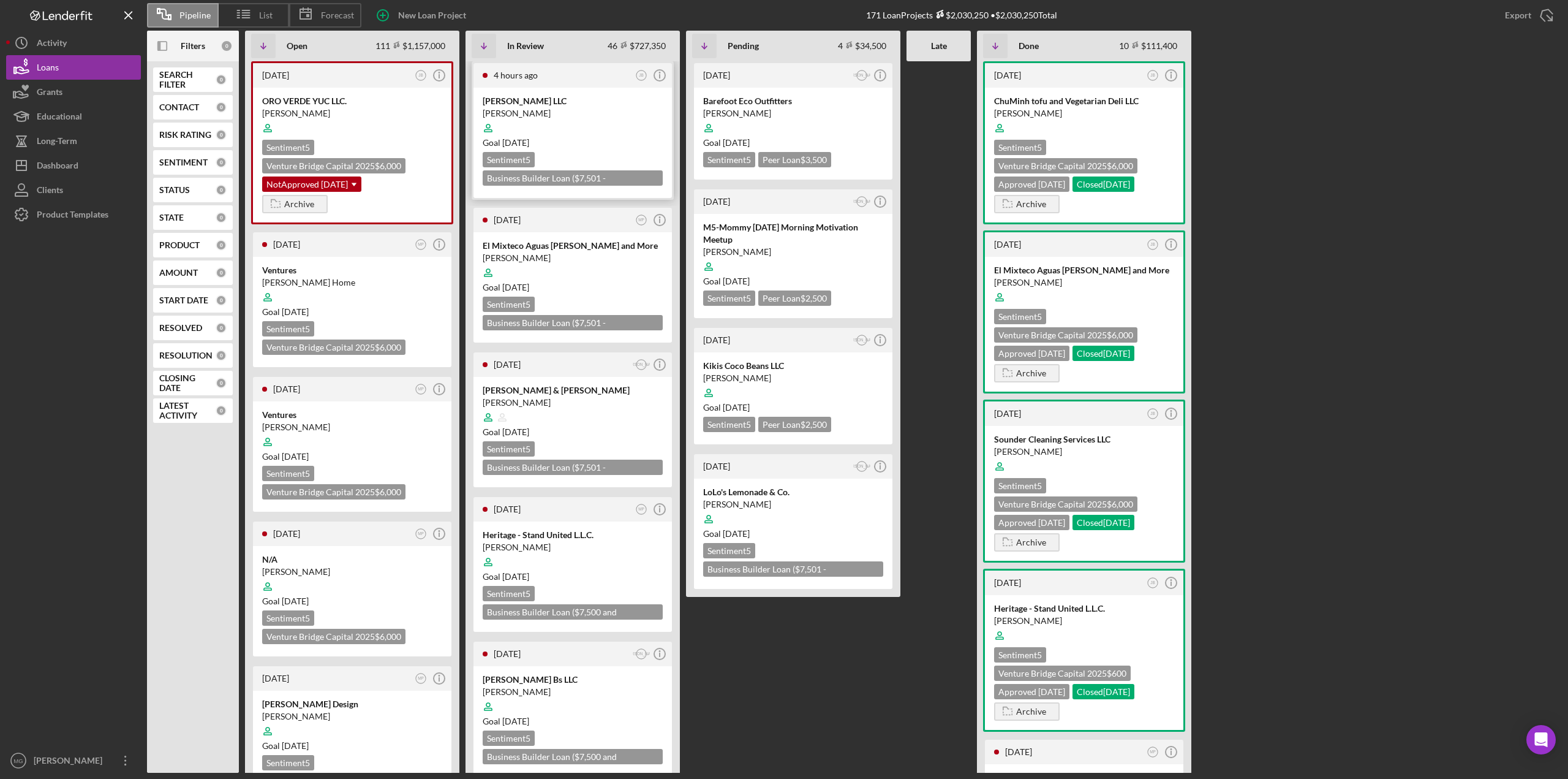
click at [592, 142] on div "Goal [DATE]" at bounding box center [572, 143] width 180 height 12
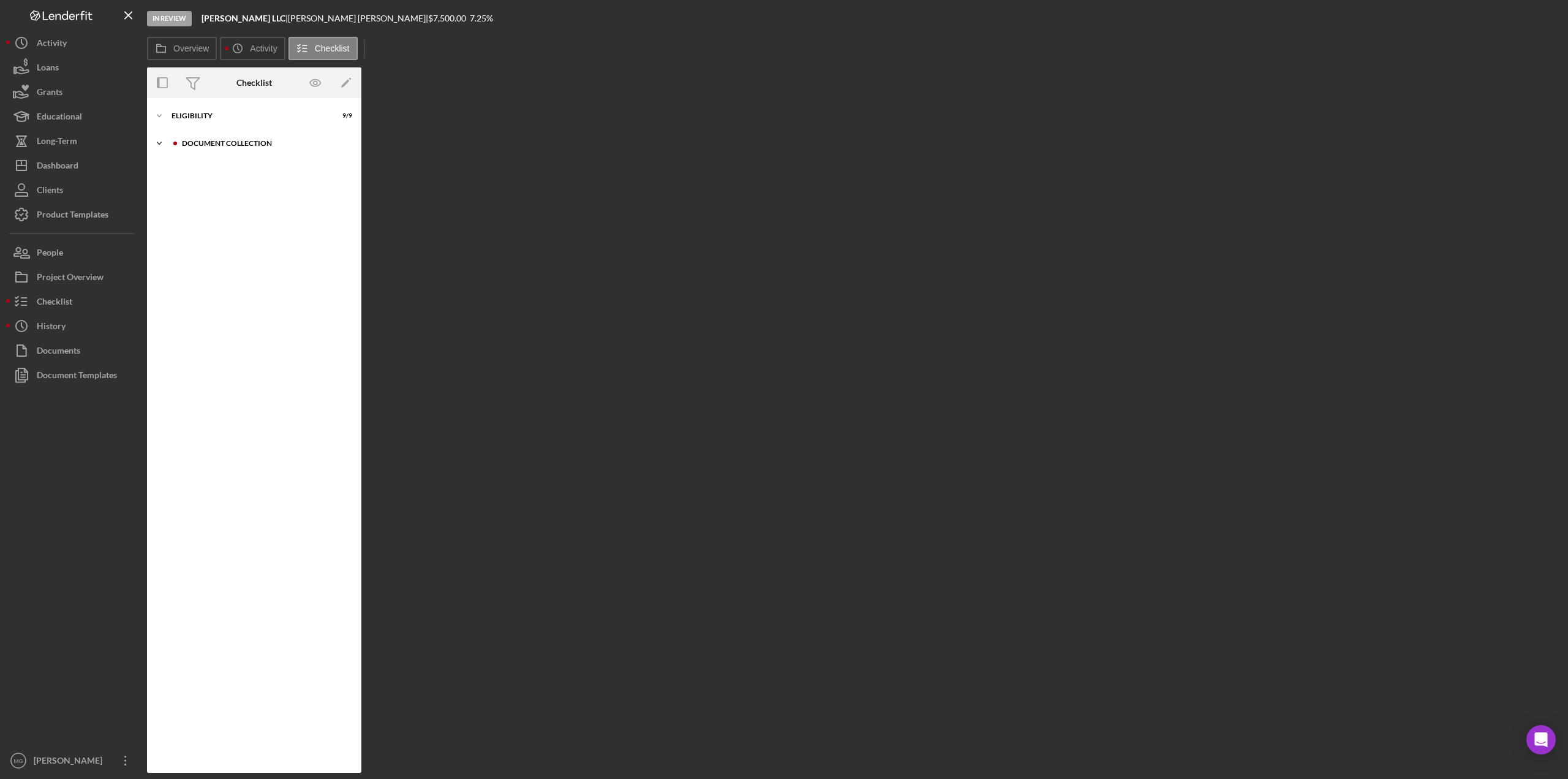
click at [159, 117] on polyline at bounding box center [160, 115] width 4 height 3
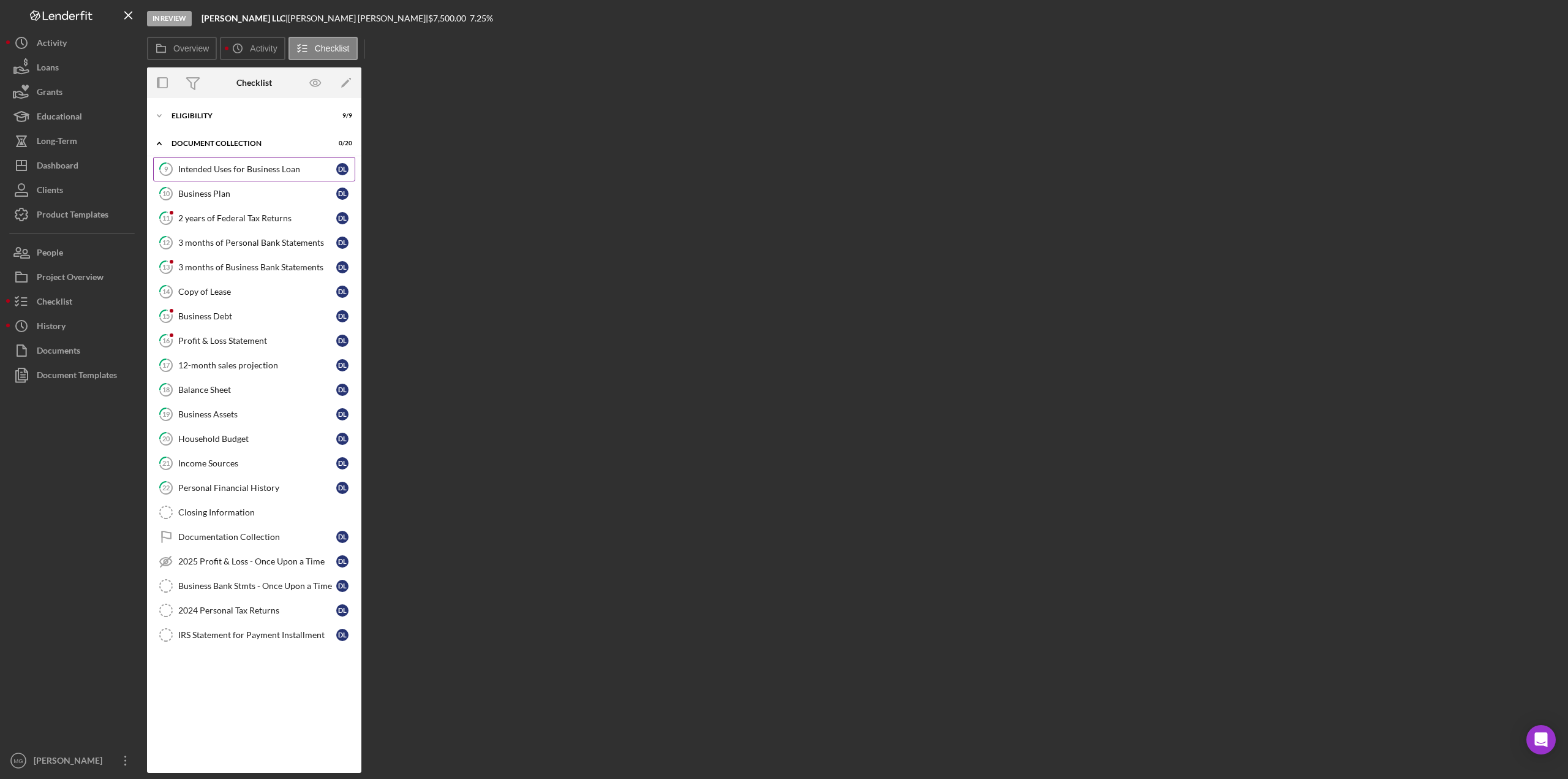
click at [290, 173] on div "Intended Uses for Business Loan" at bounding box center [257, 169] width 158 height 10
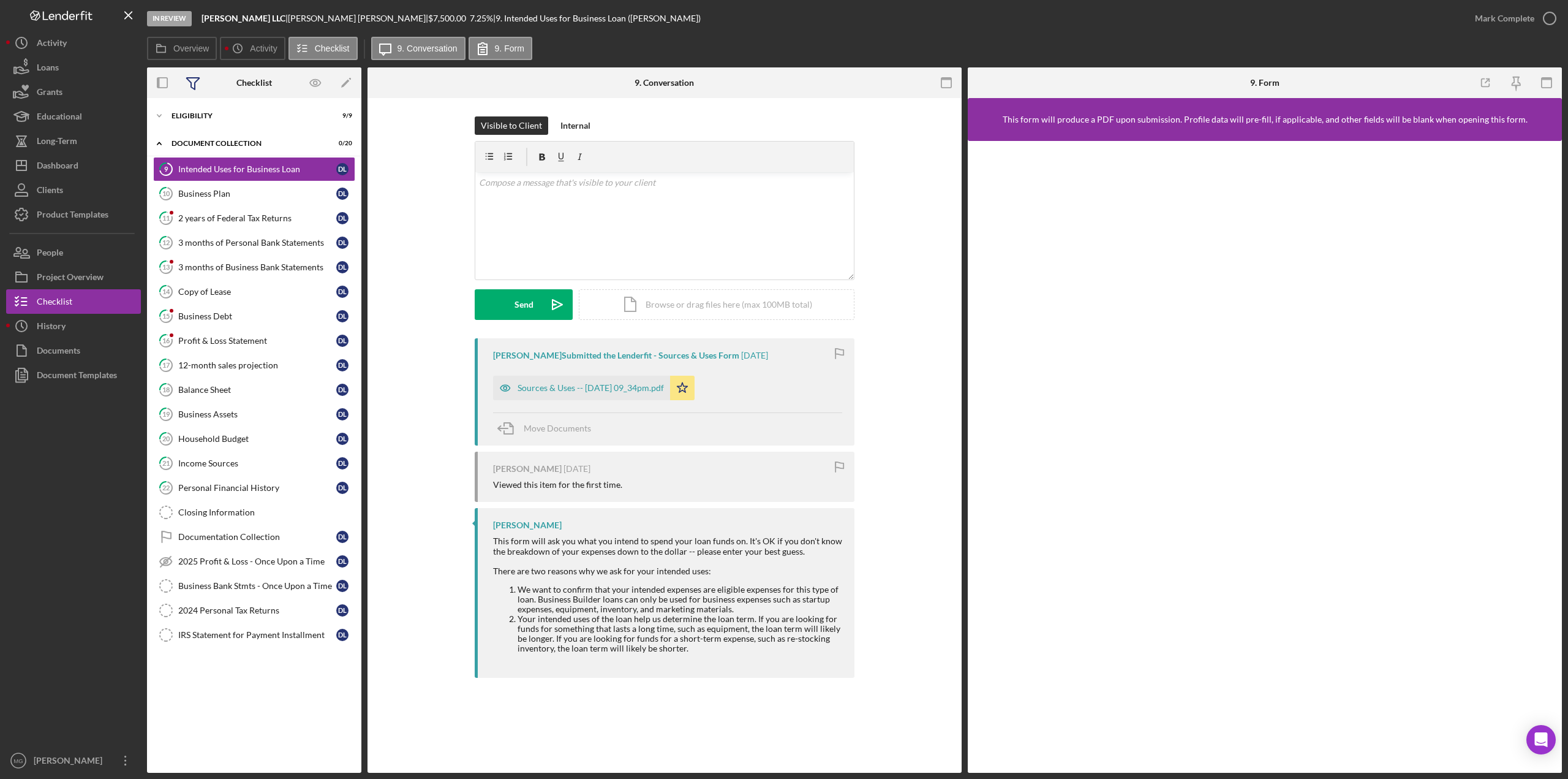
click at [195, 85] on icon at bounding box center [193, 83] width 13 height 12
click at [163, 85] on icon "button" at bounding box center [162, 83] width 27 height 28
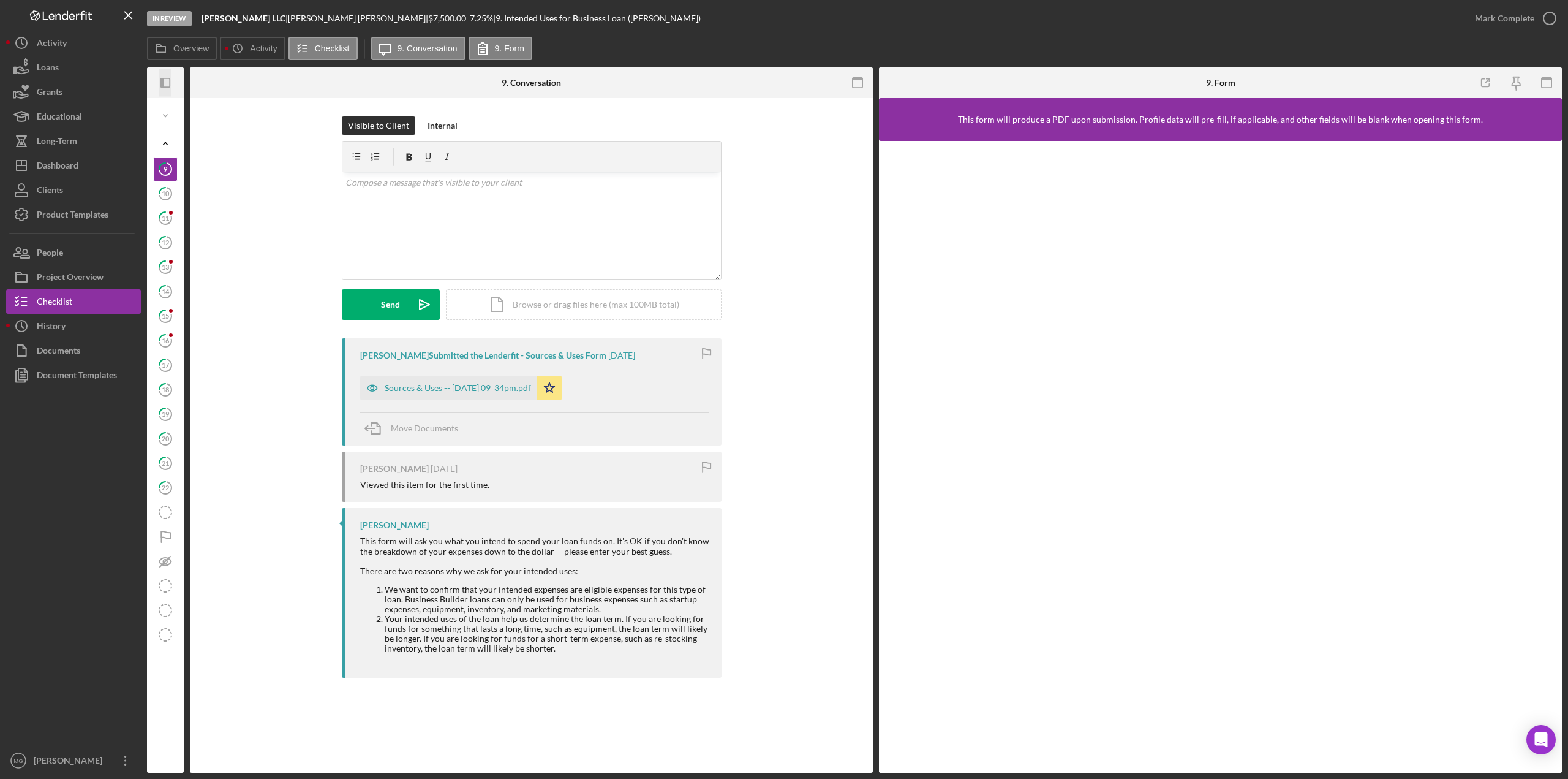
click at [163, 85] on icon "button" at bounding box center [161, 83] width 3 height 10
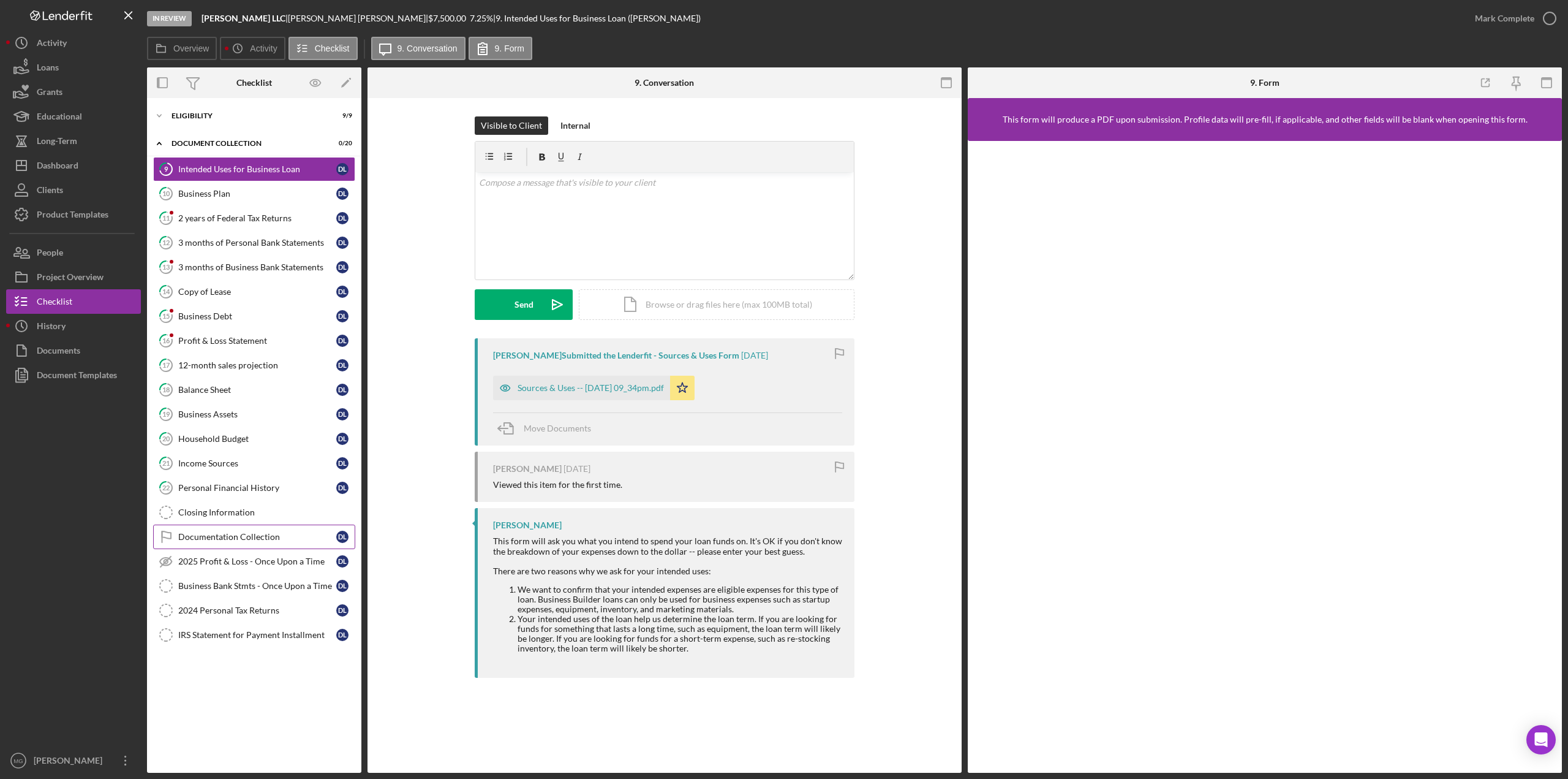
click at [231, 532] on div "Documentation Collection" at bounding box center [257, 537] width 158 height 10
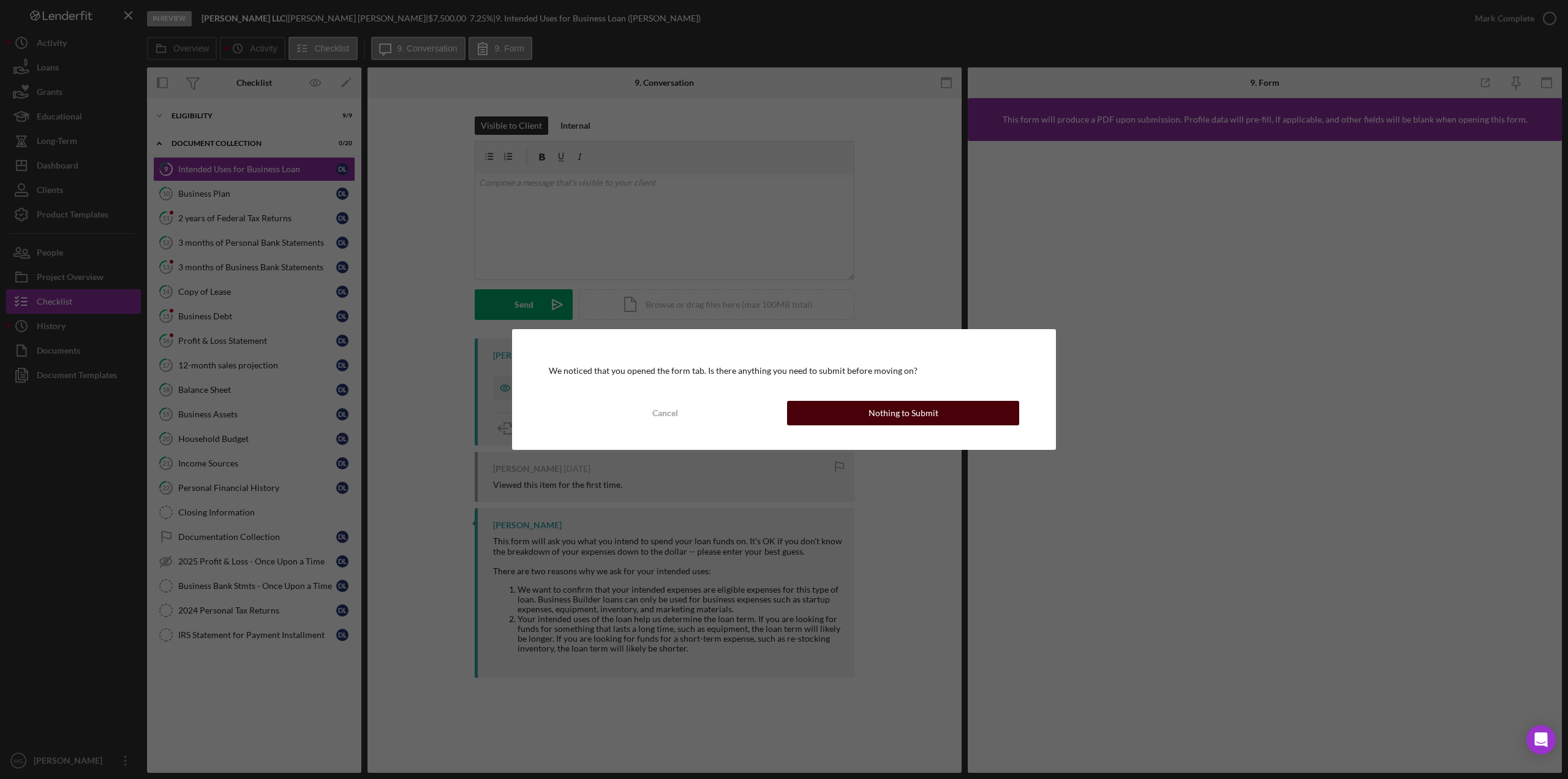
click at [958, 409] on button "Nothing to Submit" at bounding box center [904, 413] width 232 height 25
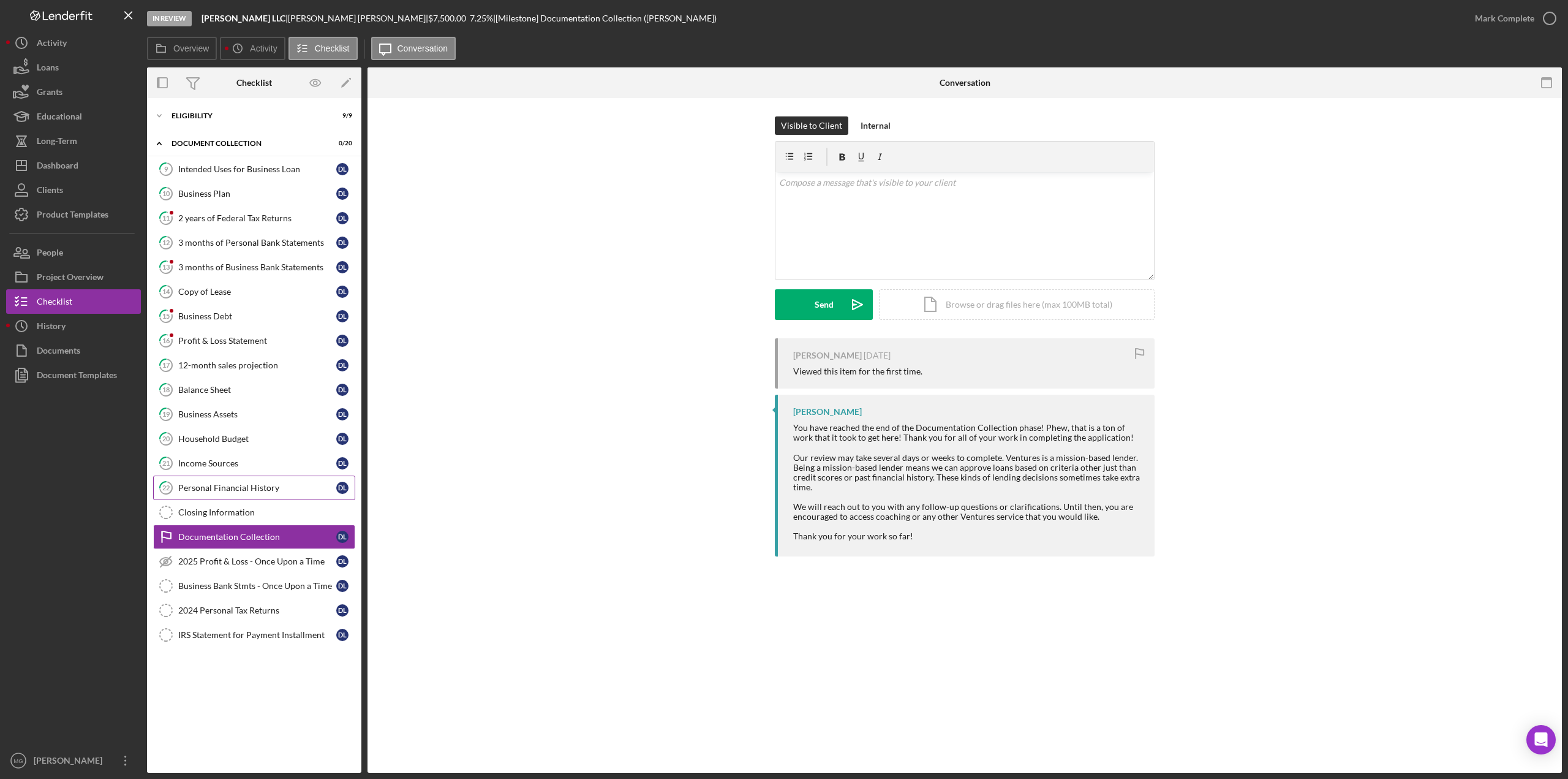
click at [236, 484] on div "Personal Financial History" at bounding box center [257, 487] width 158 height 10
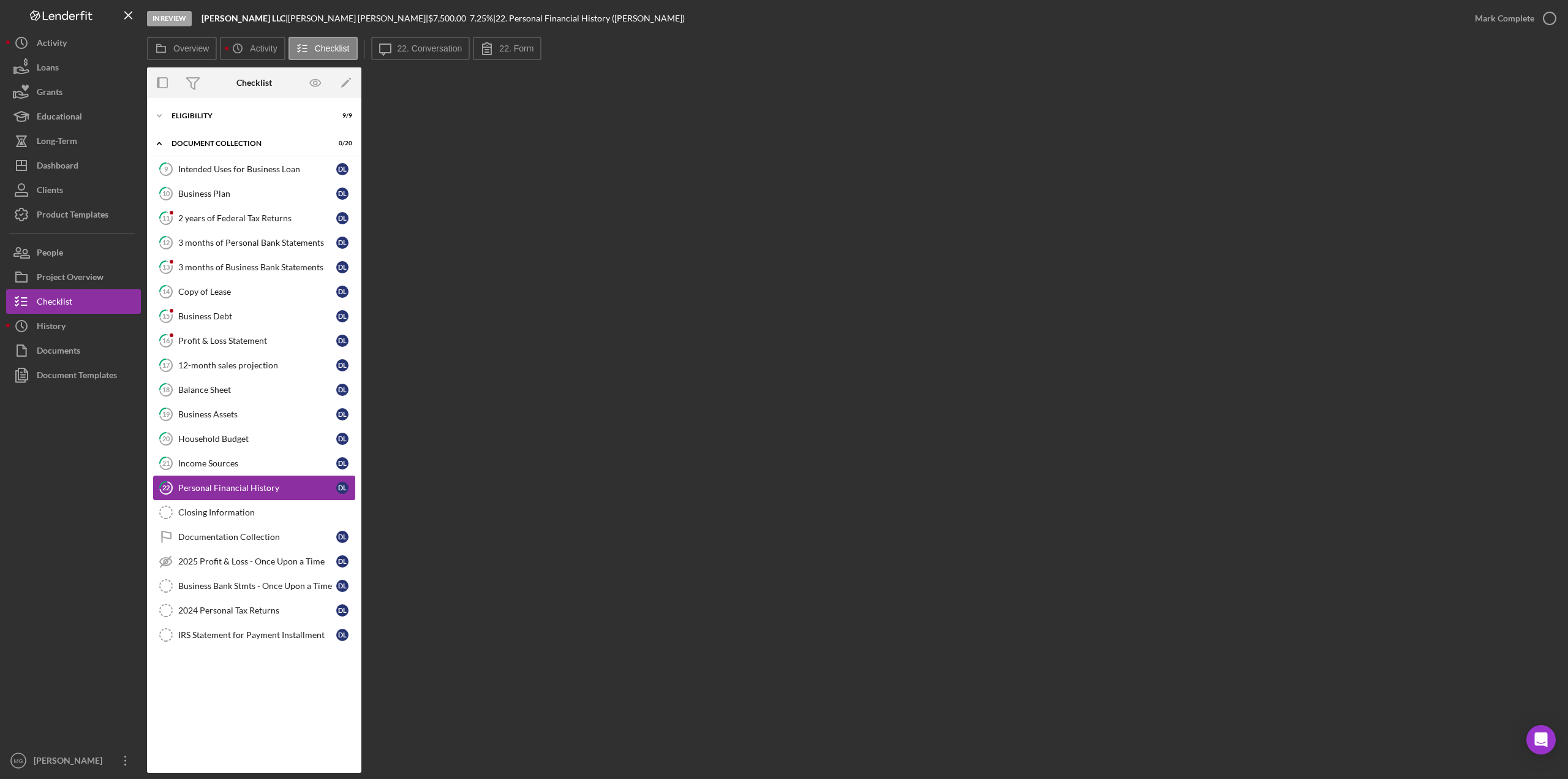
click at [253, 484] on div "Personal Financial History" at bounding box center [257, 487] width 158 height 10
drag, startPoint x: 253, startPoint y: 457, endPoint x: 255, endPoint y: 476, distance: 19.1
click at [255, 476] on div "9 Intended Uses for Business Loan D L 10 Business Plan D L 11 2 years of Federa…" at bounding box center [255, 405] width 215 height 497
click at [231, 460] on div "Income Sources" at bounding box center [257, 463] width 158 height 10
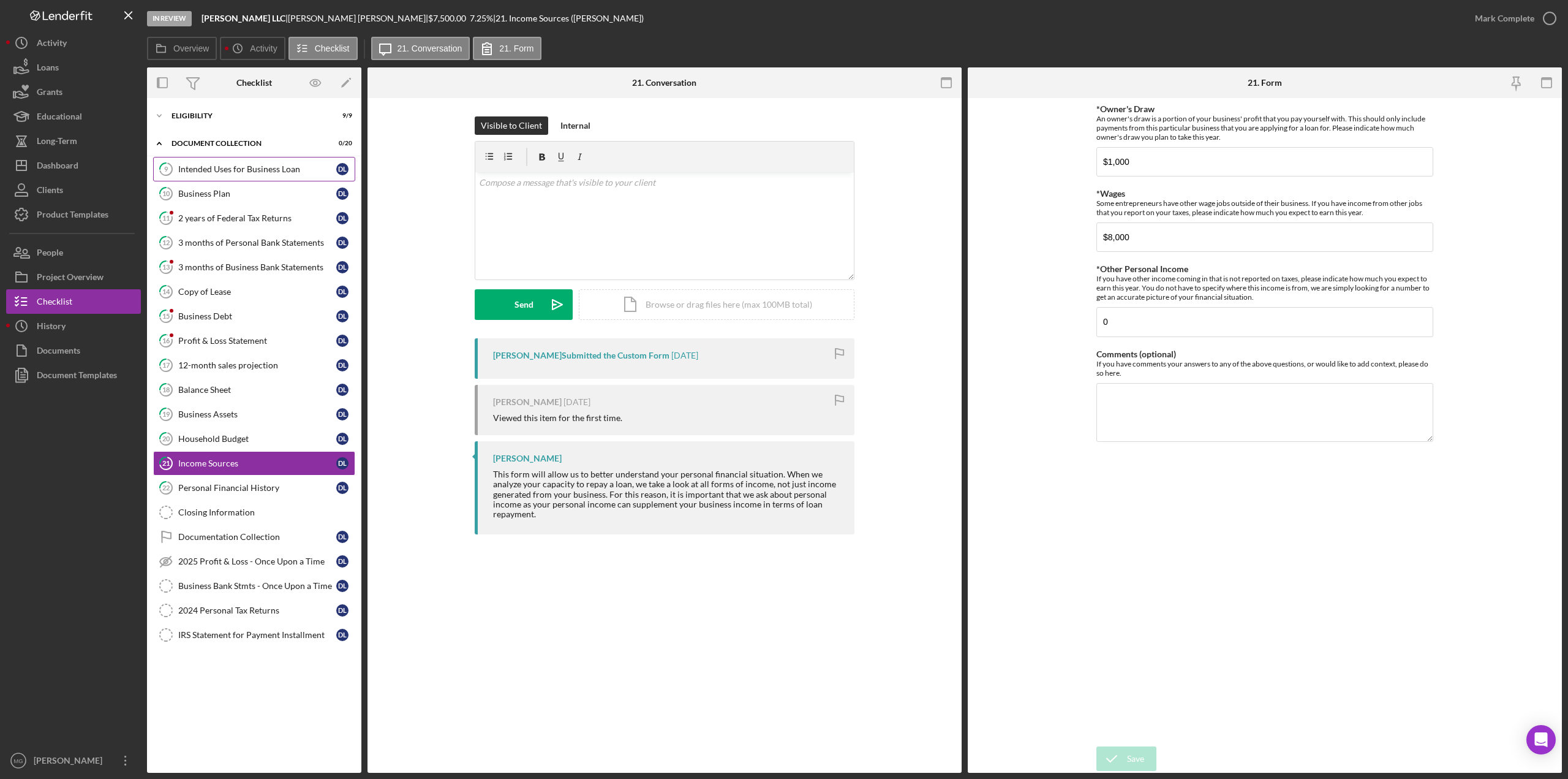
click at [249, 172] on div "Intended Uses for Business Loan" at bounding box center [257, 169] width 158 height 10
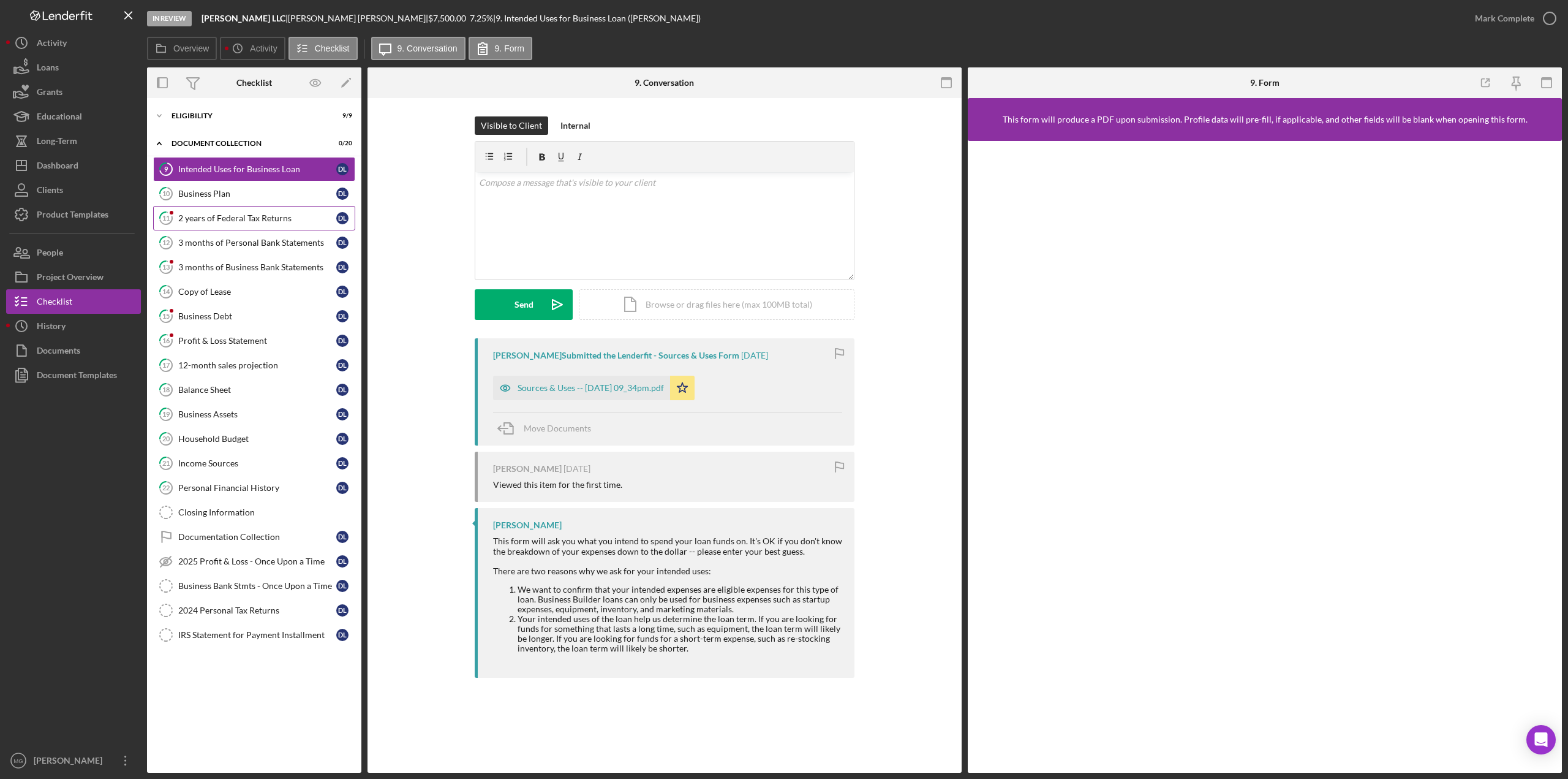
click at [255, 217] on div "2 years of Federal Tax Returns" at bounding box center [257, 217] width 158 height 10
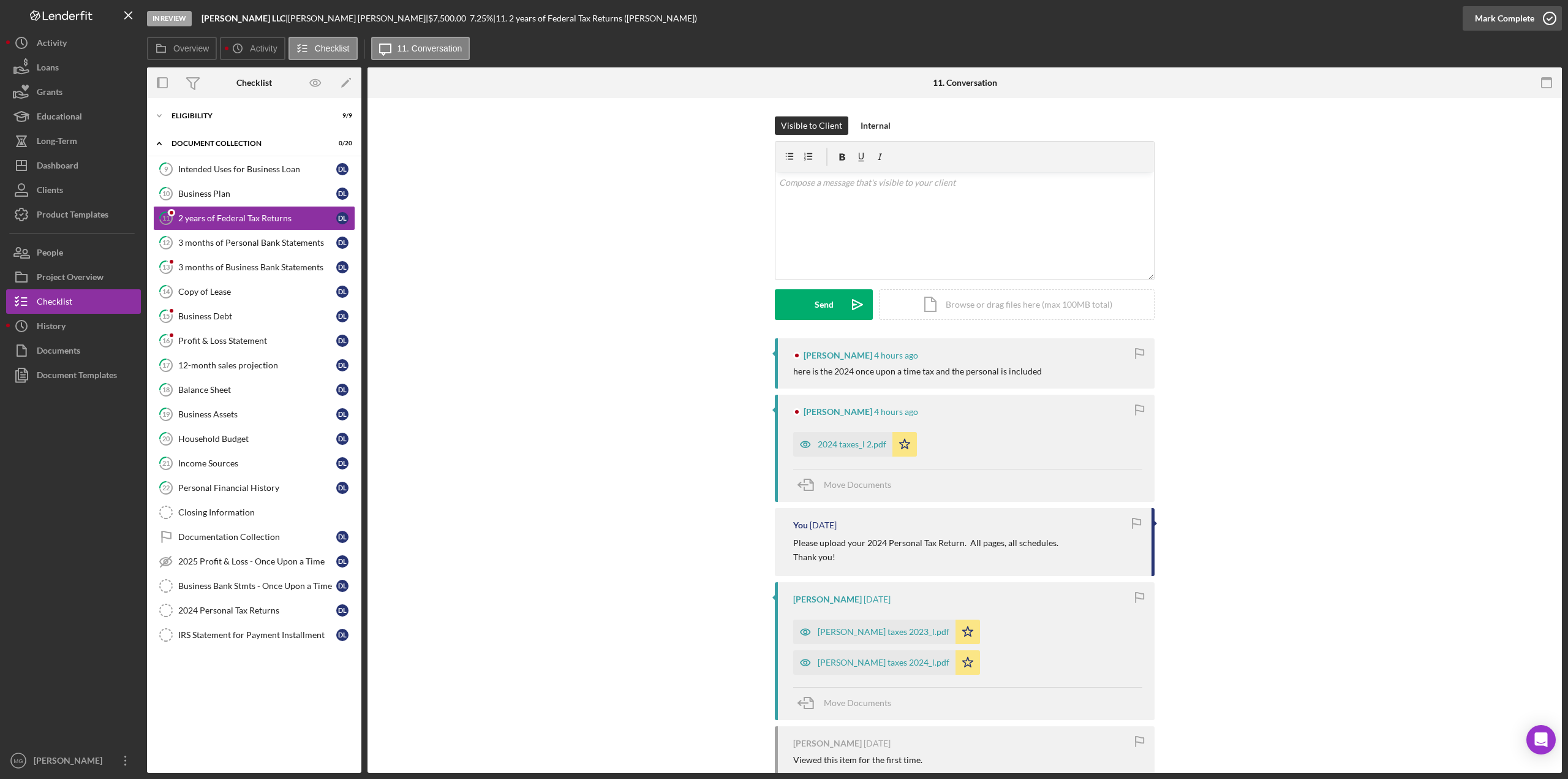
click at [1549, 18] on icon "button" at bounding box center [1549, 18] width 31 height 31
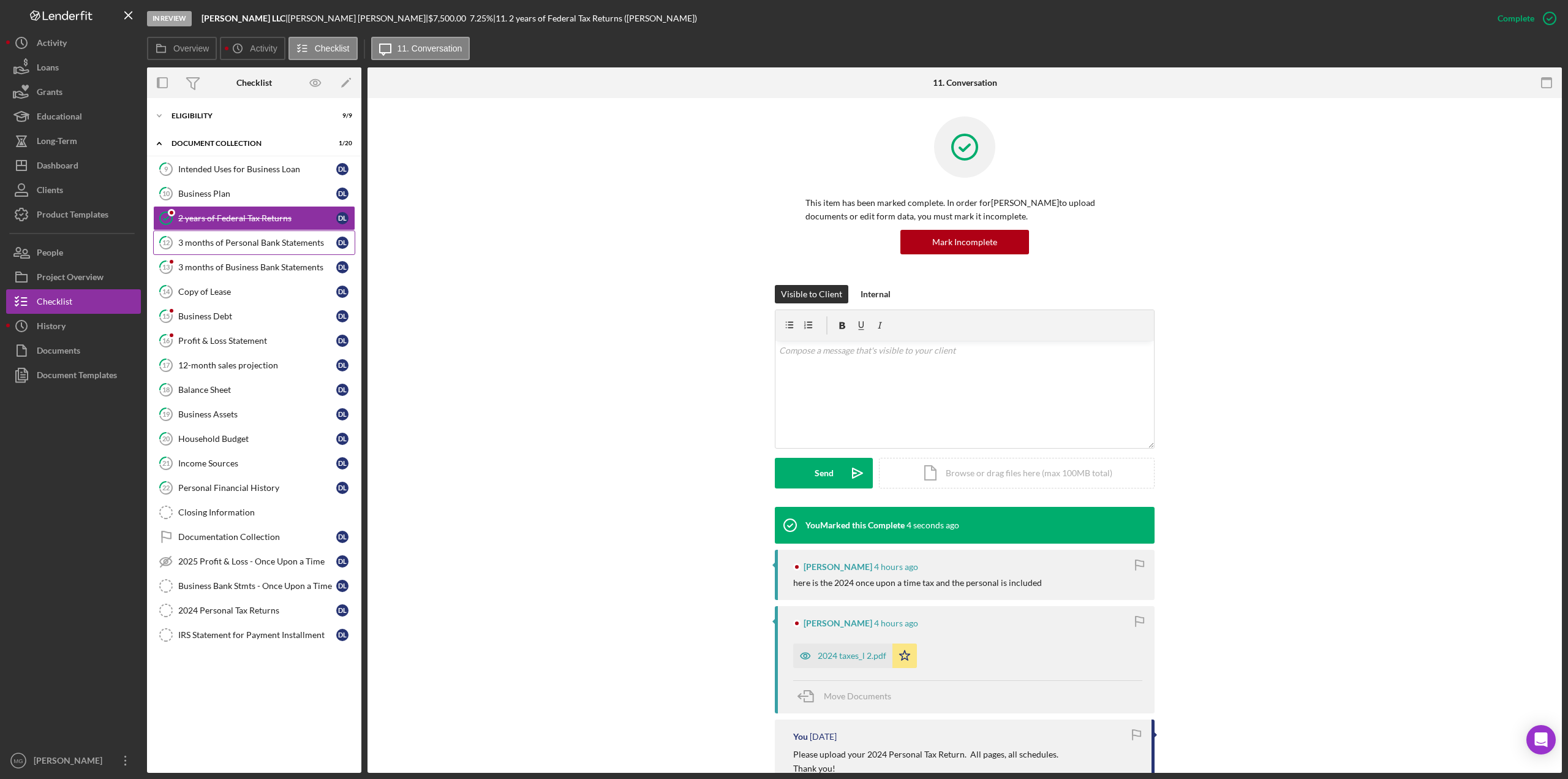
click at [248, 238] on div "3 months of Personal Bank Statements" at bounding box center [257, 242] width 158 height 10
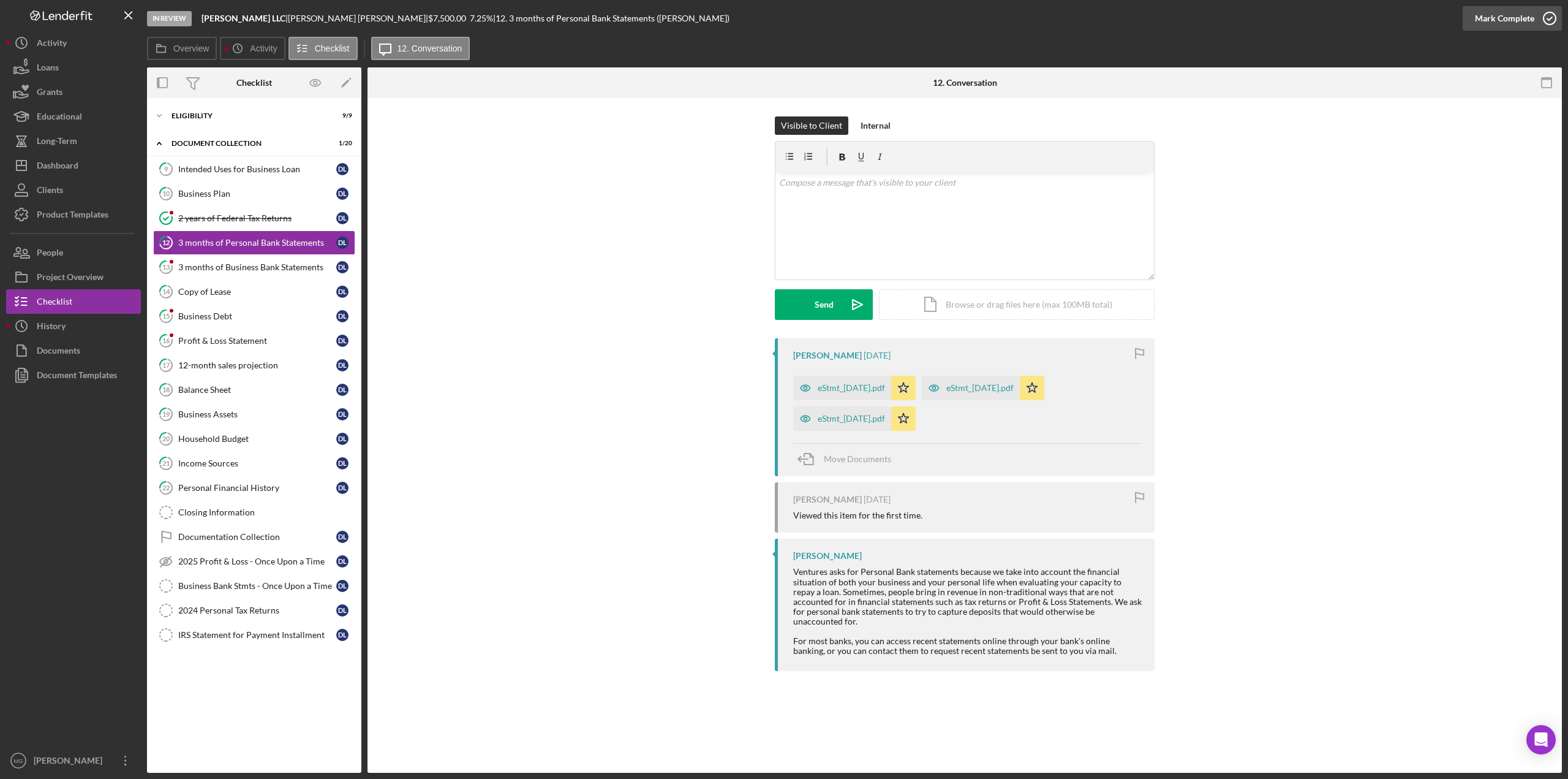
click at [1545, 19] on icon "button" at bounding box center [1549, 18] width 31 height 31
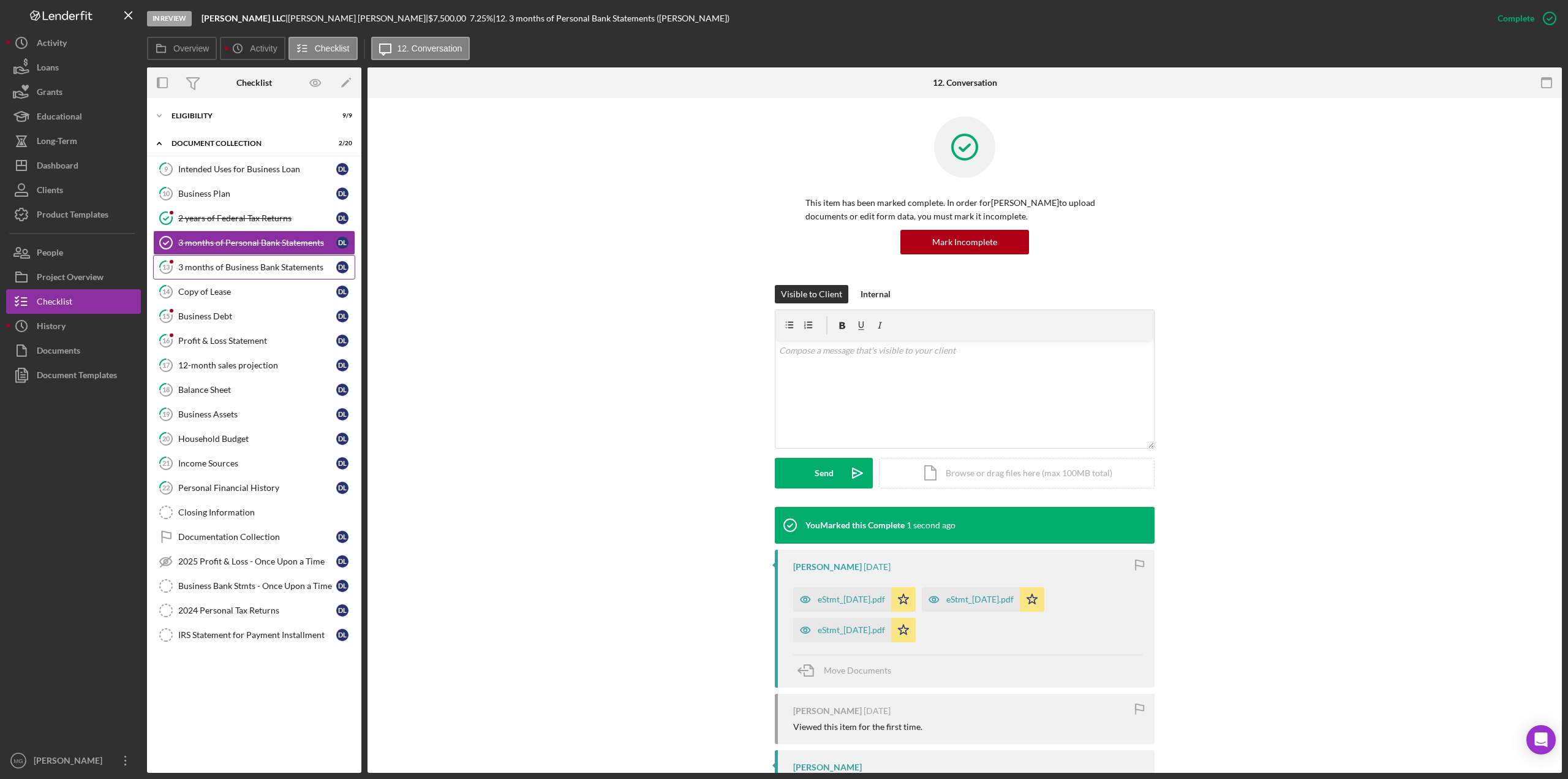
click at [278, 269] on div "3 months of Business Bank Statements" at bounding box center [257, 267] width 158 height 10
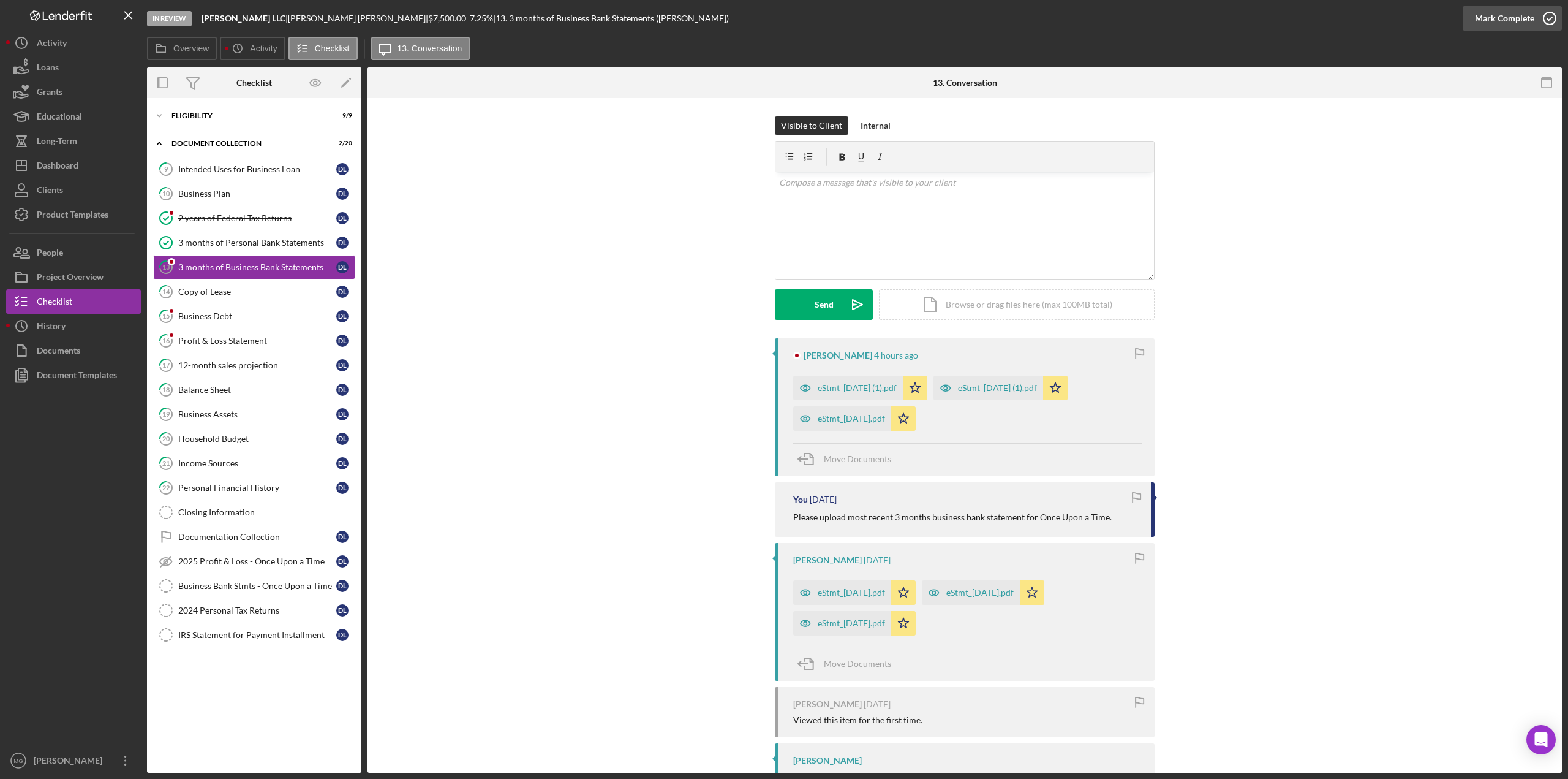
click at [1548, 21] on icon "button" at bounding box center [1549, 18] width 31 height 31
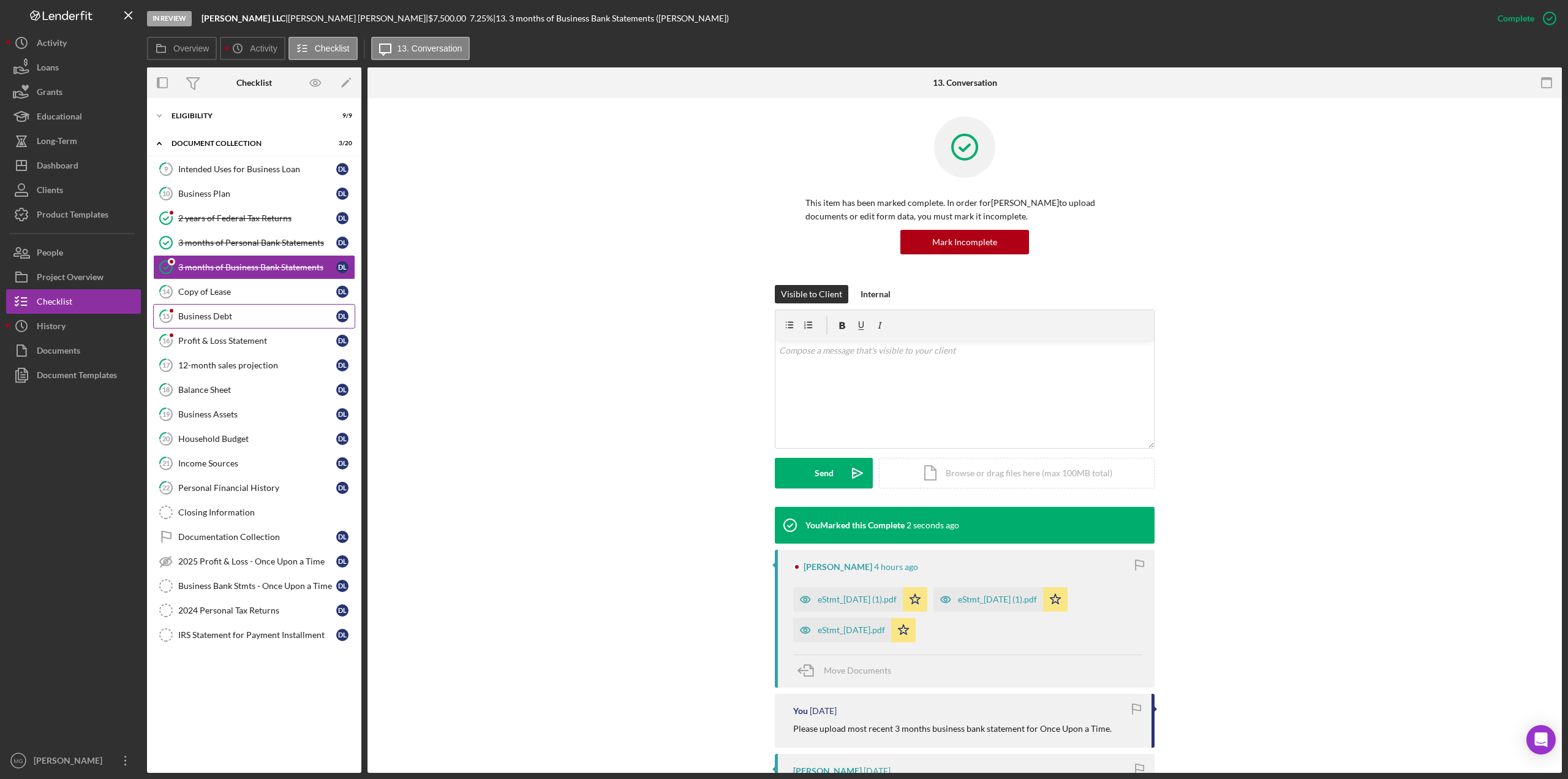
click at [223, 314] on div "Business Debt" at bounding box center [257, 316] width 158 height 10
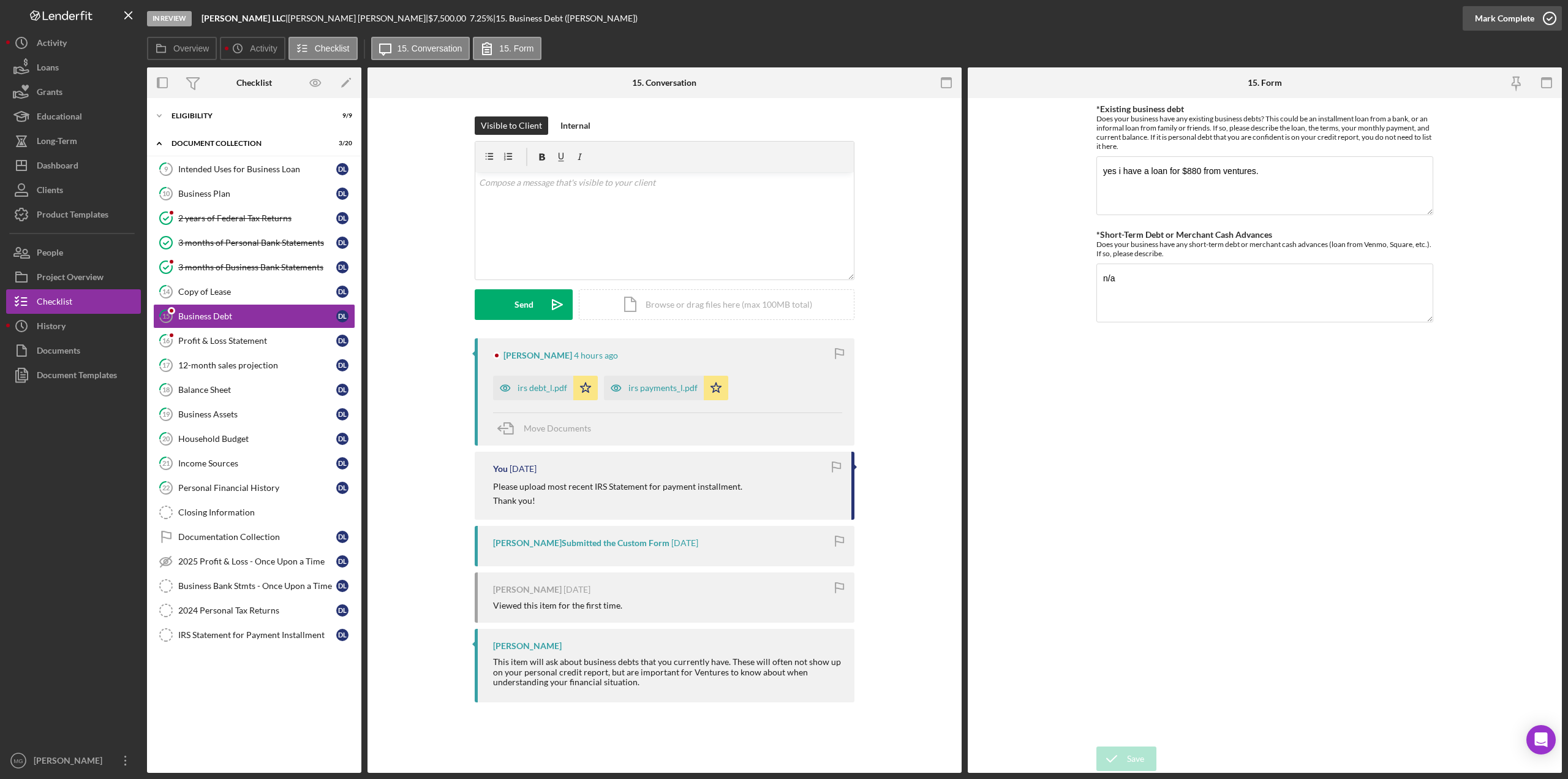
click at [1550, 15] on icon "button" at bounding box center [1549, 18] width 31 height 31
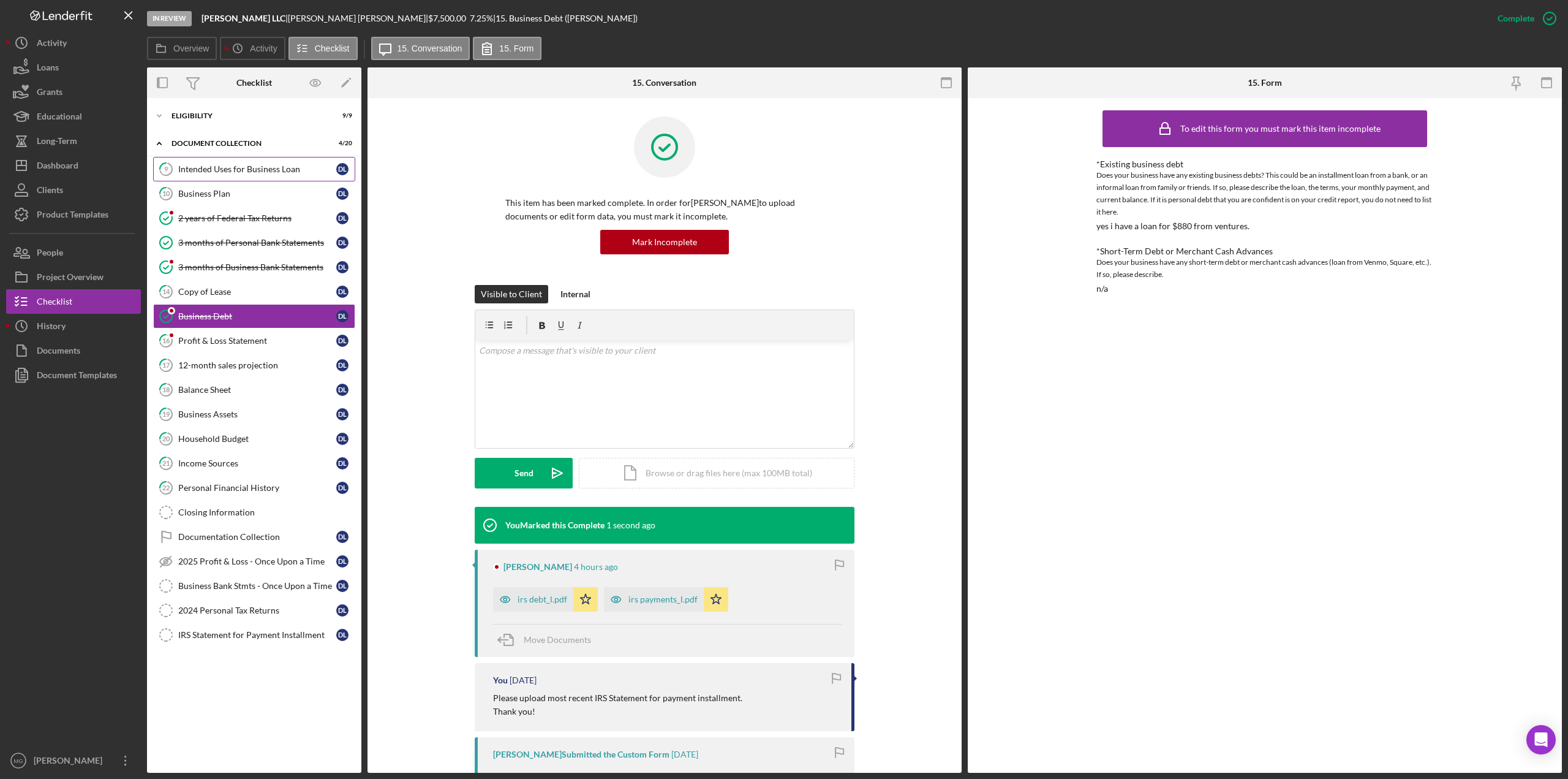
click at [208, 175] on link "9 Intended Uses for Business Loan D L" at bounding box center [255, 169] width 202 height 25
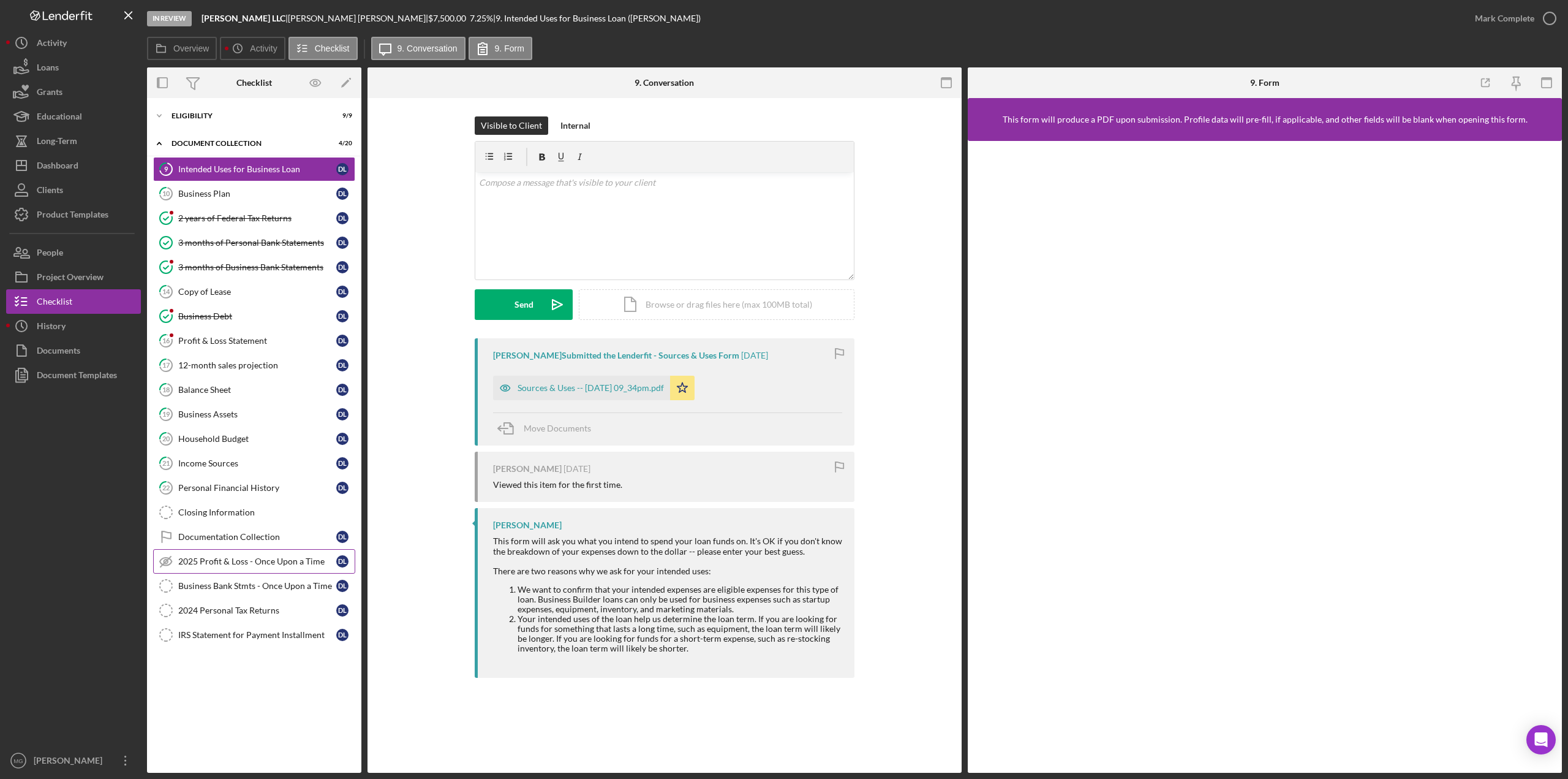
click at [253, 561] on link "2025 Profit & Loss - Once Upon a Time 2025 Profit & Loss - Once Upon a Time D L" at bounding box center [255, 562] width 202 height 25
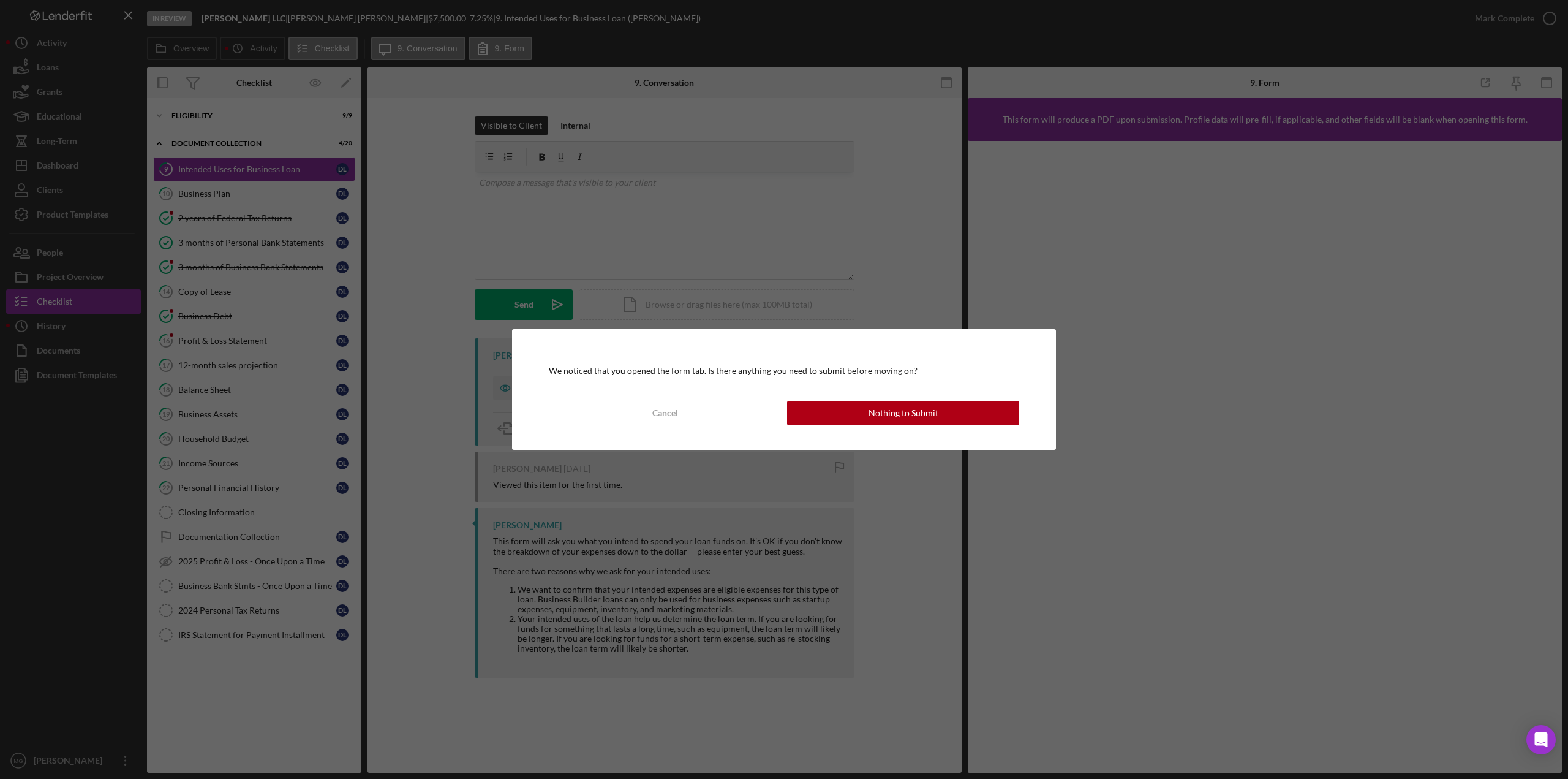
click at [826, 416] on button "Nothing to Submit" at bounding box center [904, 413] width 232 height 25
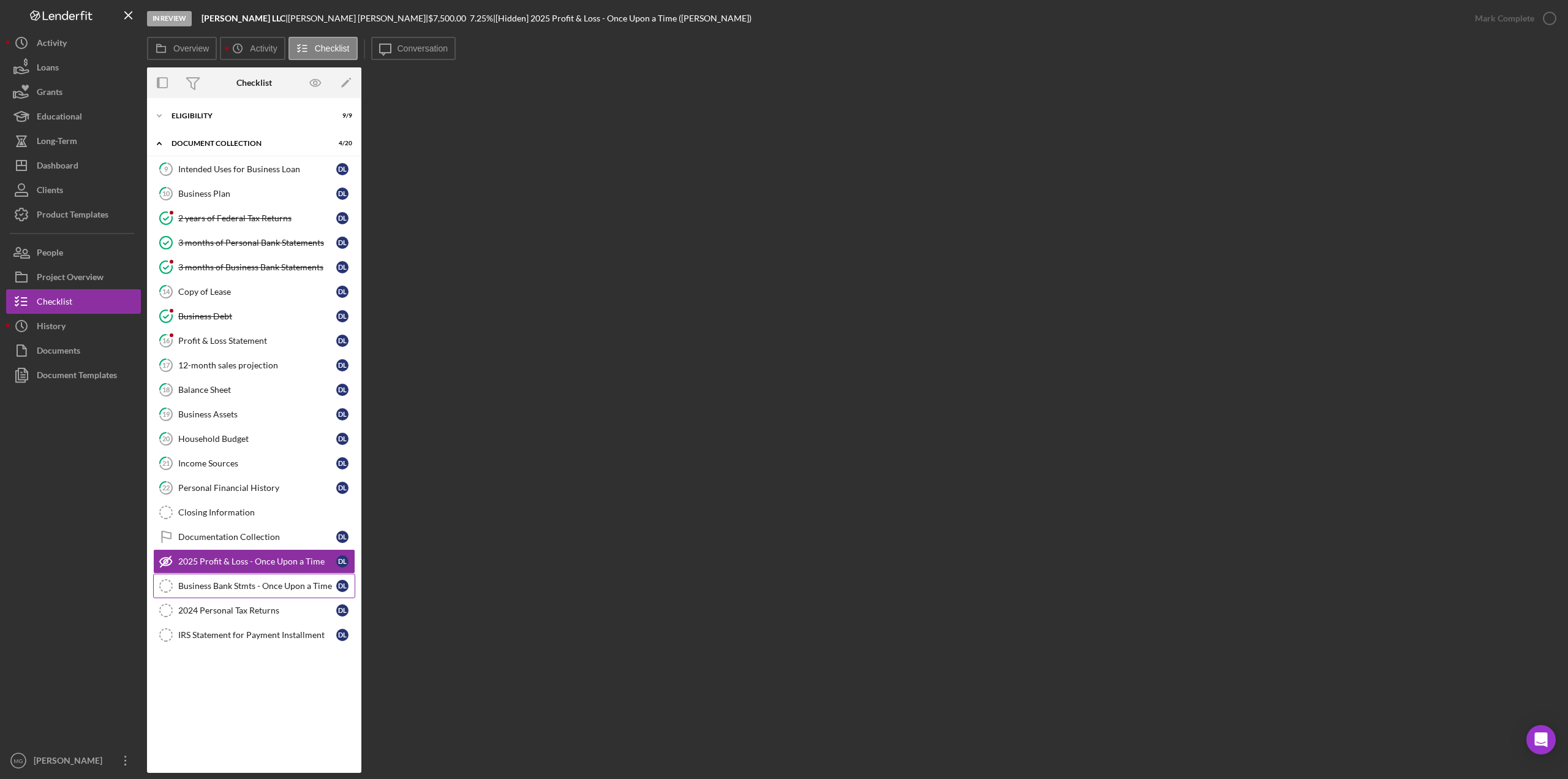
click at [280, 582] on div "Business Bank Stmts - Once Upon a Time" at bounding box center [257, 586] width 158 height 10
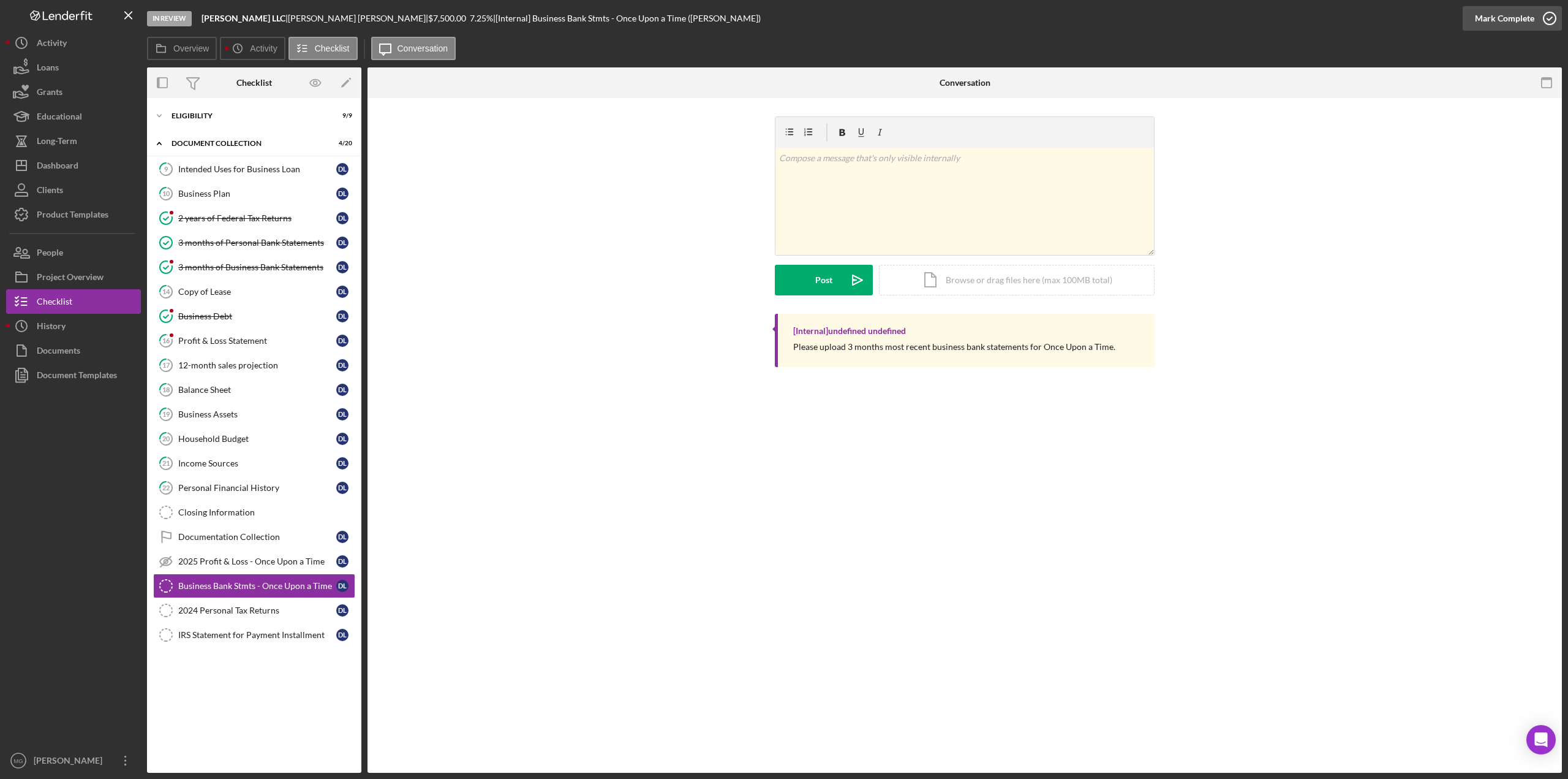
click at [1554, 18] on icon "button" at bounding box center [1549, 18] width 31 height 31
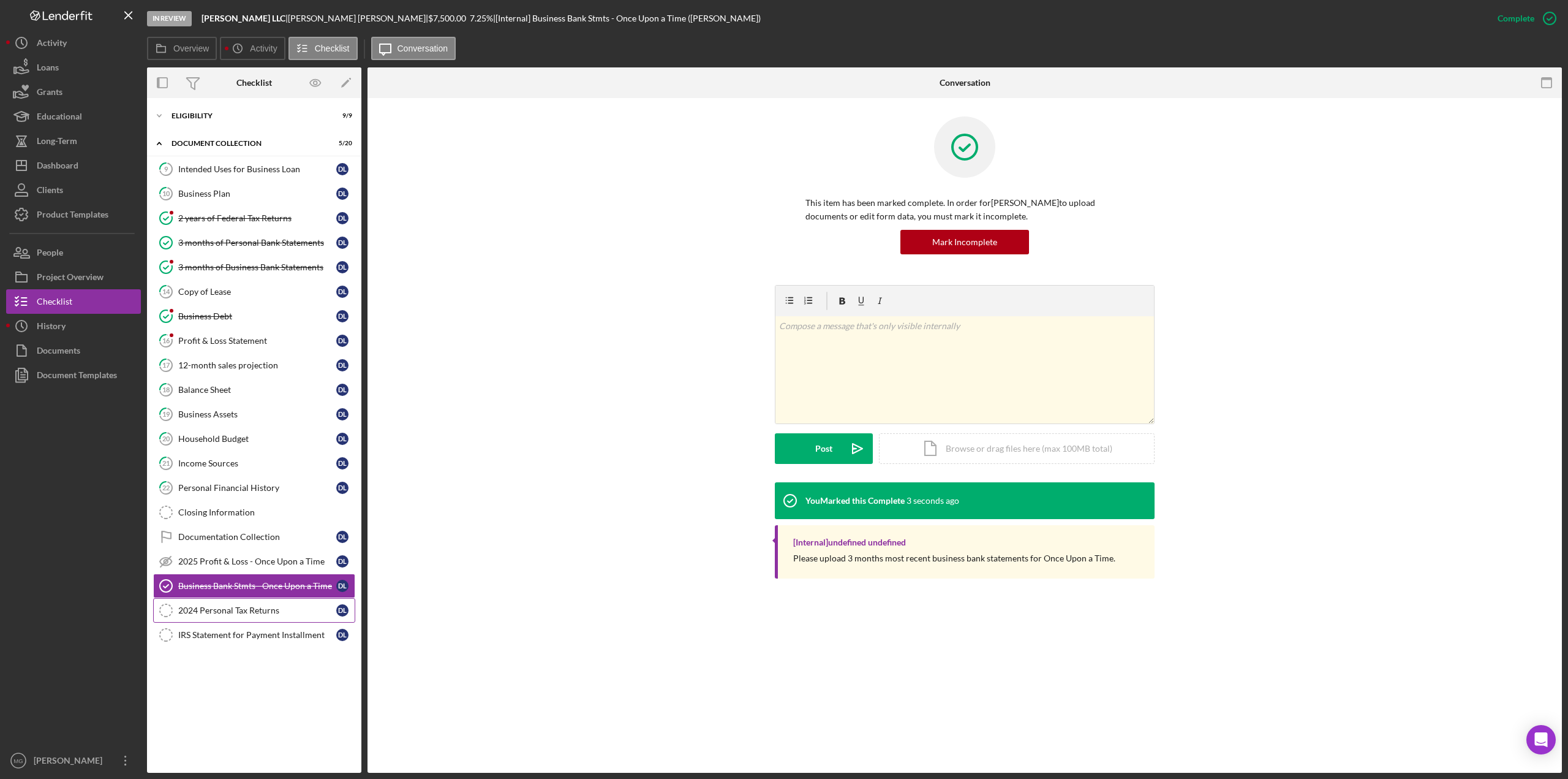
click at [265, 606] on div "2024 Personal Tax Returns" at bounding box center [257, 610] width 158 height 10
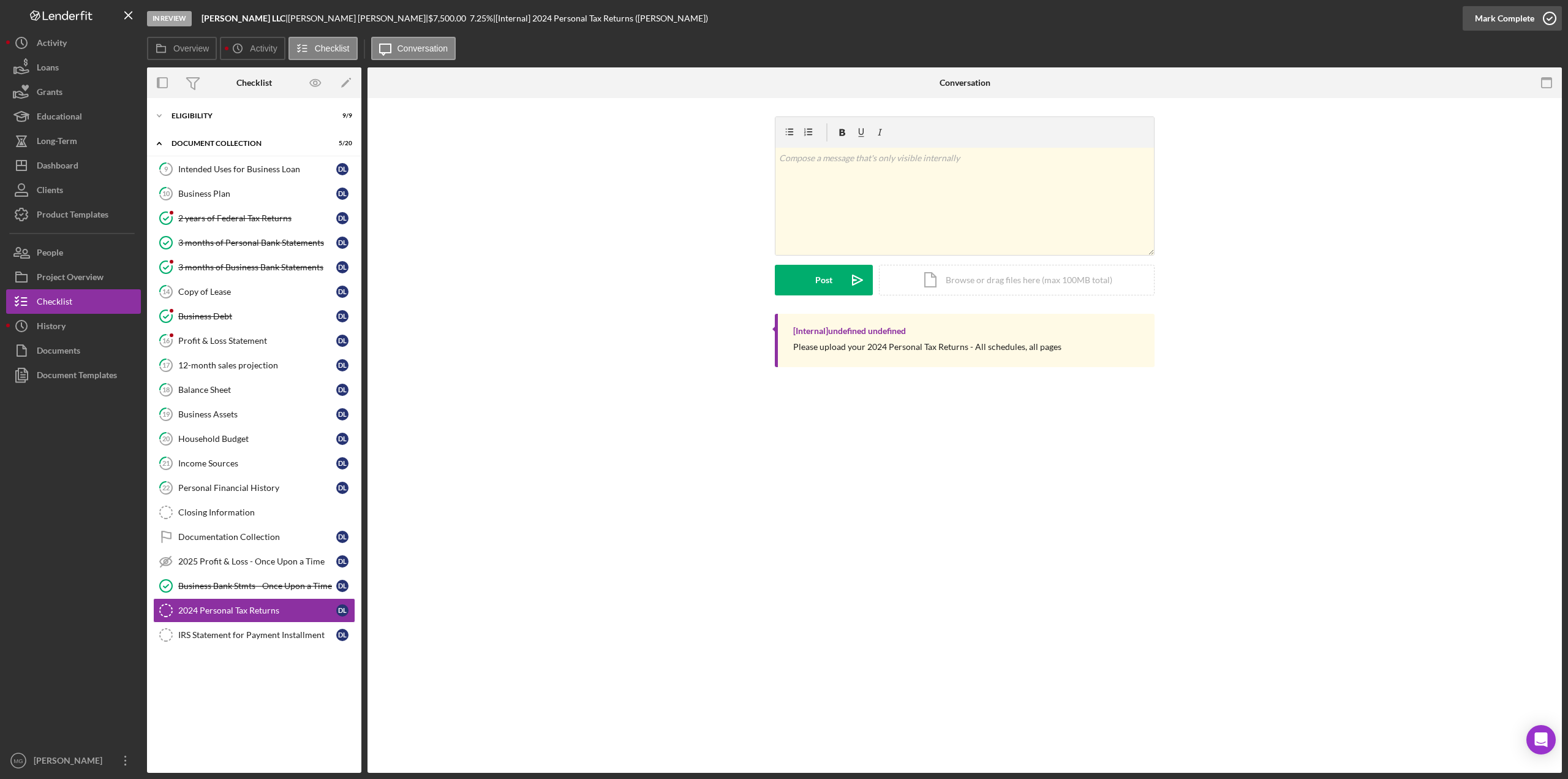
click at [1547, 22] on icon "button" at bounding box center [1549, 18] width 31 height 31
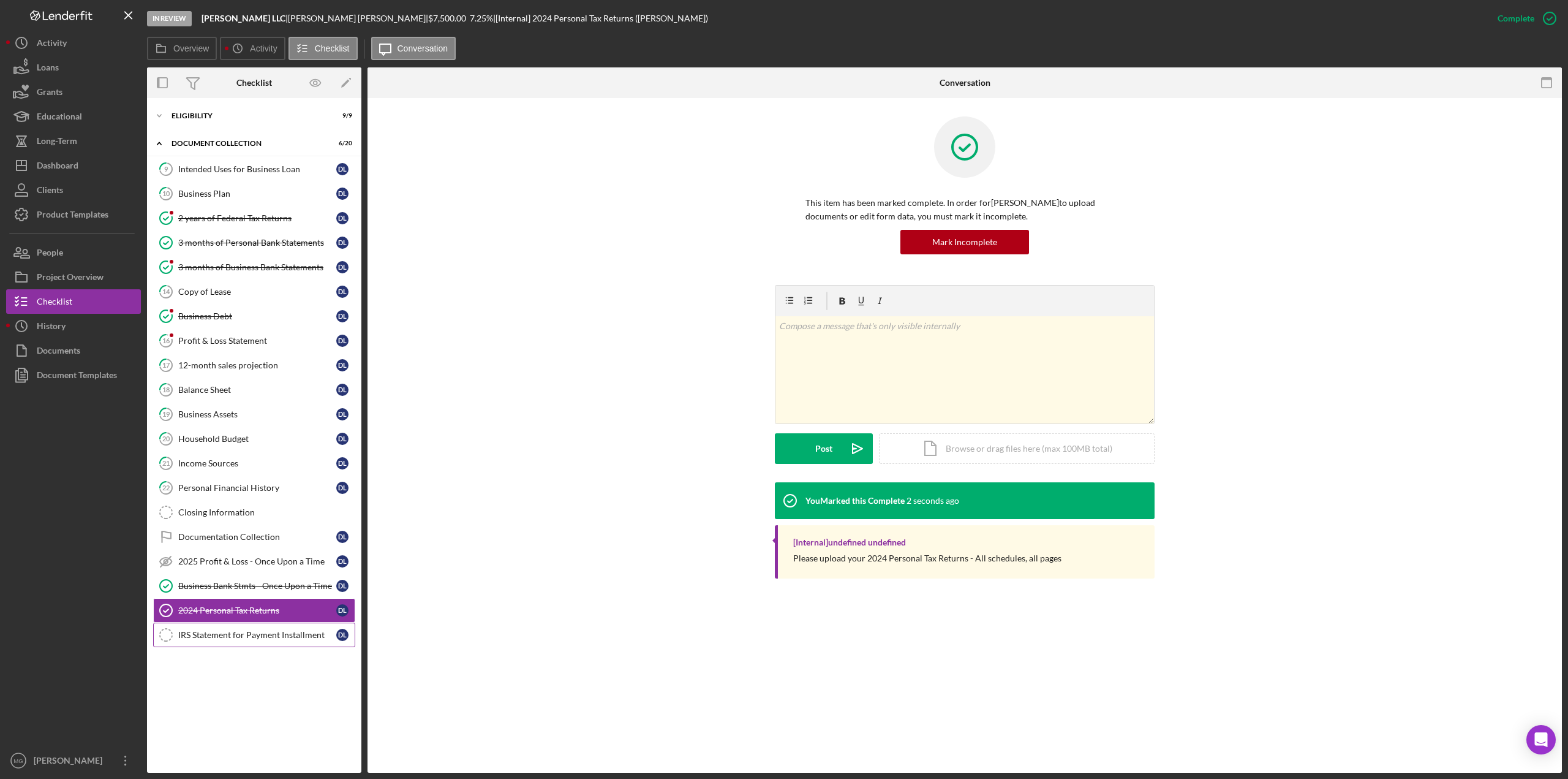
click at [274, 631] on div "IRS Statement for Payment Installment" at bounding box center [257, 634] width 158 height 10
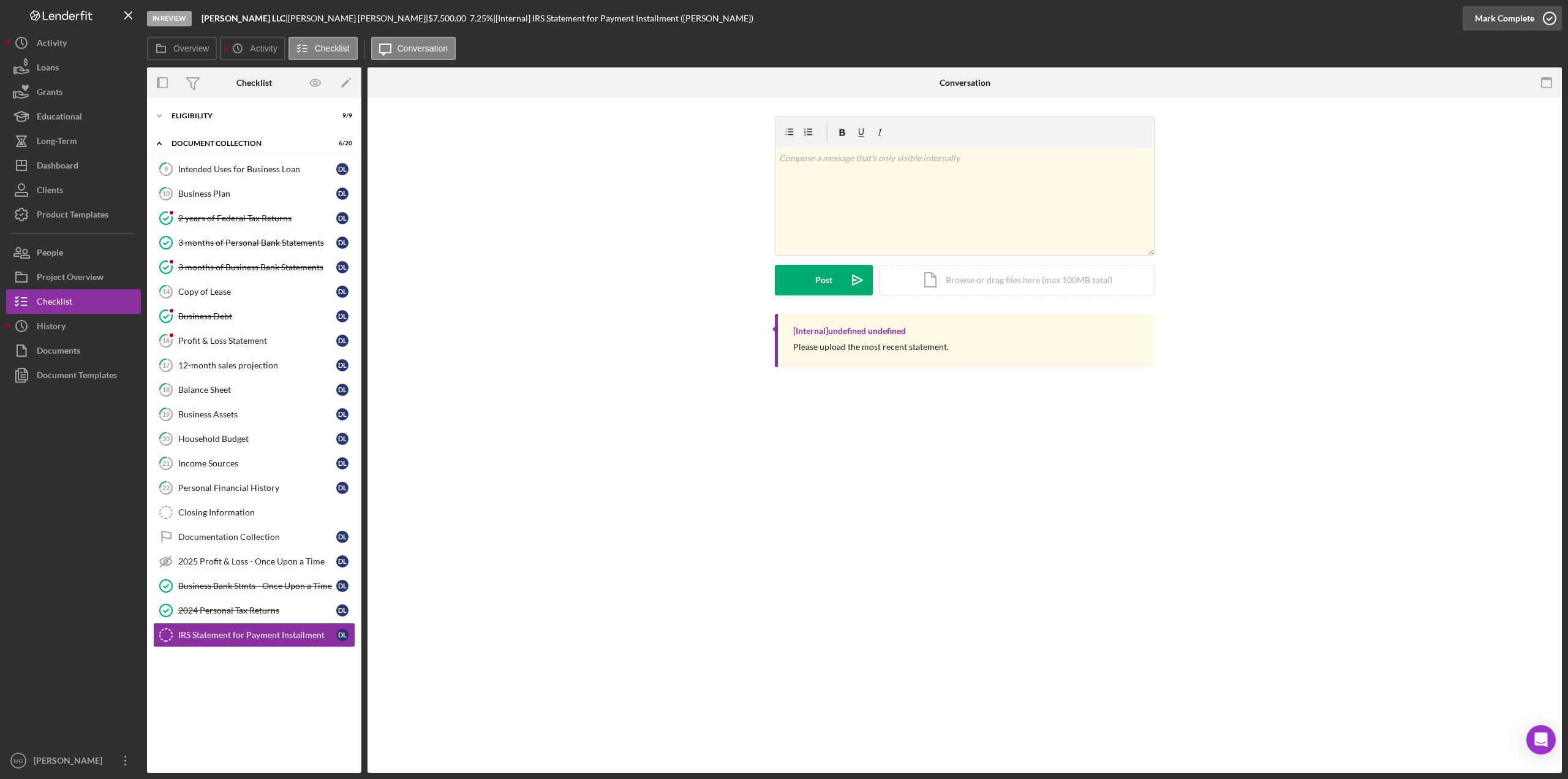
click at [1550, 20] on icon "button" at bounding box center [1549, 18] width 31 height 31
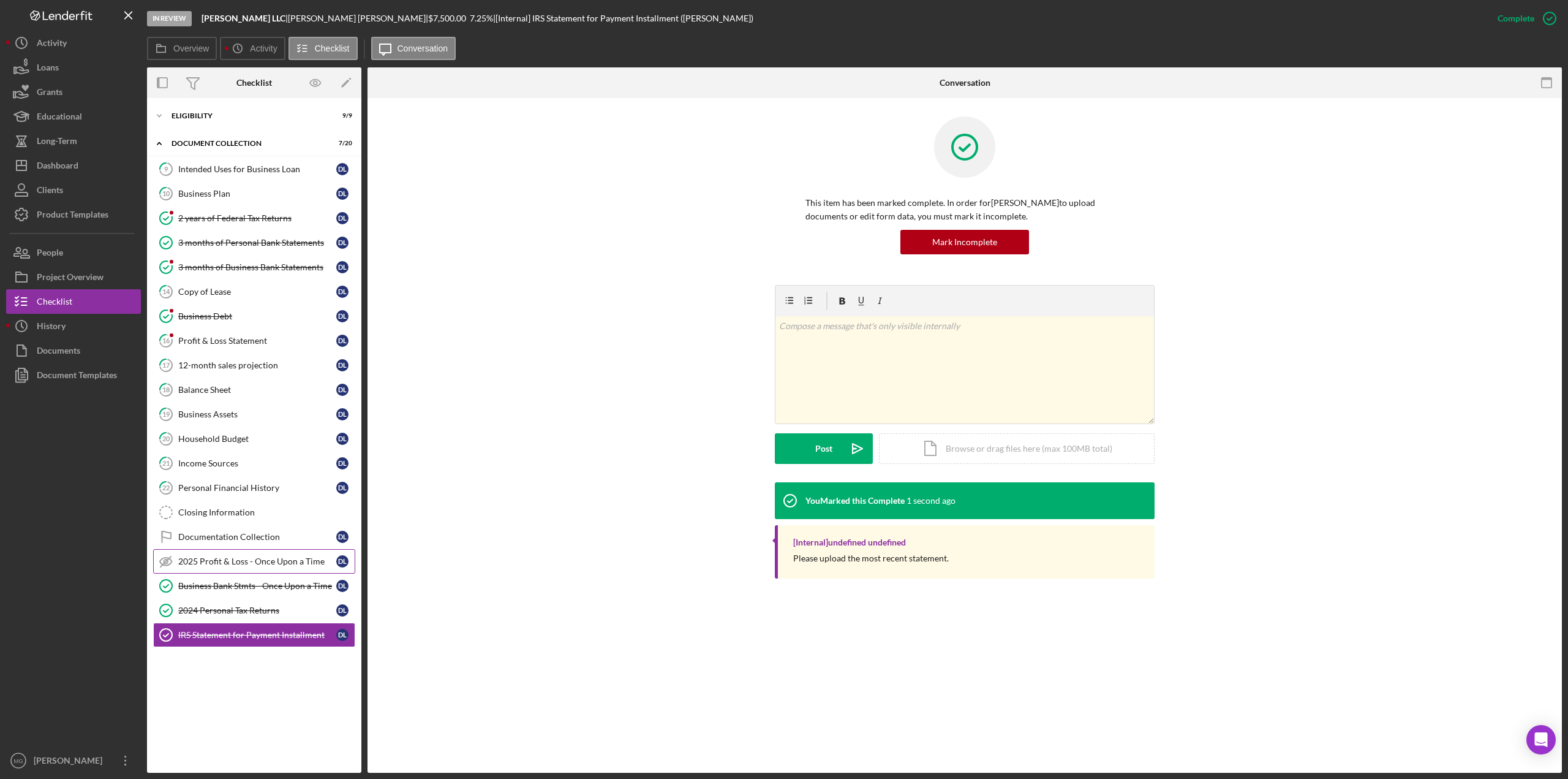
click at [272, 549] on link "2025 Profit & Loss - Once Upon a Time 2025 Profit & Loss - Once Upon a Time D L" at bounding box center [255, 562] width 202 height 25
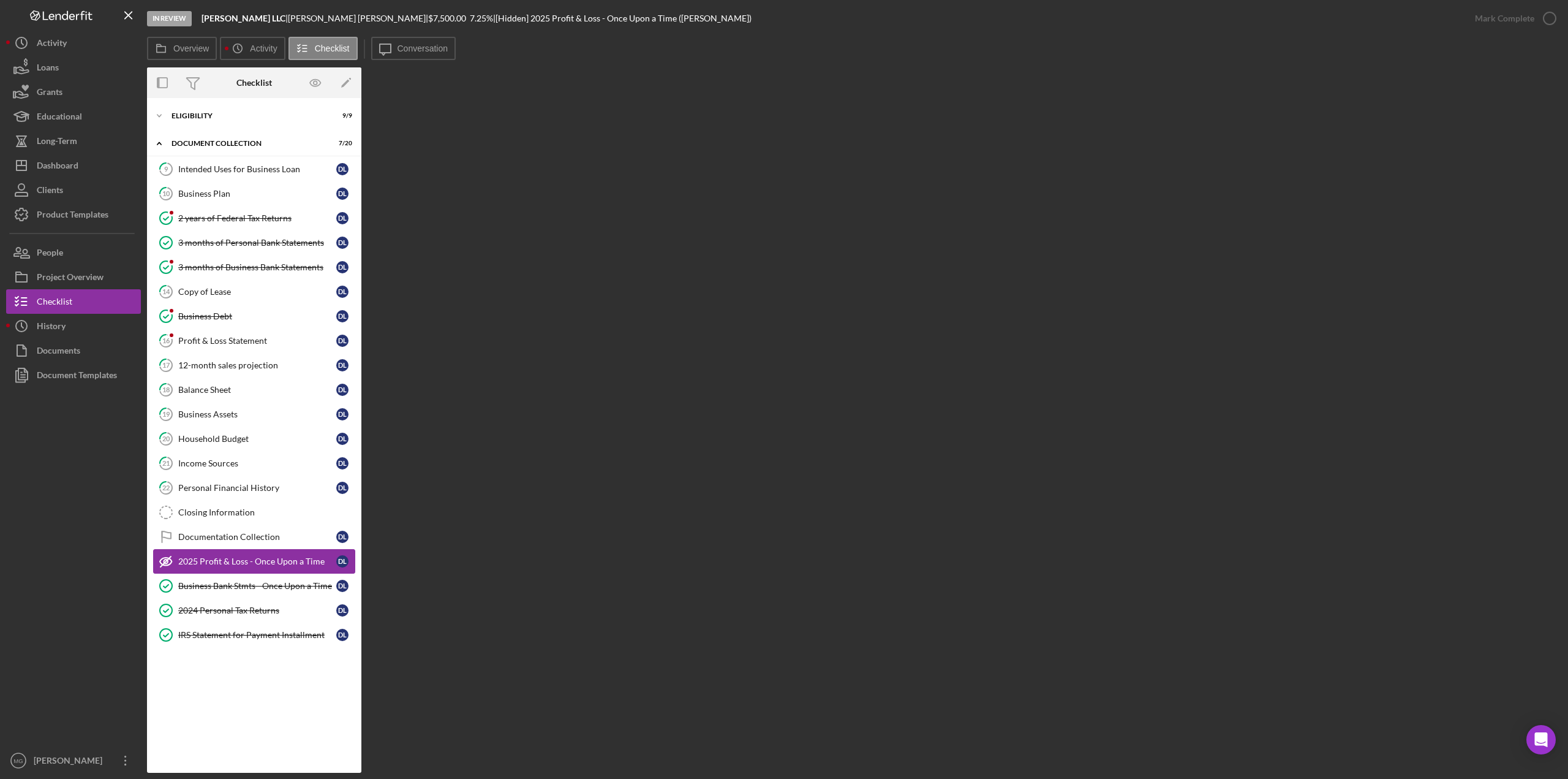
click at [166, 556] on icon "2025 Profit & Loss - Once Upon a Time" at bounding box center [166, 562] width 31 height 31
click at [315, 80] on icon "button" at bounding box center [316, 83] width 27 height 28
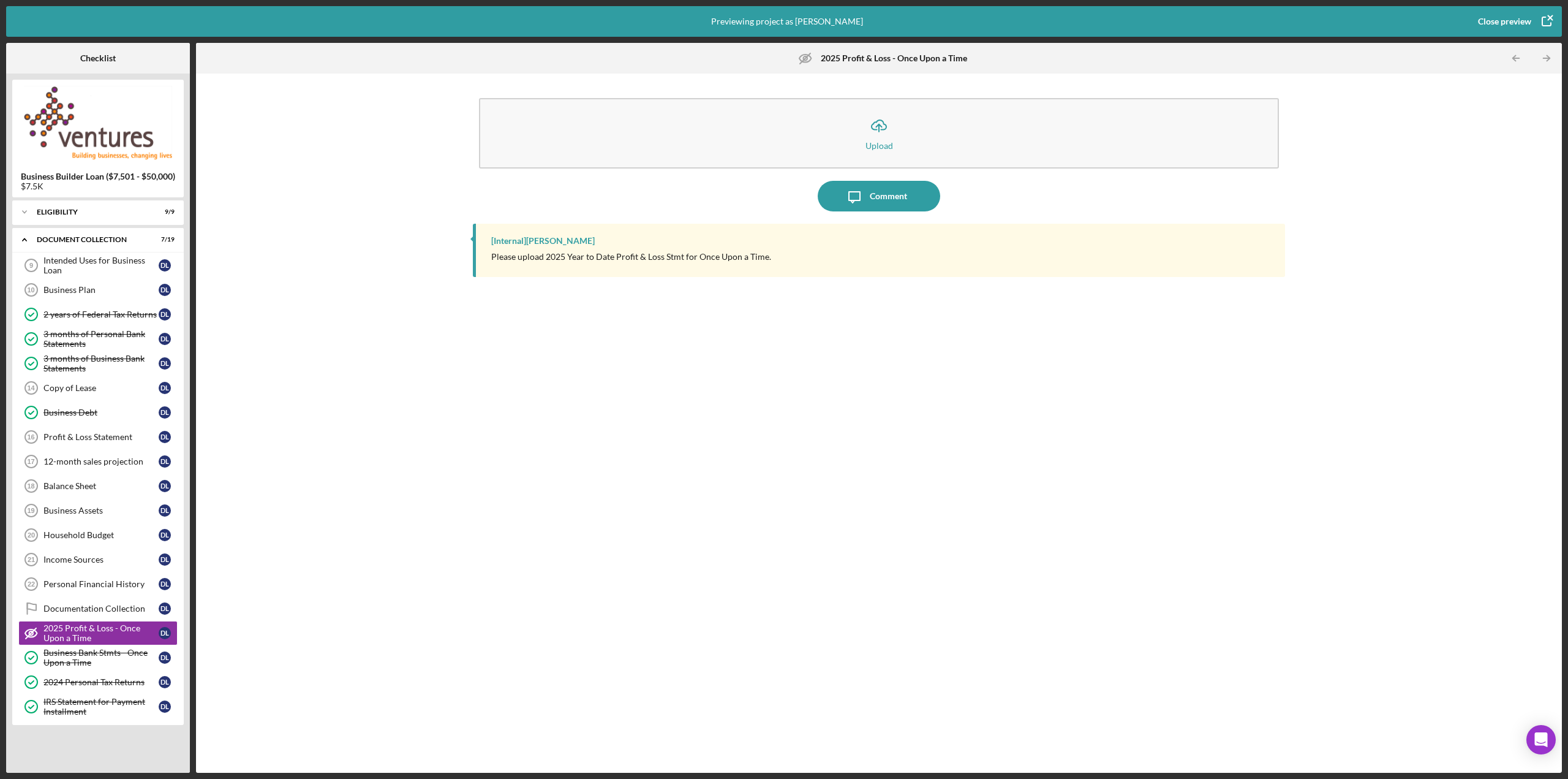
click at [809, 57] on icon "2025 Profit & Loss - Once Upon a Time" at bounding box center [805, 58] width 31 height 31
click at [1509, 15] on div "Close preview" at bounding box center [1505, 21] width 53 height 25
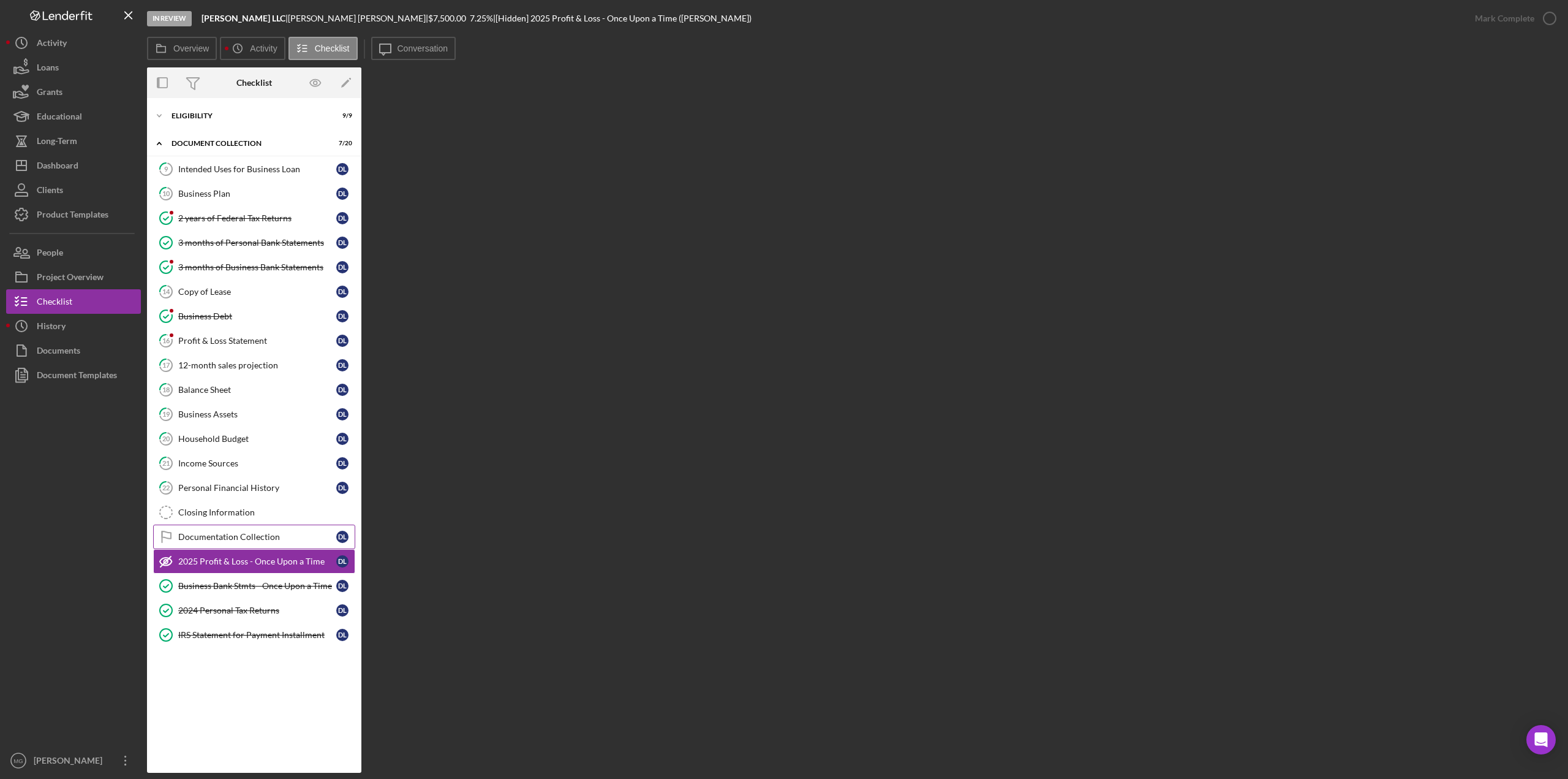
click at [212, 532] on div "Documentation Collection" at bounding box center [257, 537] width 158 height 10
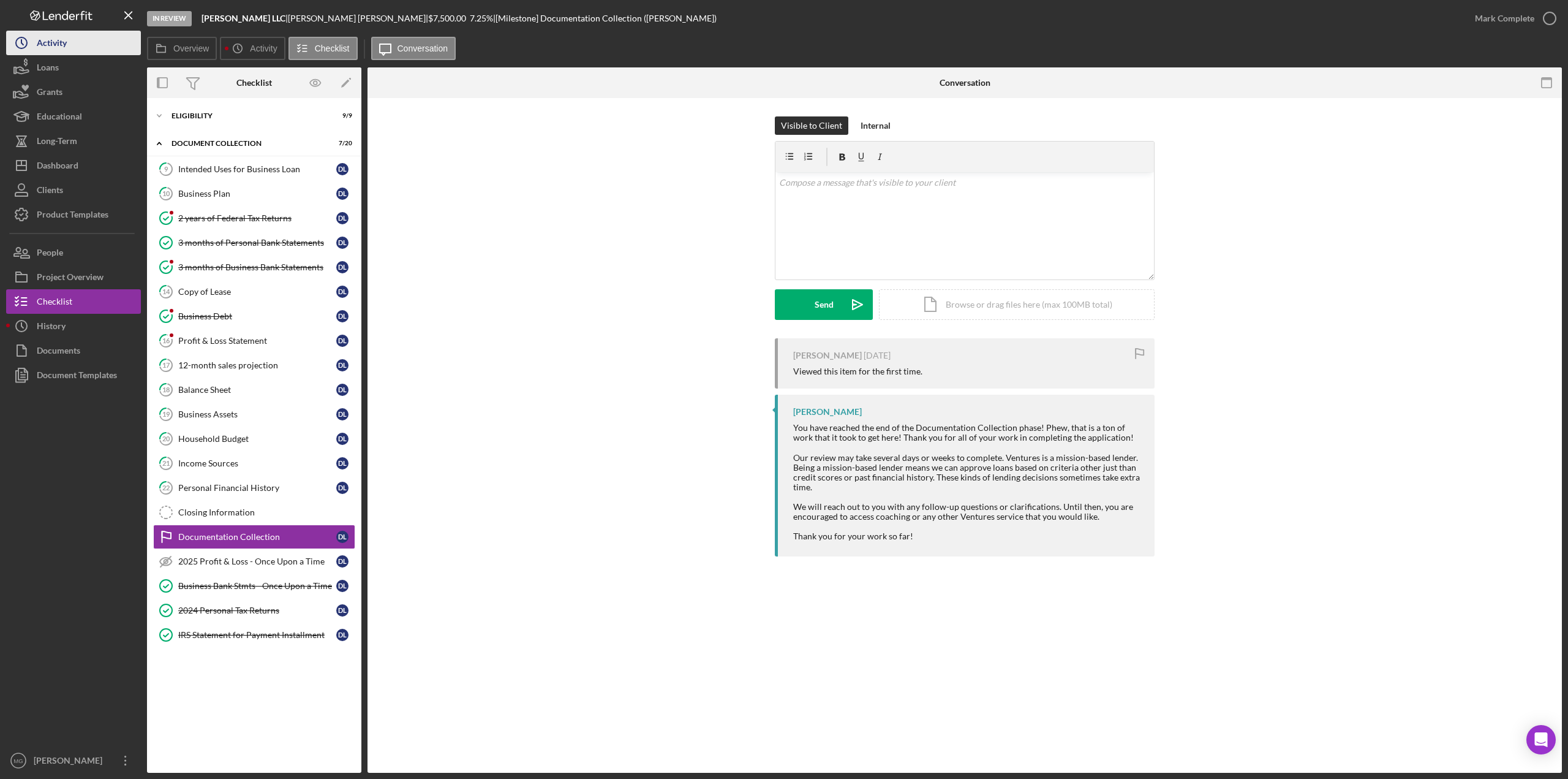
click at [84, 45] on button "Icon/History Activity" at bounding box center [74, 43] width 135 height 25
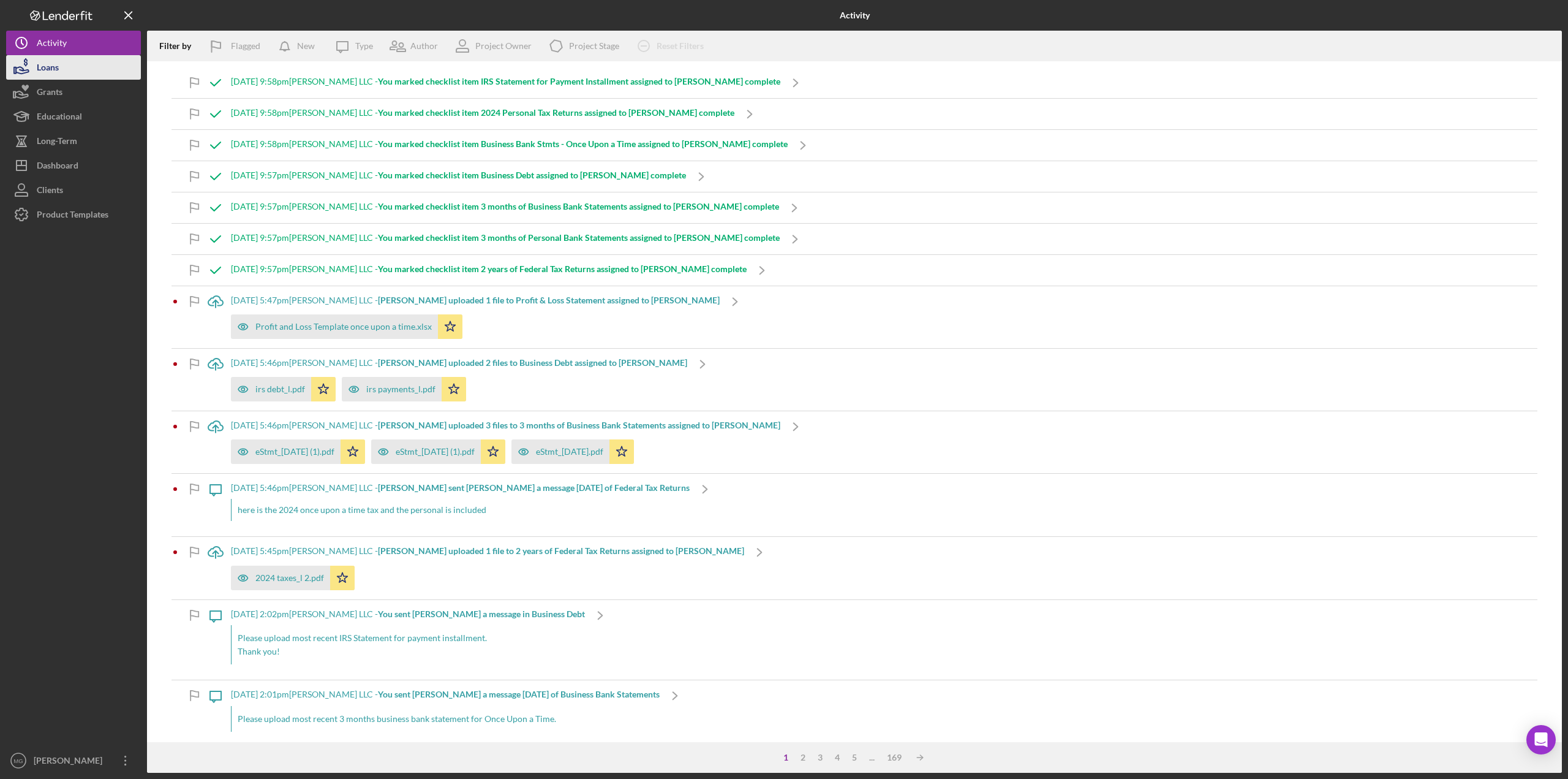
click at [76, 67] on button "Loans" at bounding box center [74, 67] width 135 height 25
